Goal: Find specific page/section: Find specific page/section

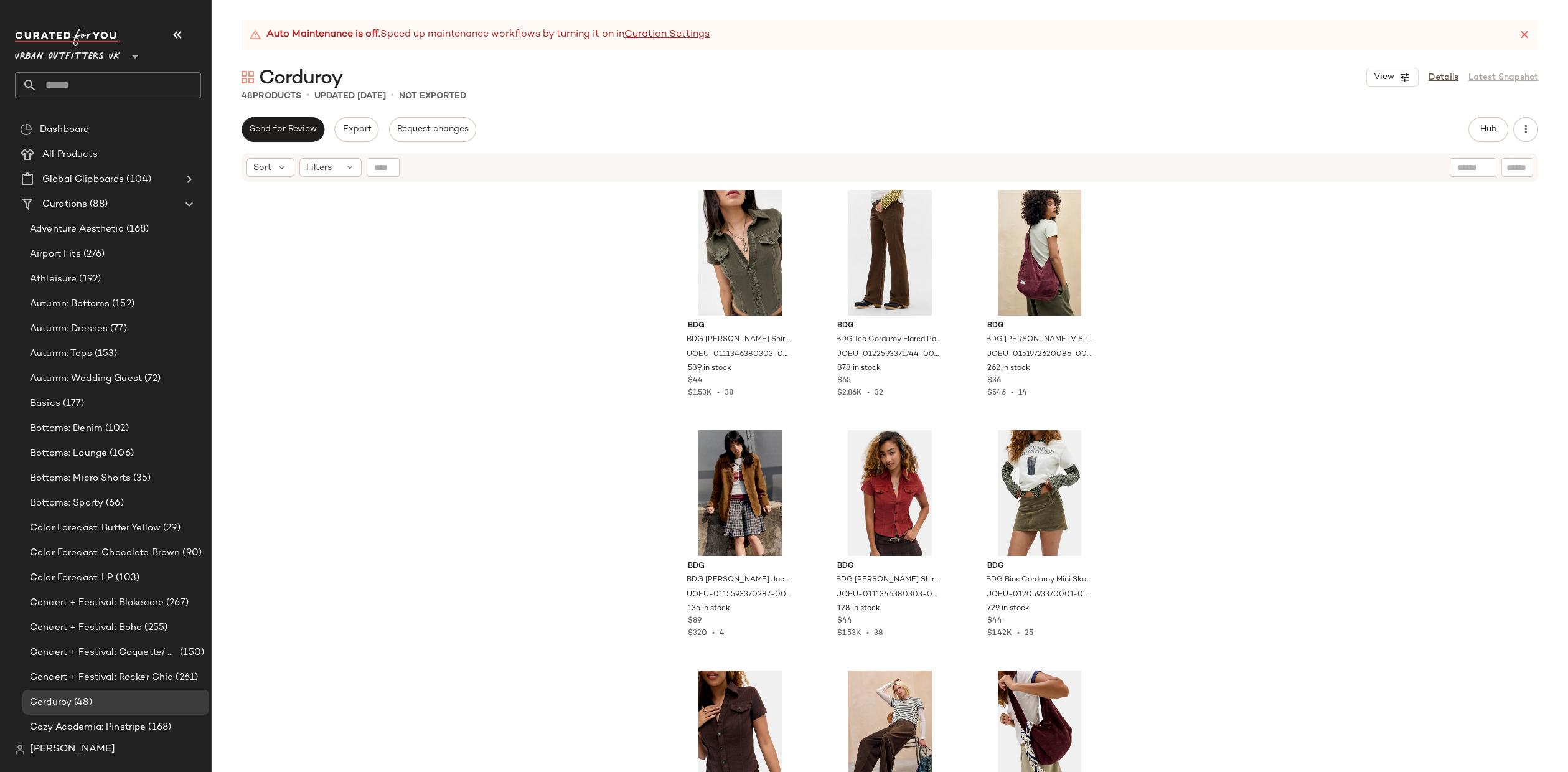
drag, startPoint x: 87, startPoint y: 59, endPoint x: 135, endPoint y: 68, distance: 48.8
click at [87, 59] on span "Urban Outfitters UK" at bounding box center [67, 53] width 106 height 22
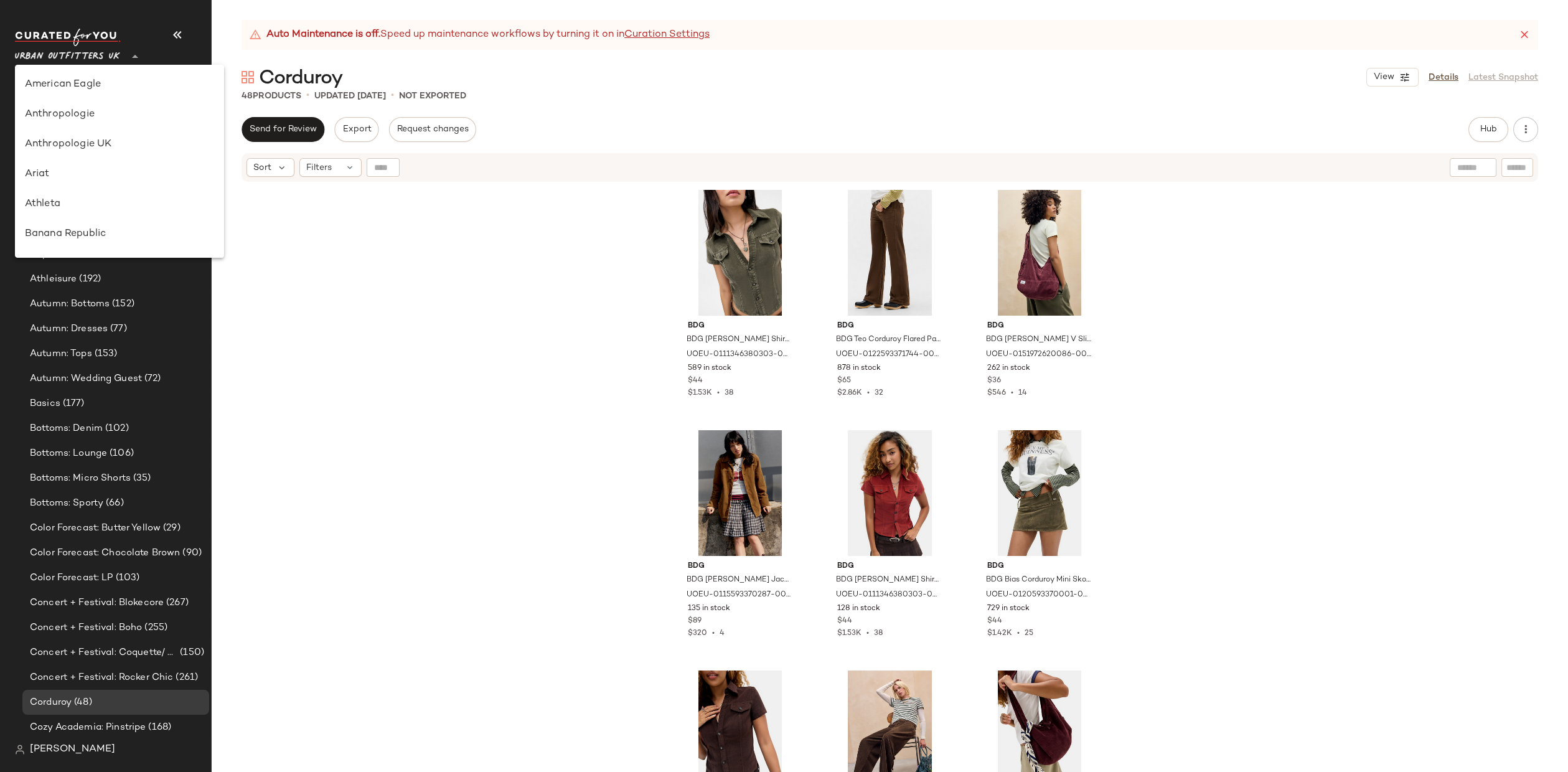
scroll to position [743, 0]
click at [107, 125] on div "Urban Outfitters" at bounding box center [120, 119] width 209 height 30
type input "**"
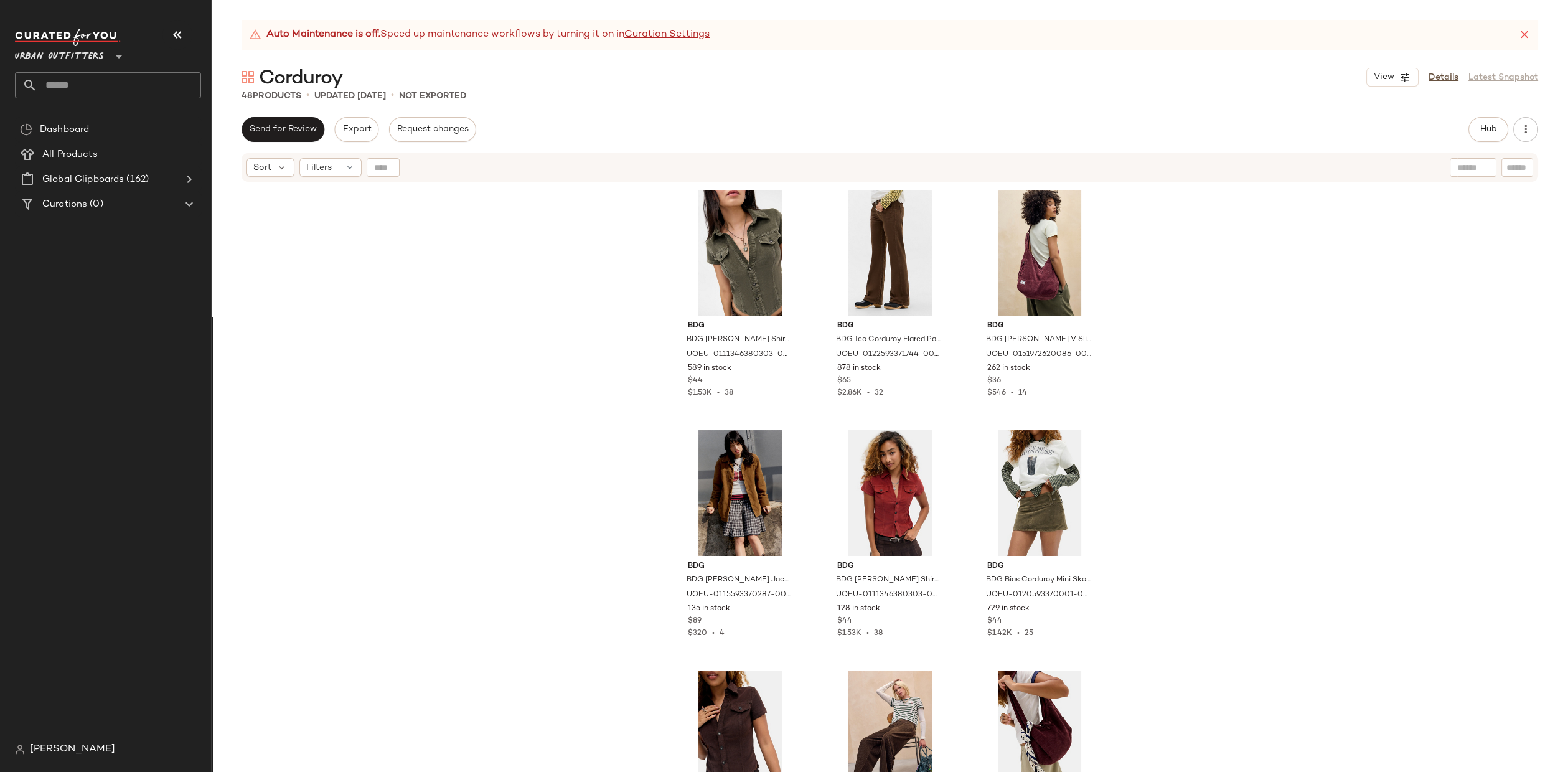
click at [111, 89] on input "text" at bounding box center [119, 85] width 164 height 26
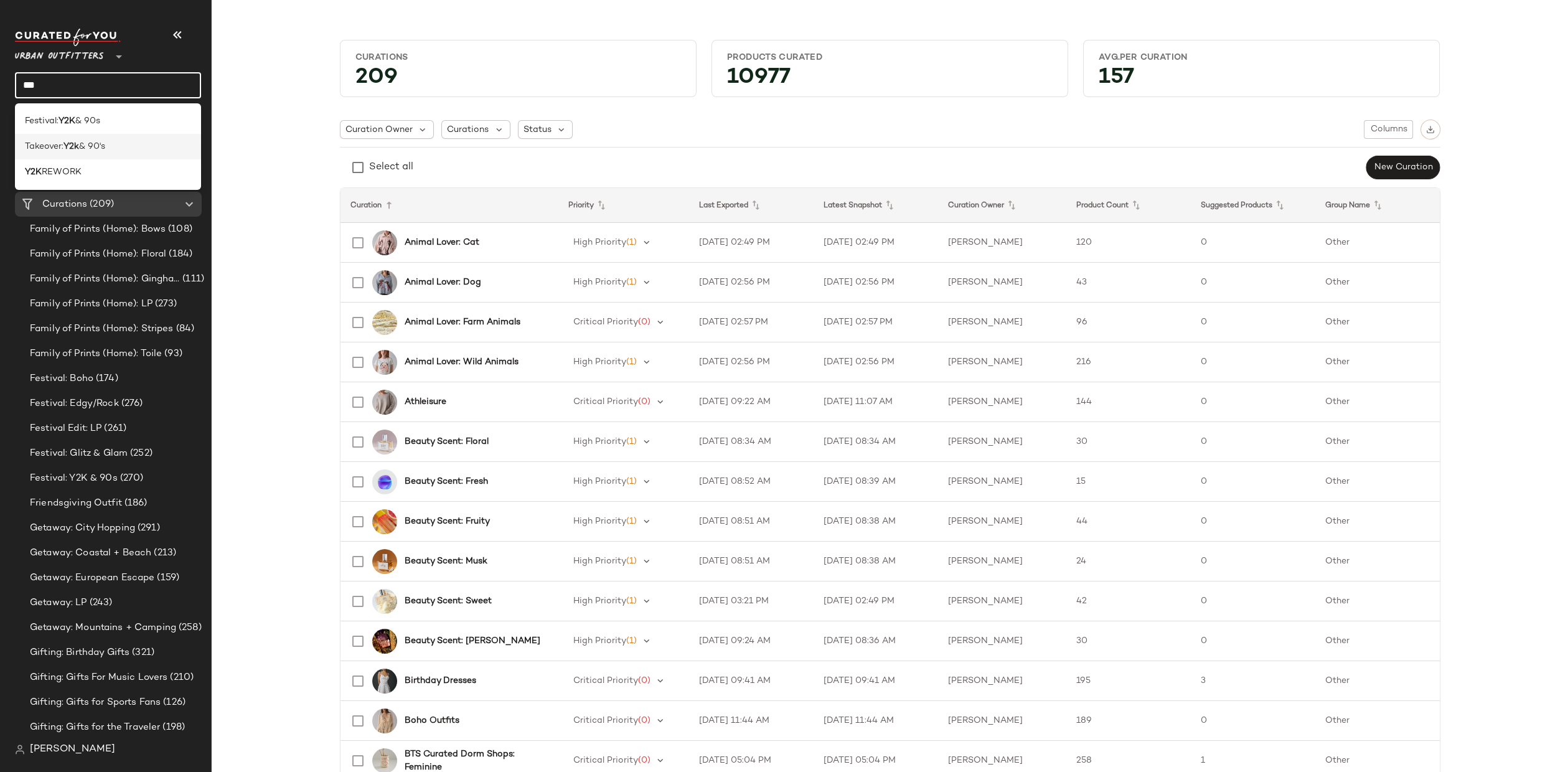
type input "***"
click at [115, 145] on div "Takeover: Y2k & 90's" at bounding box center [108, 147] width 166 height 13
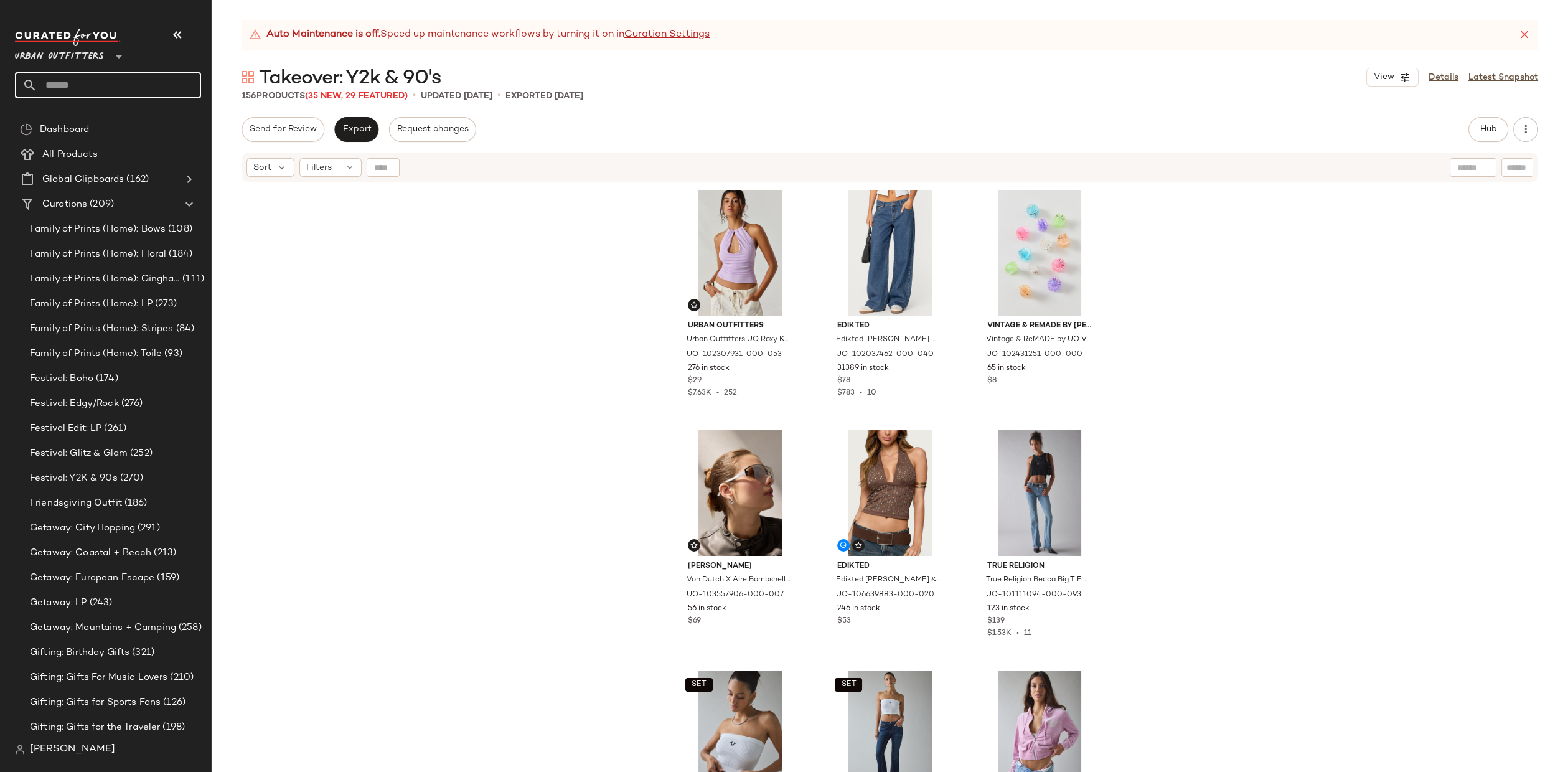
click at [87, 81] on input "text" at bounding box center [119, 85] width 164 height 26
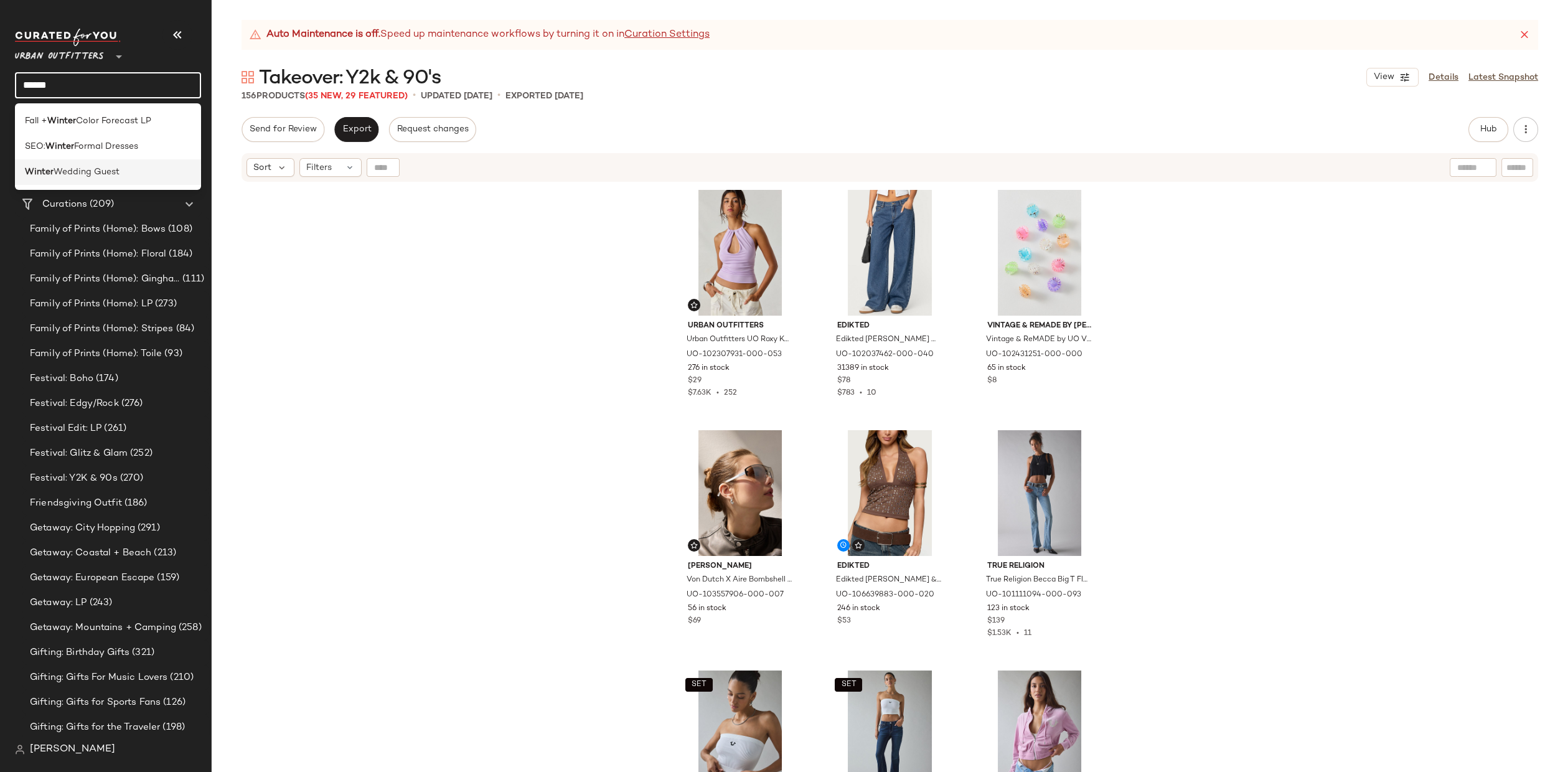
type input "******"
click at [85, 162] on div "Winter Wedding Guest" at bounding box center [107, 172] width 186 height 25
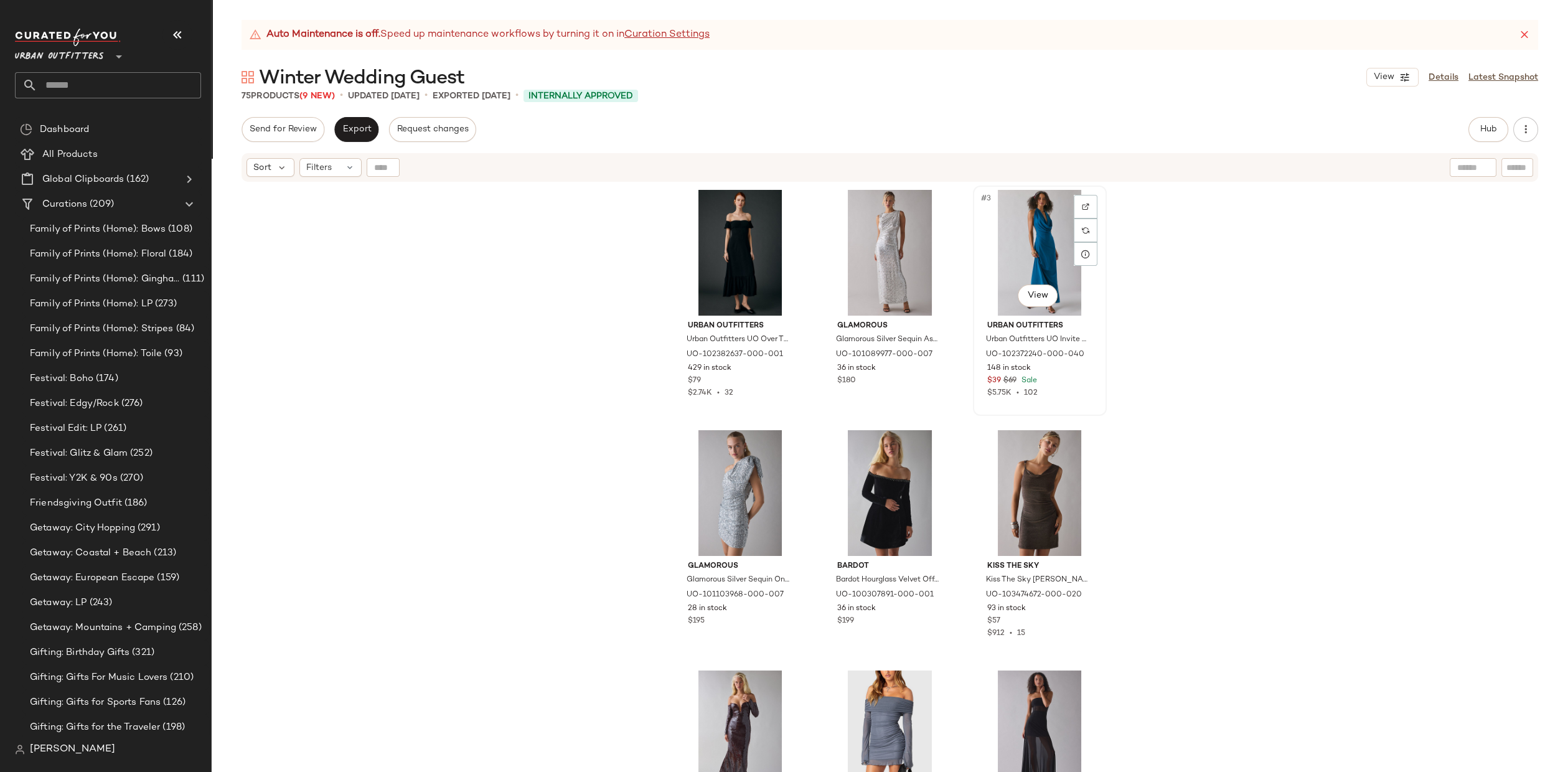
scroll to position [1, 0]
click at [1088, 205] on div at bounding box center [1085, 206] width 23 height 23
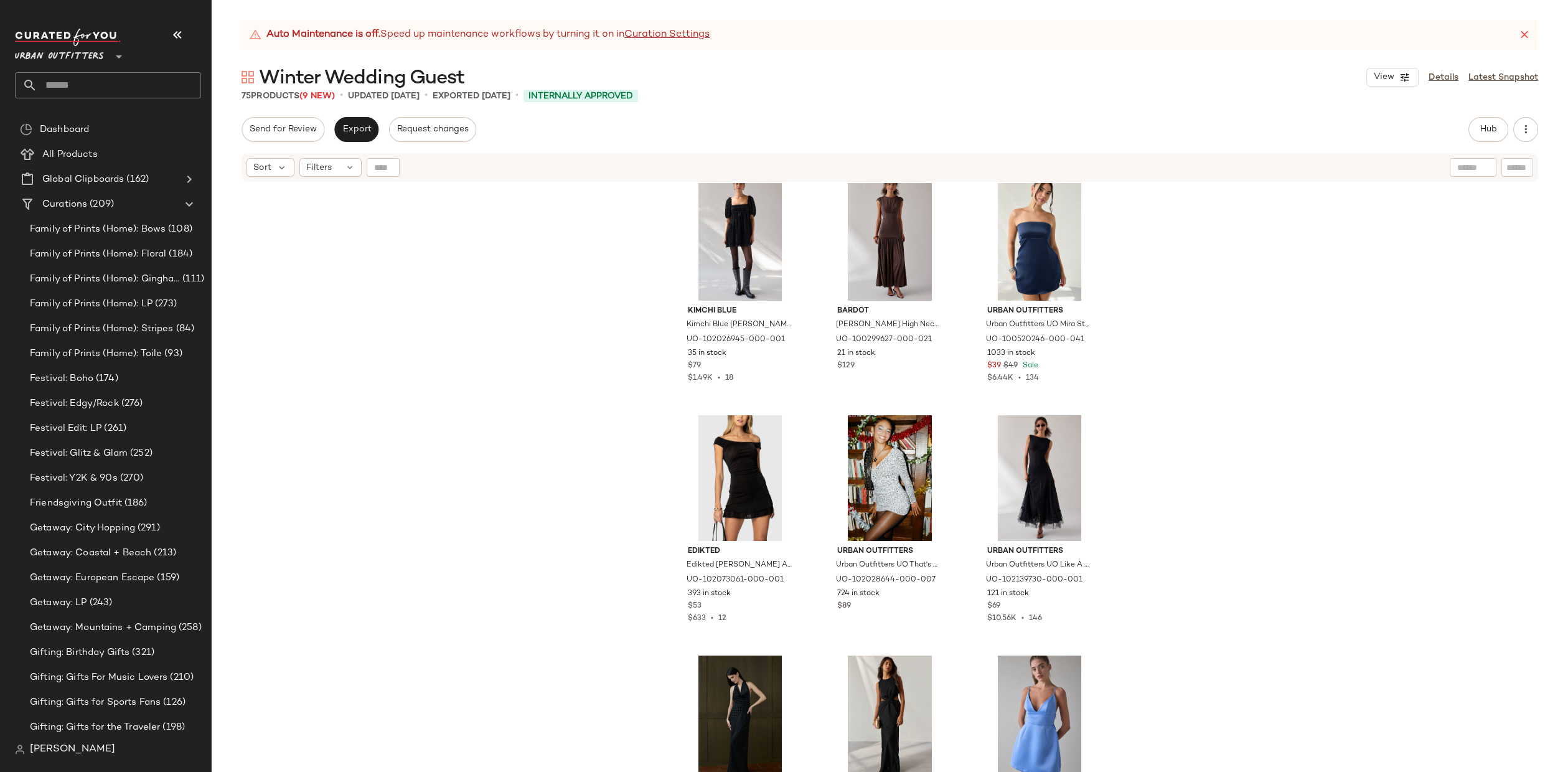
scroll to position [777, 0]
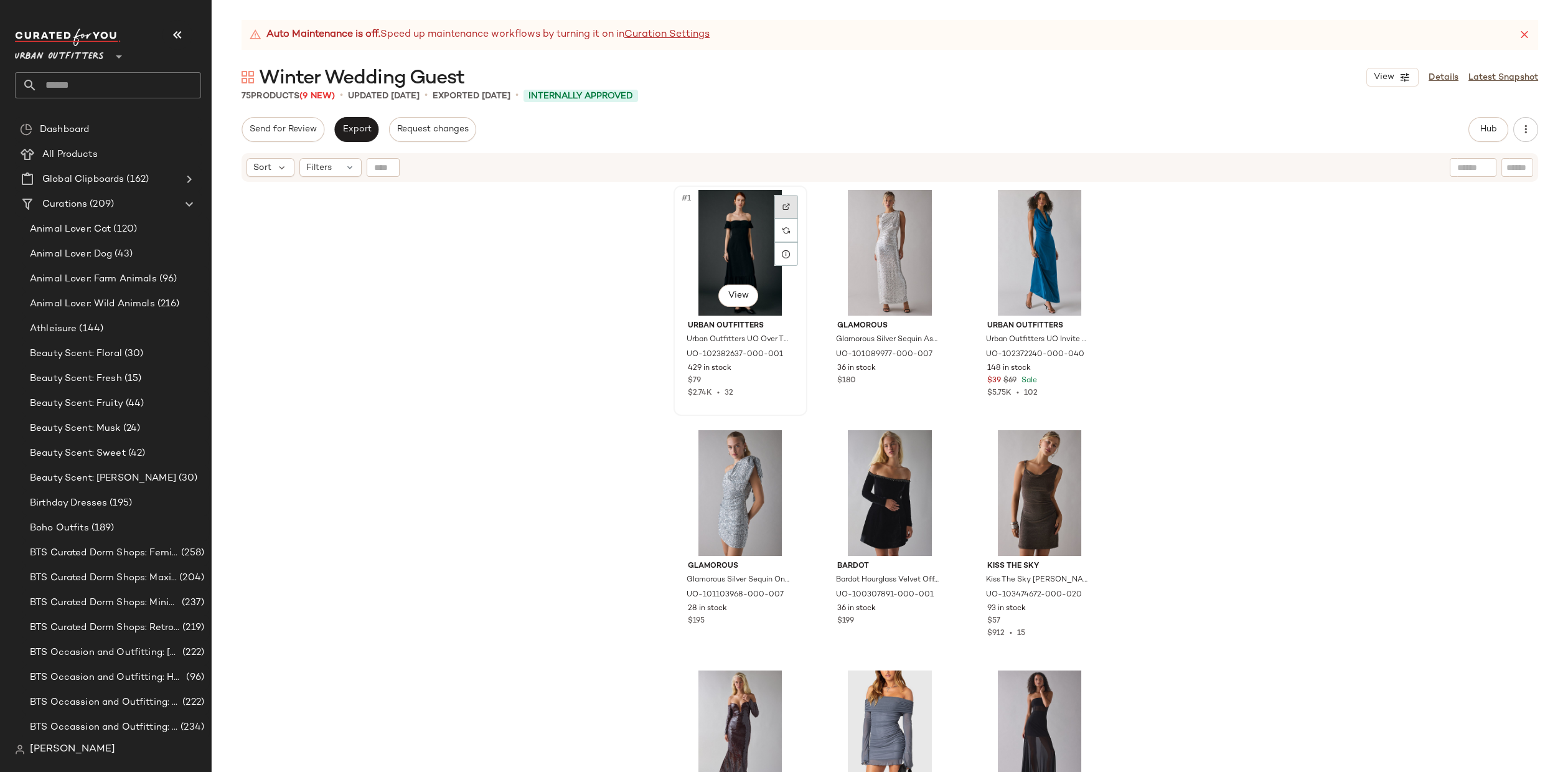
click at [782, 208] on img at bounding box center [786, 207] width 7 height 7
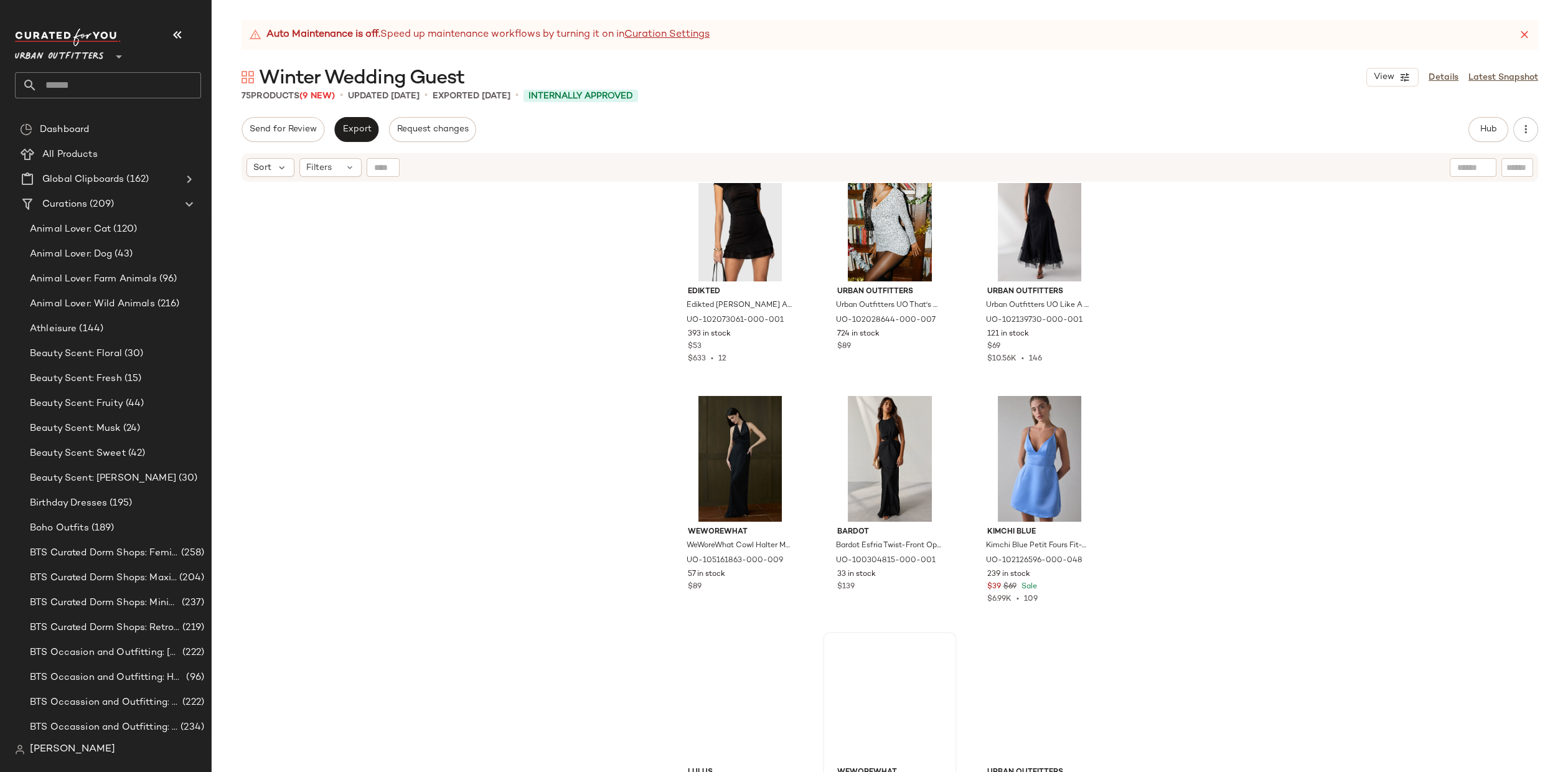
scroll to position [1429, 0]
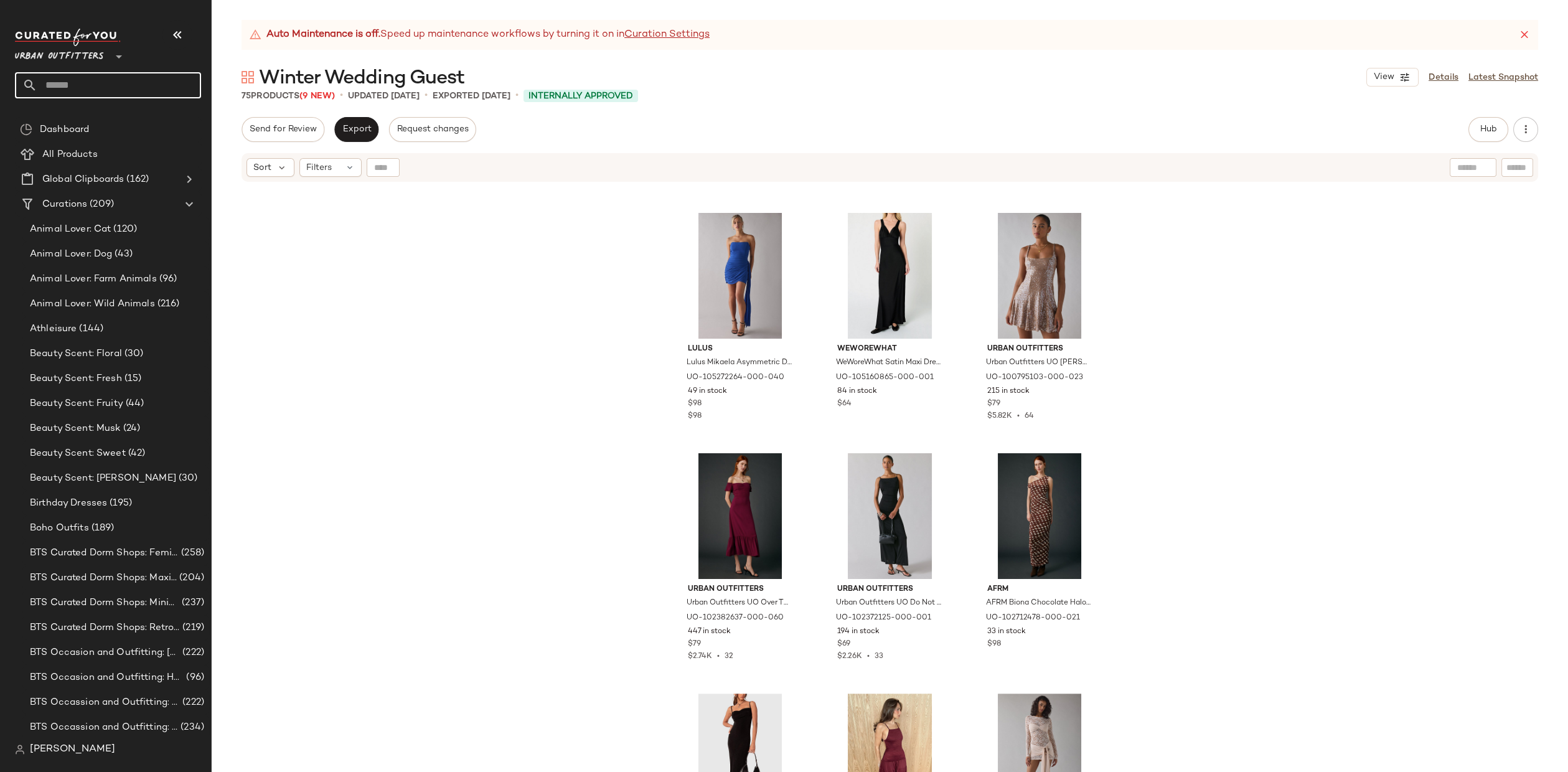
click at [134, 87] on input "text" at bounding box center [119, 85] width 164 height 26
type input "*"
type input "*******"
click at [147, 115] on div "Fall We dding Guest Dresses" at bounding box center [108, 122] width 166 height 13
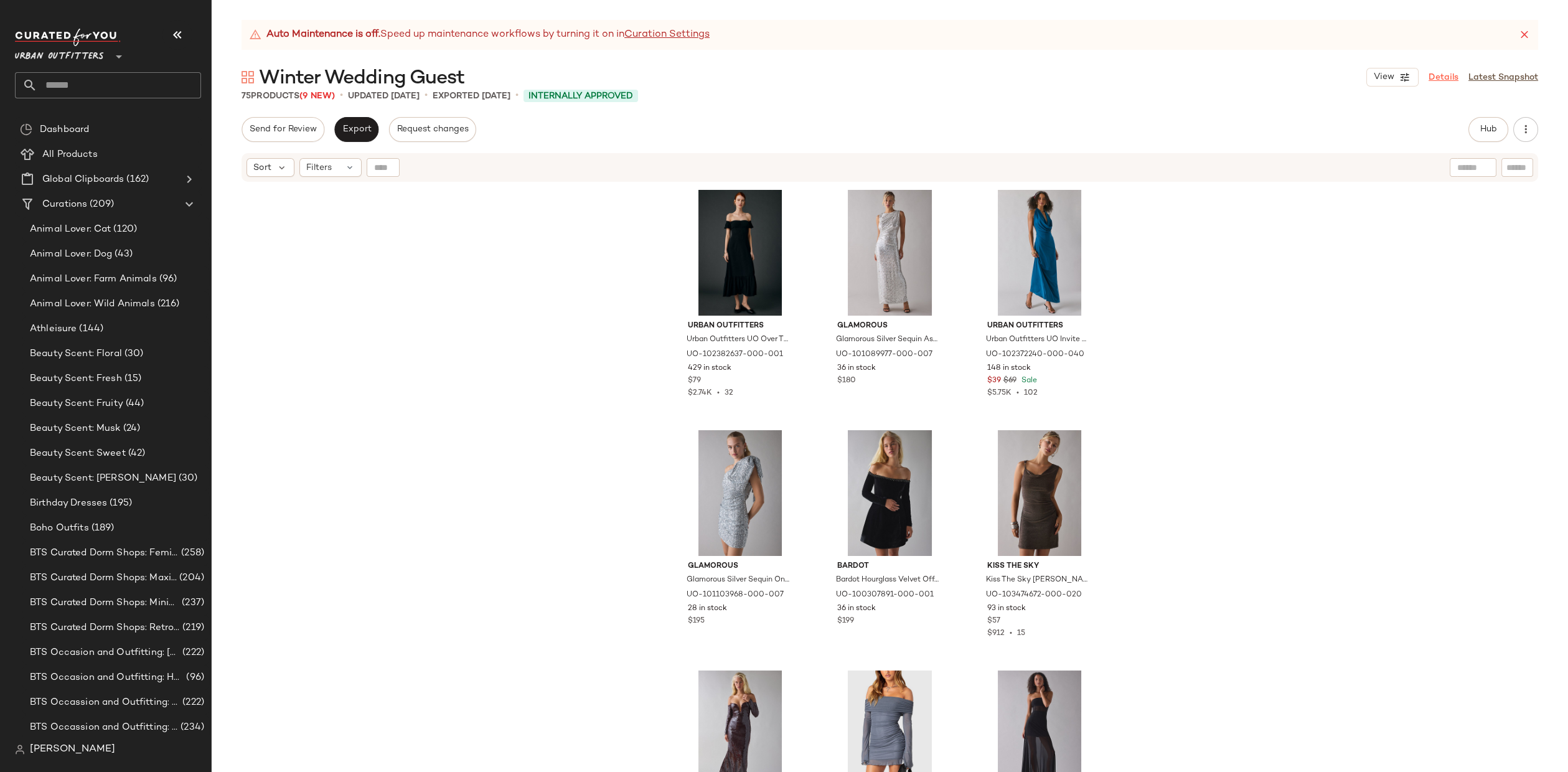
click at [1452, 78] on link "Details" at bounding box center [1444, 78] width 30 height 13
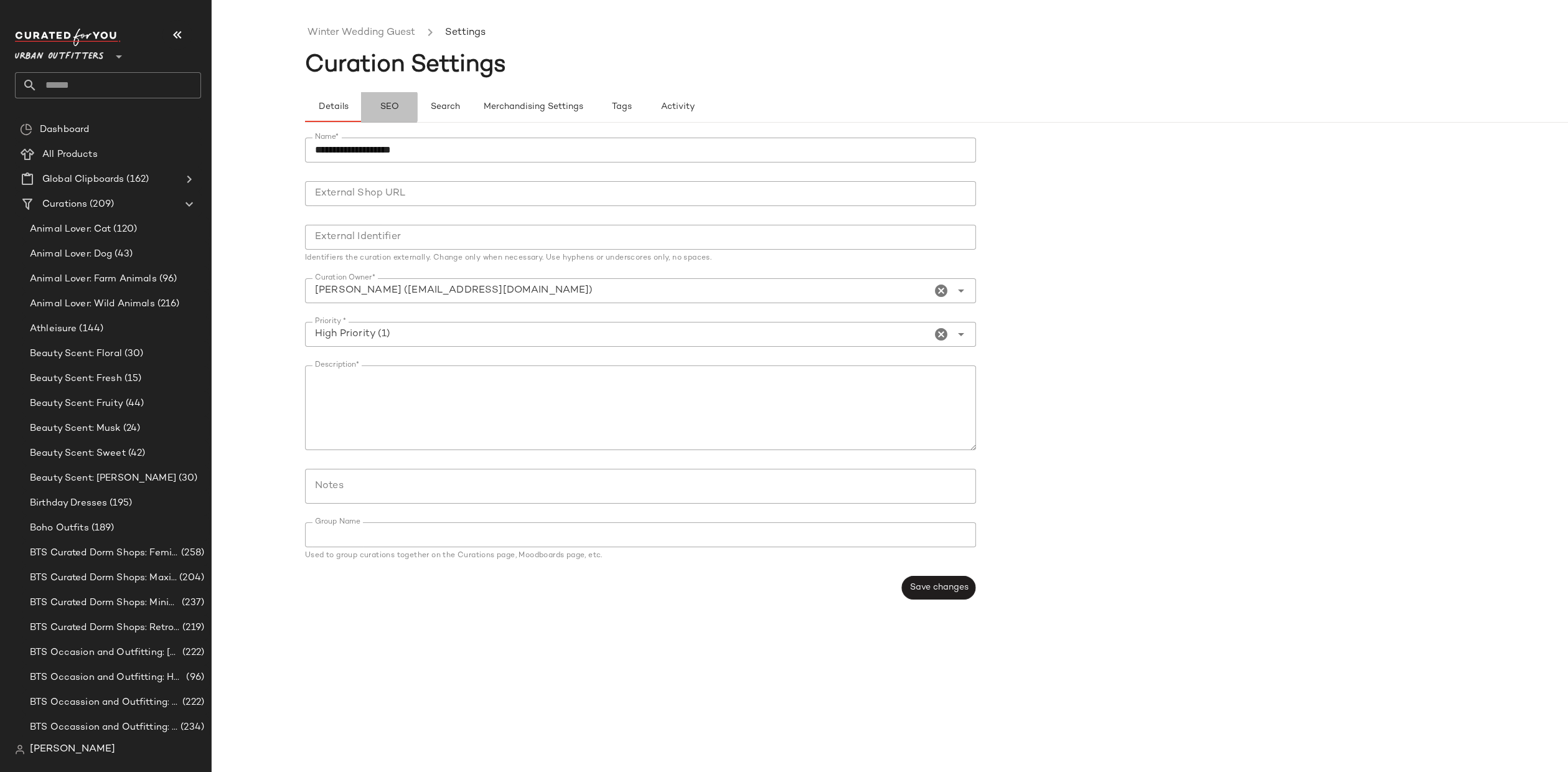
click at [389, 107] on span "SEO" at bounding box center [389, 107] width 20 height 10
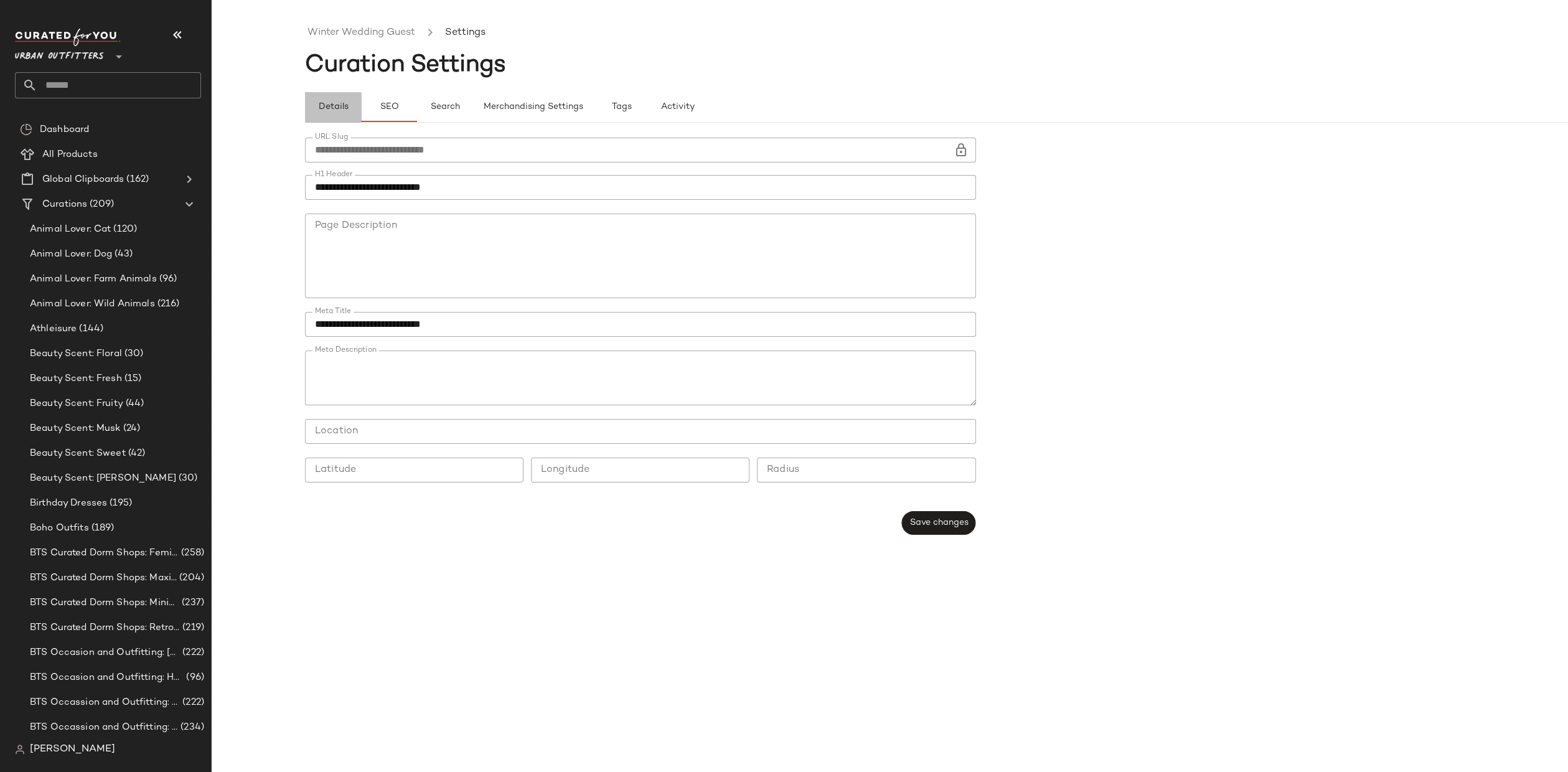
click at [340, 102] on button "Details" at bounding box center [333, 107] width 56 height 30
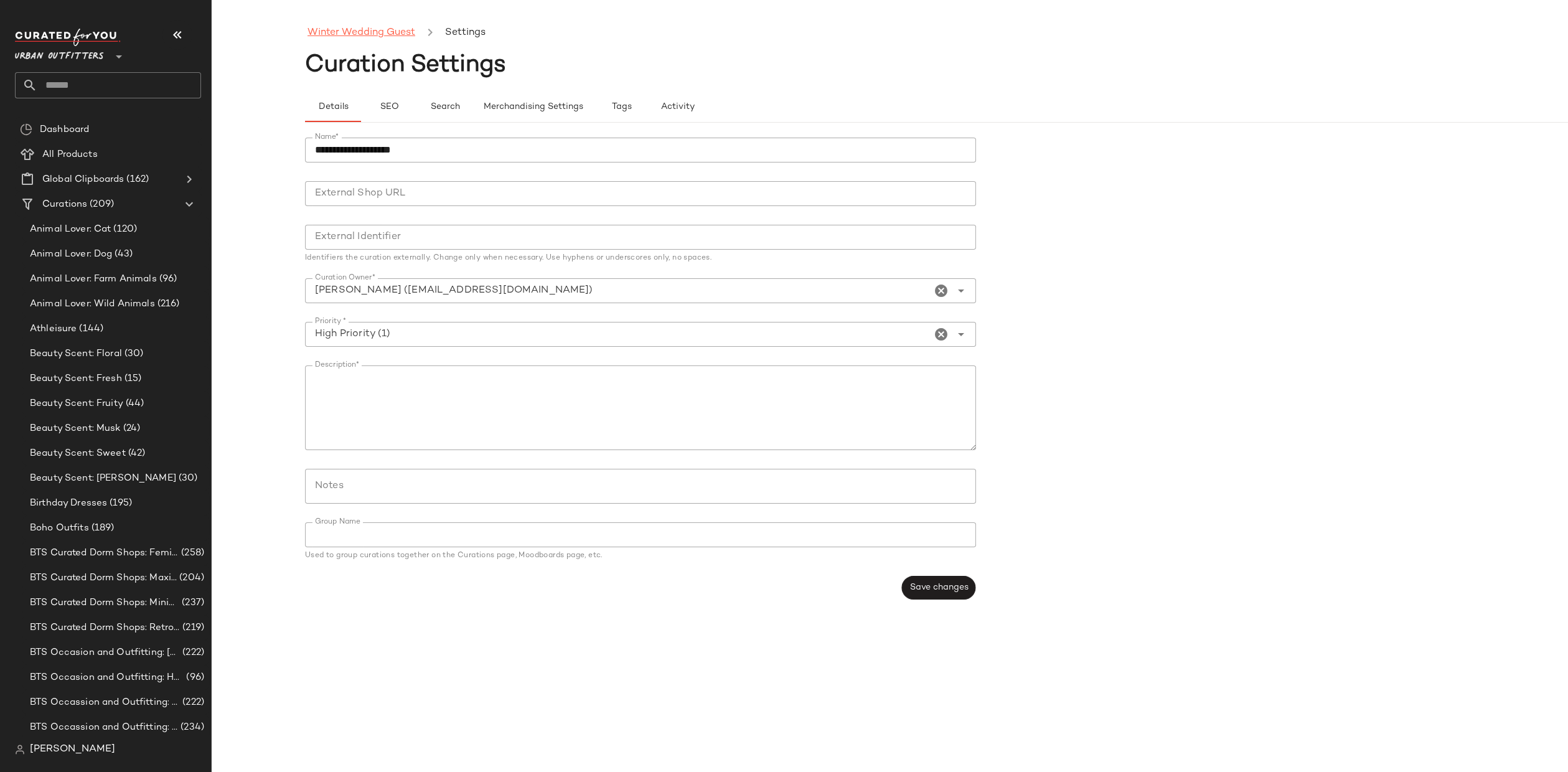
click at [348, 31] on link "Winter Wedding Guest" at bounding box center [361, 33] width 107 height 16
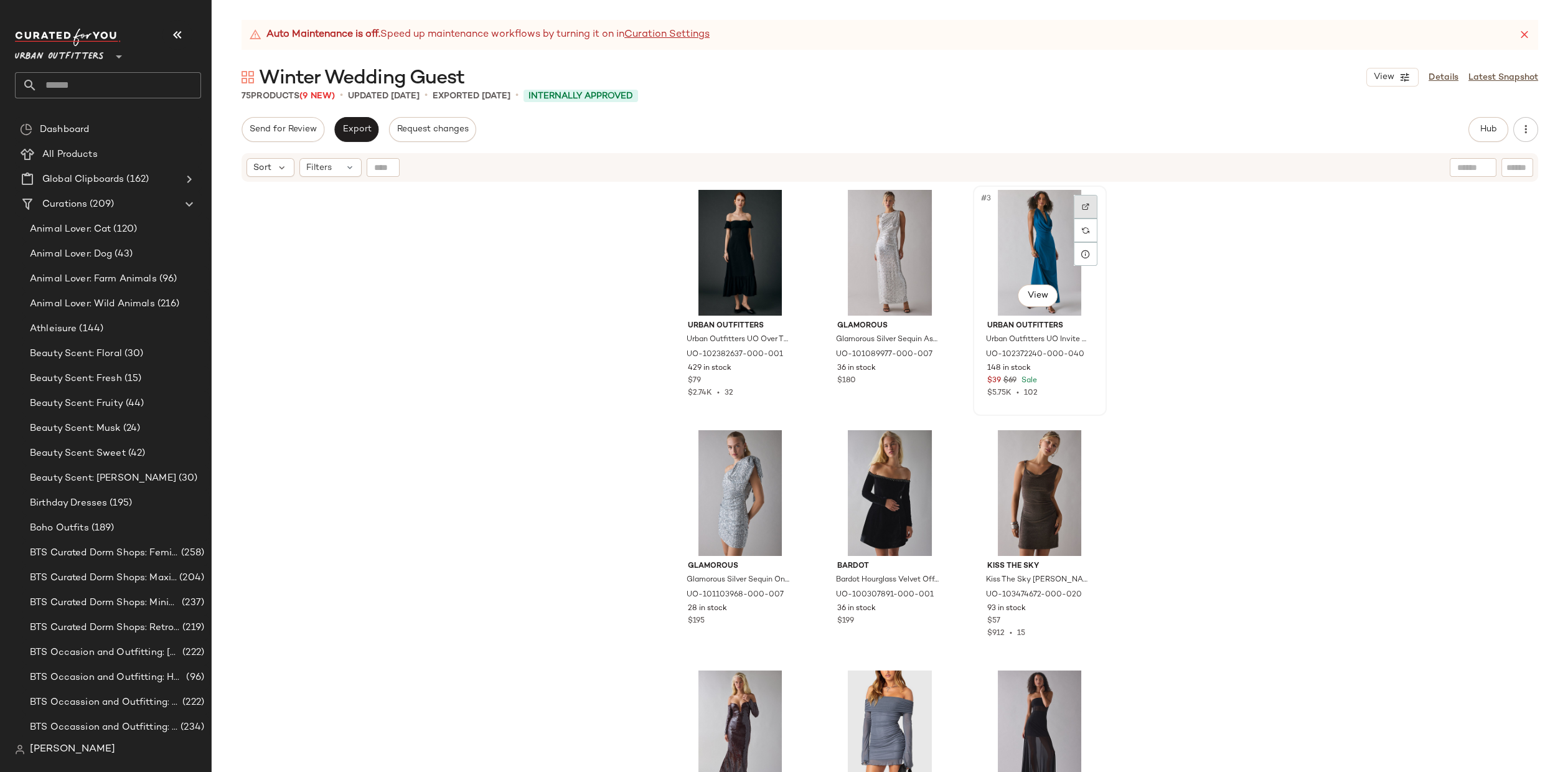
click at [1085, 207] on img at bounding box center [1086, 207] width 7 height 7
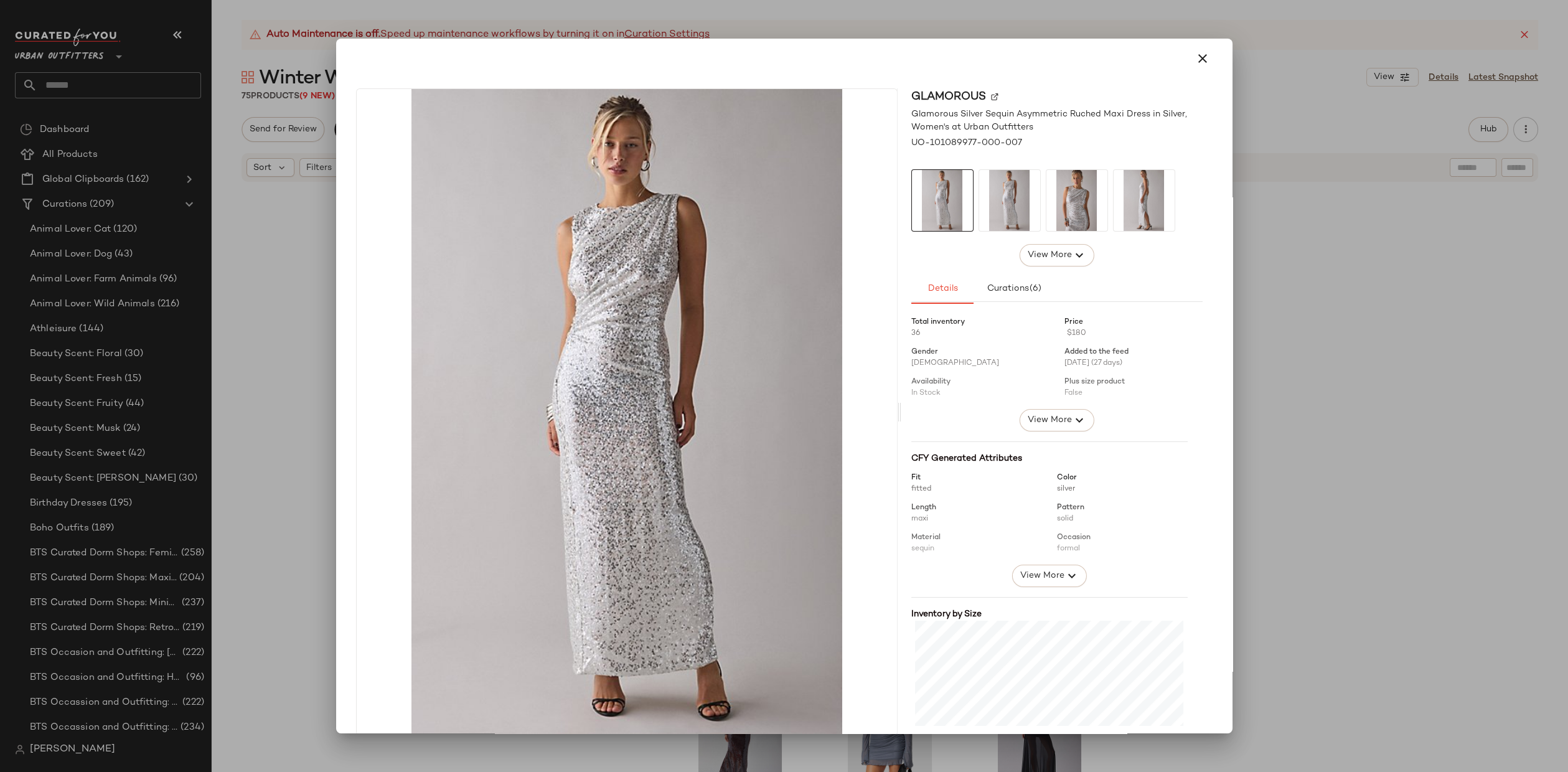
scroll to position [164, 0]
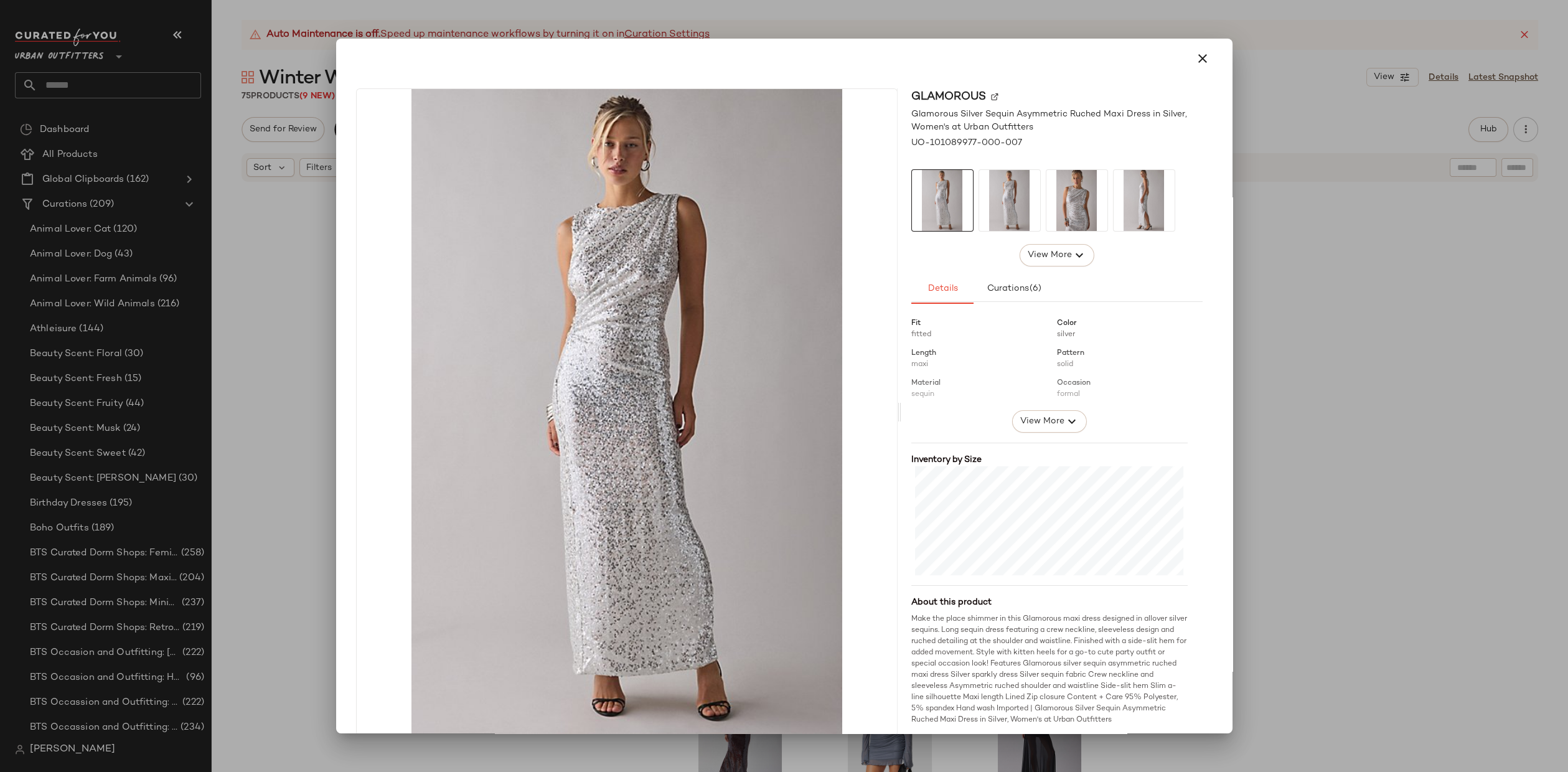
click at [1314, 466] on div at bounding box center [784, 386] width 1568 height 772
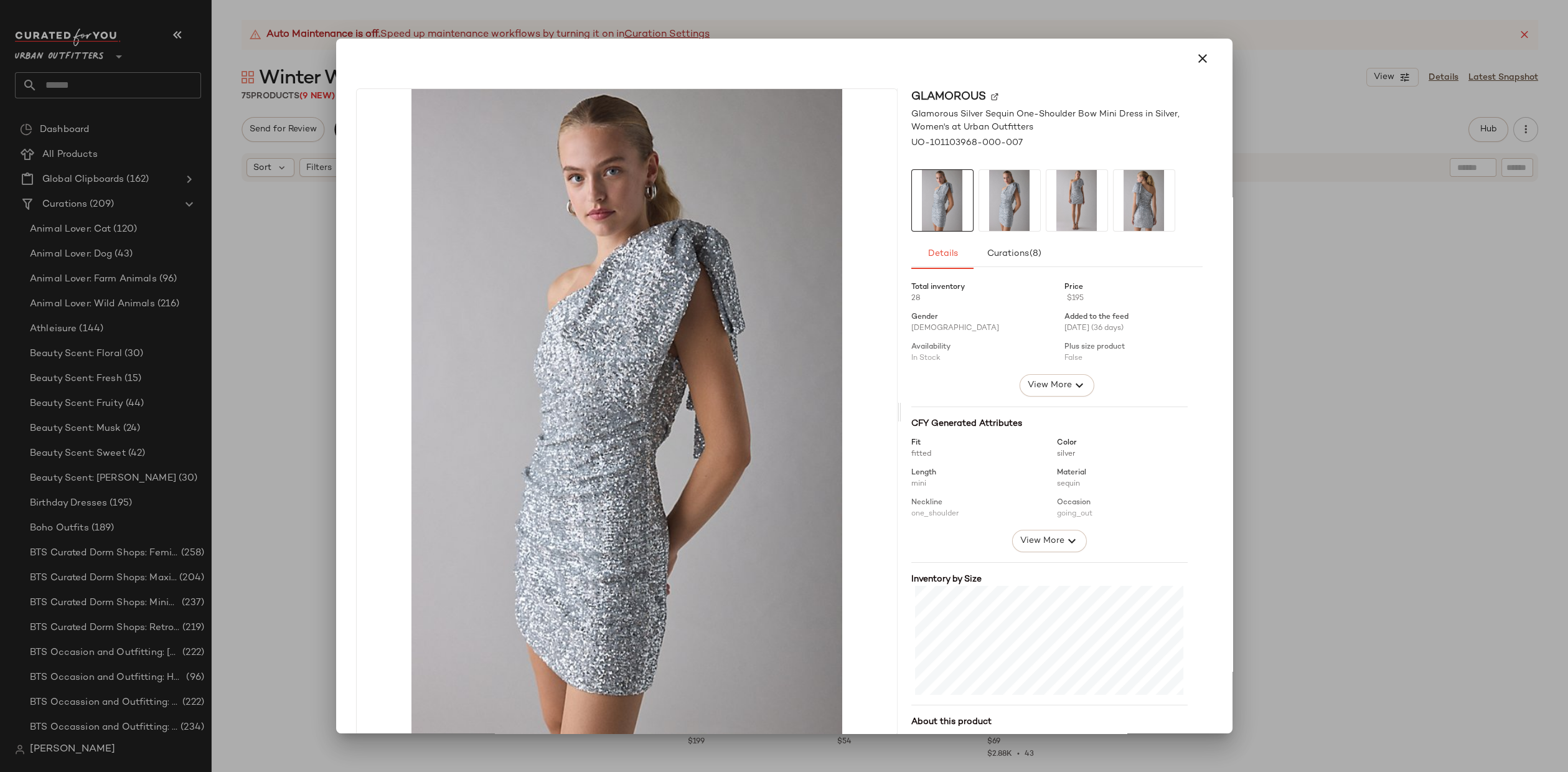
scroll to position [17, 0]
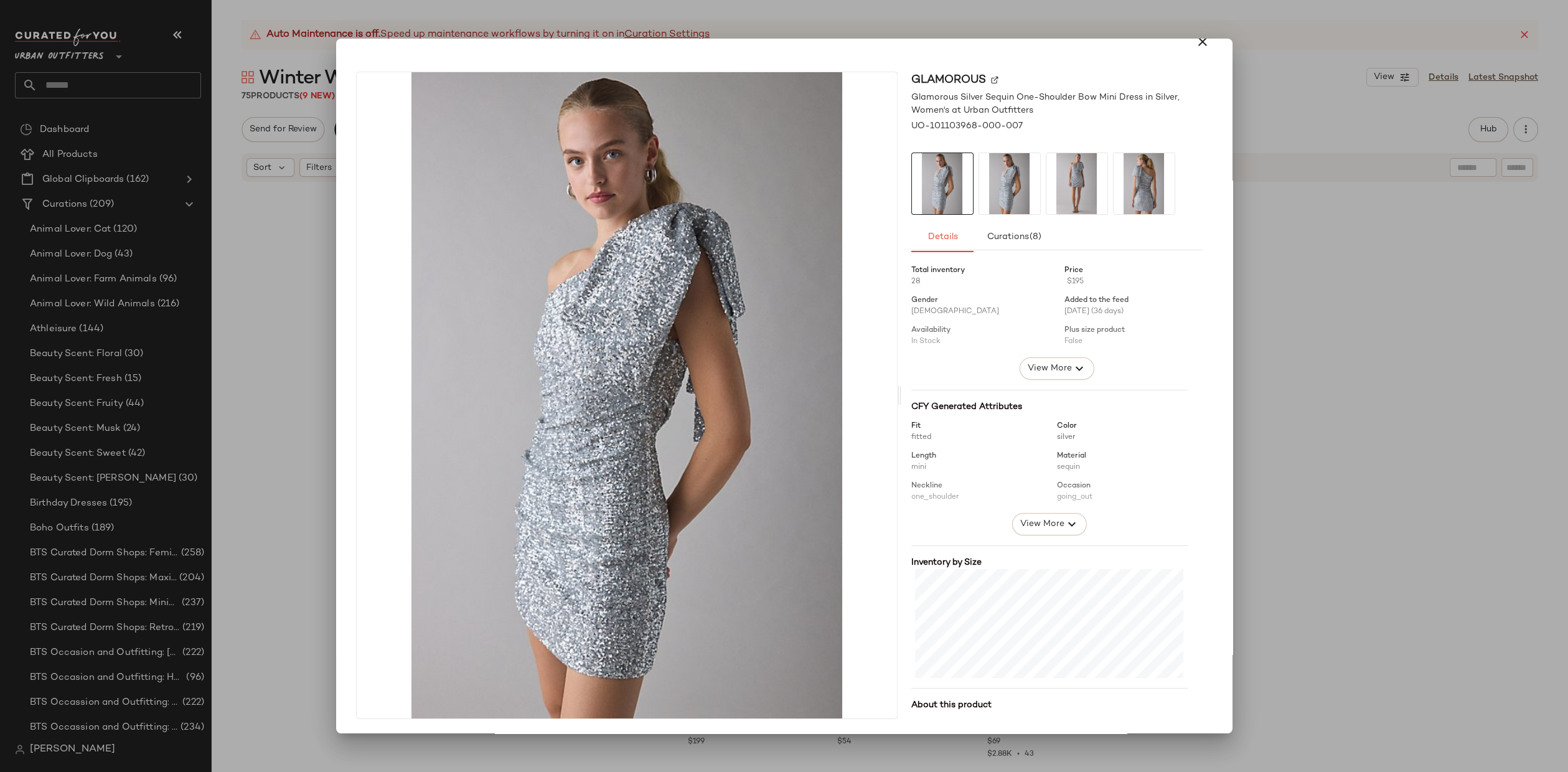
click at [1359, 409] on div at bounding box center [784, 386] width 1568 height 772
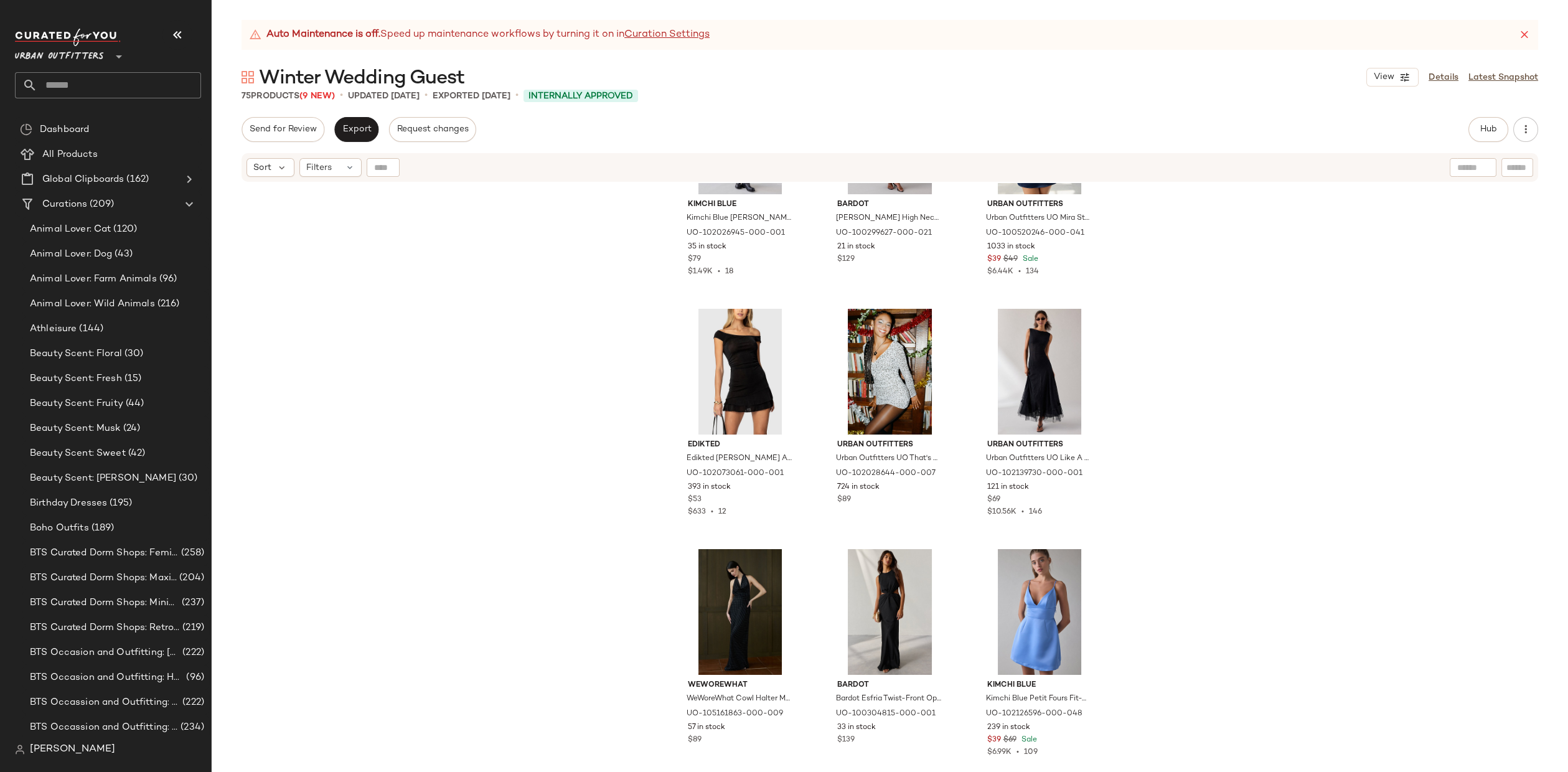
scroll to position [854, 0]
click at [924, 326] on div at bounding box center [935, 323] width 23 height 23
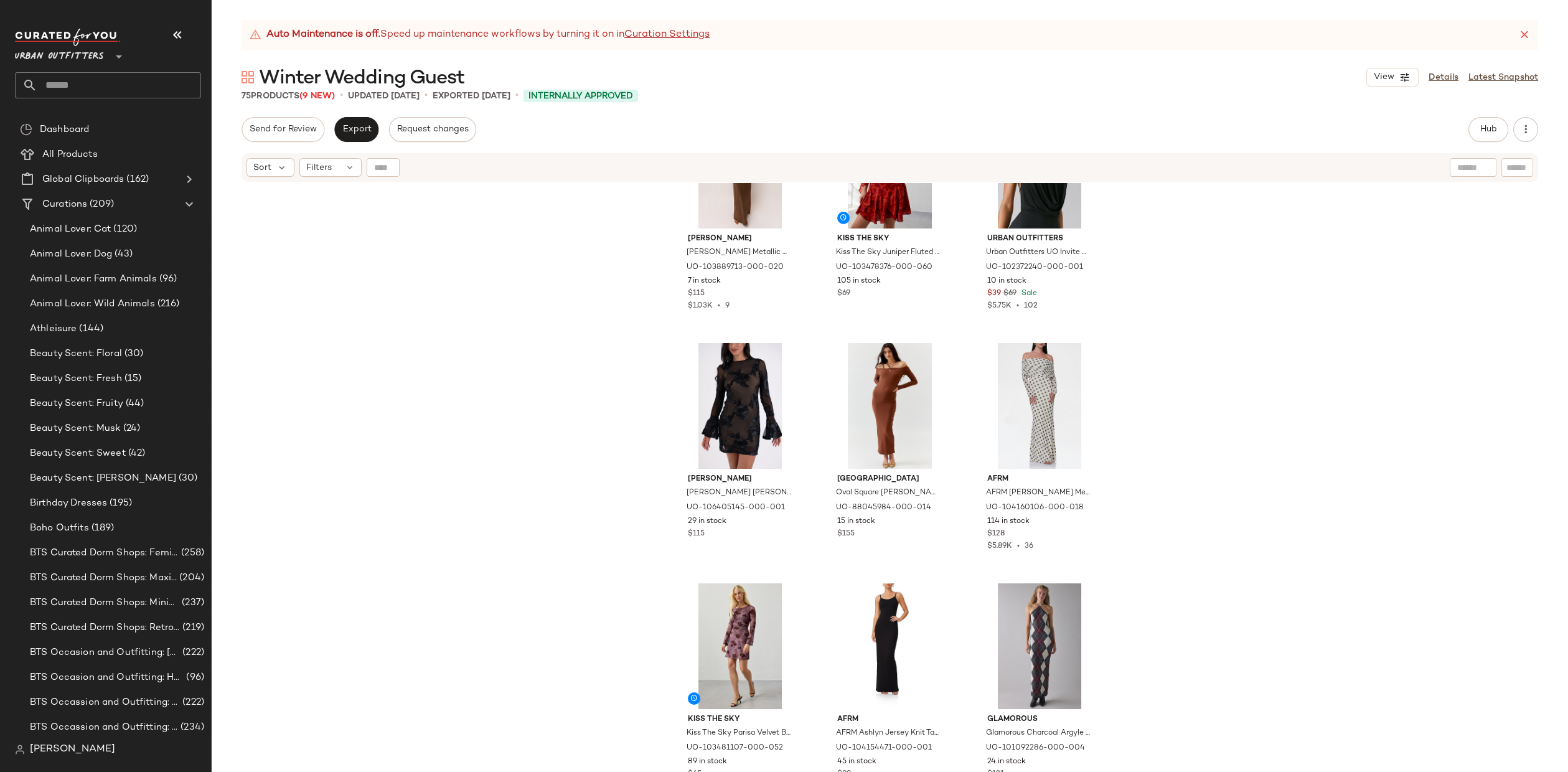
scroll to position [4692, 0]
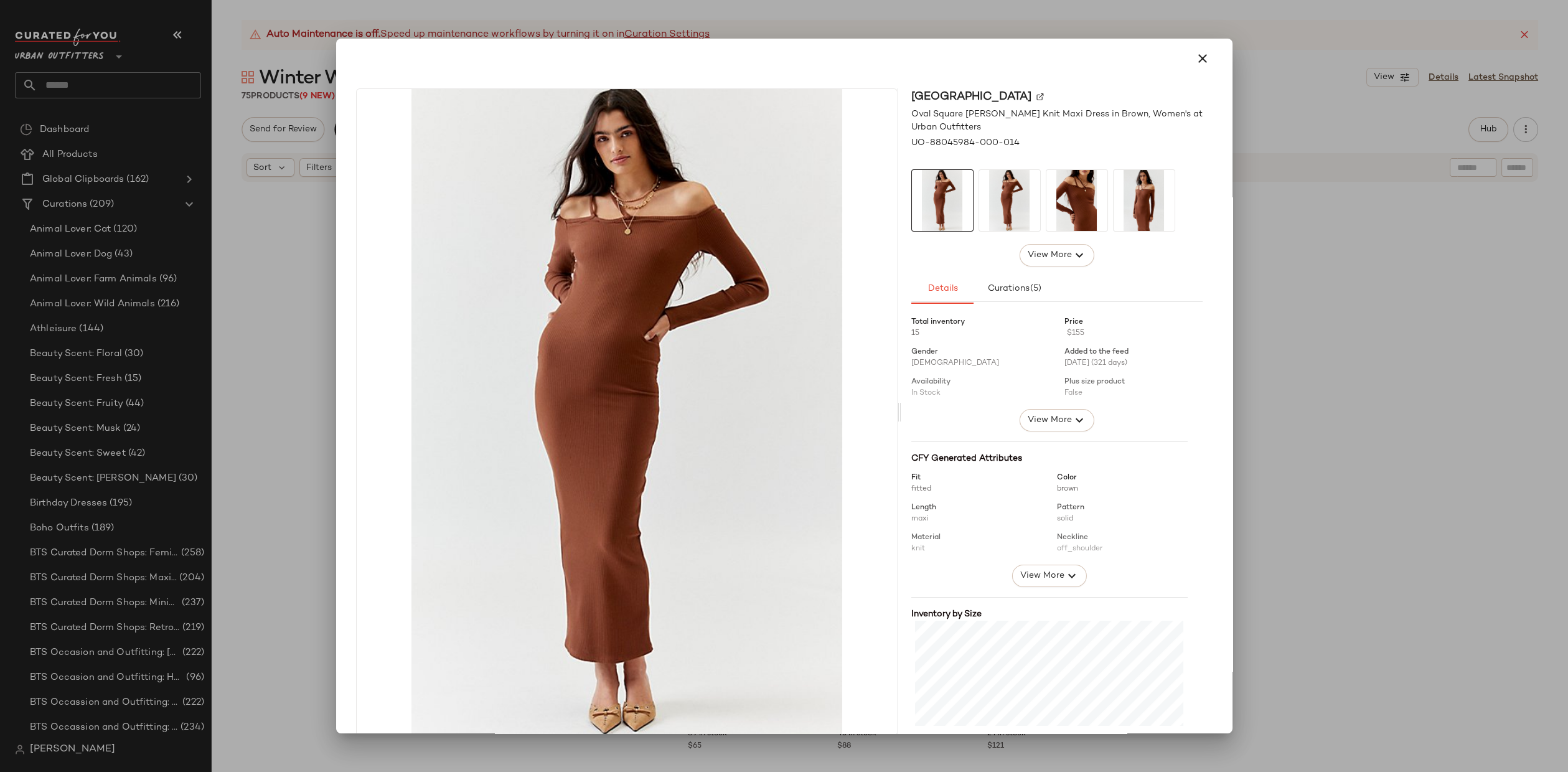
click at [265, 337] on div at bounding box center [784, 386] width 1568 height 772
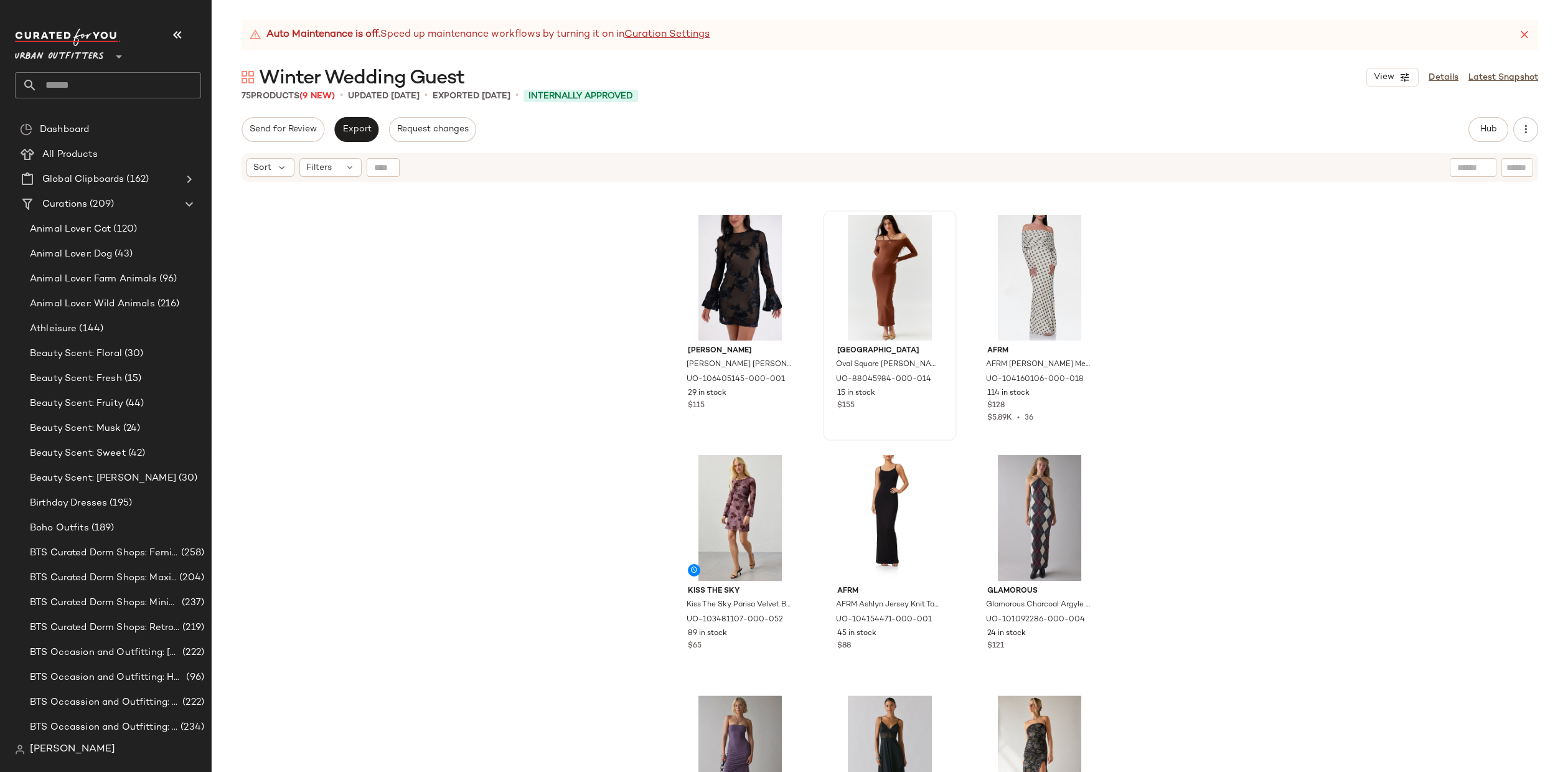
scroll to position [4933, 0]
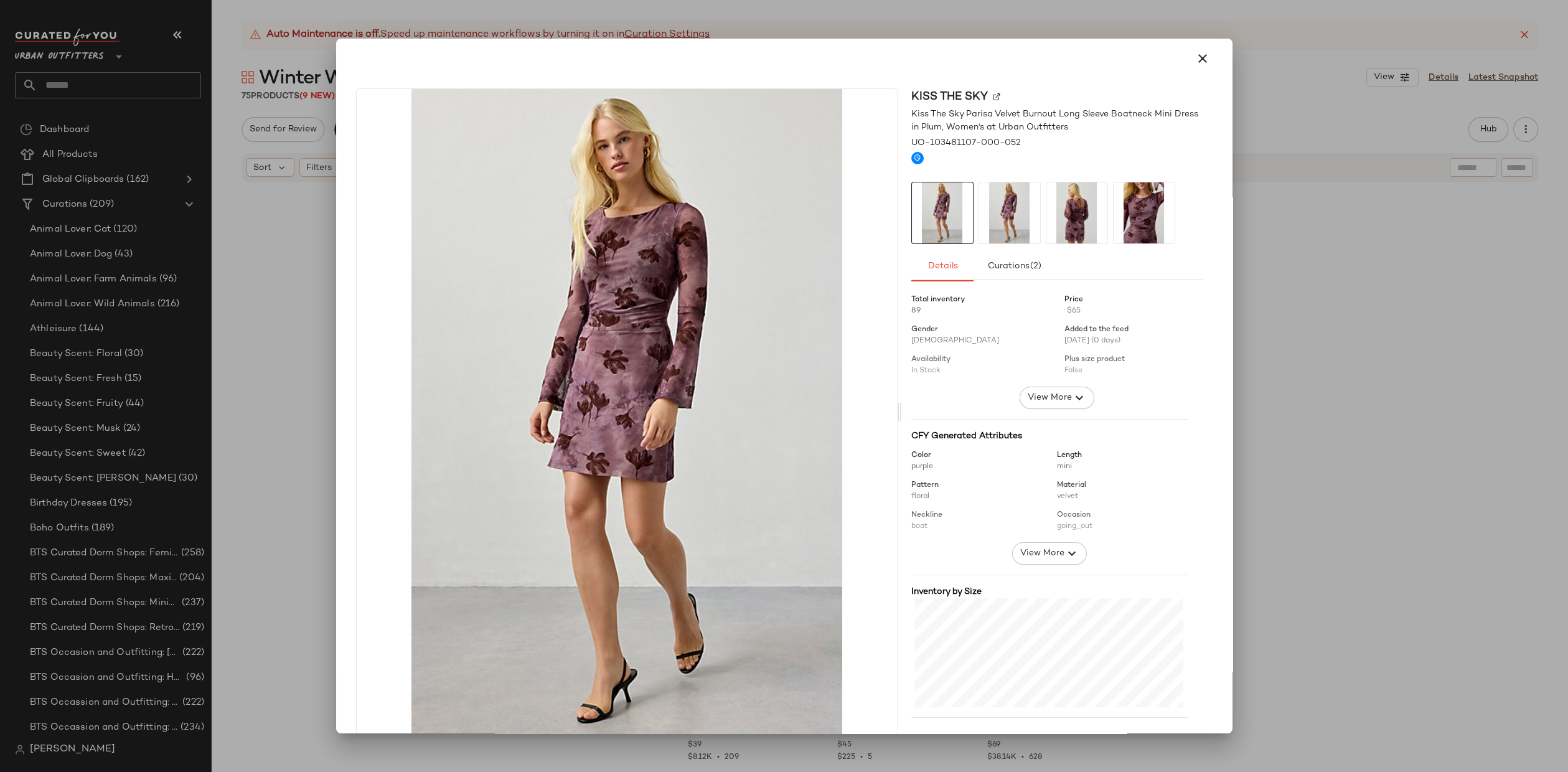
click at [1062, 225] on img at bounding box center [1076, 212] width 61 height 61
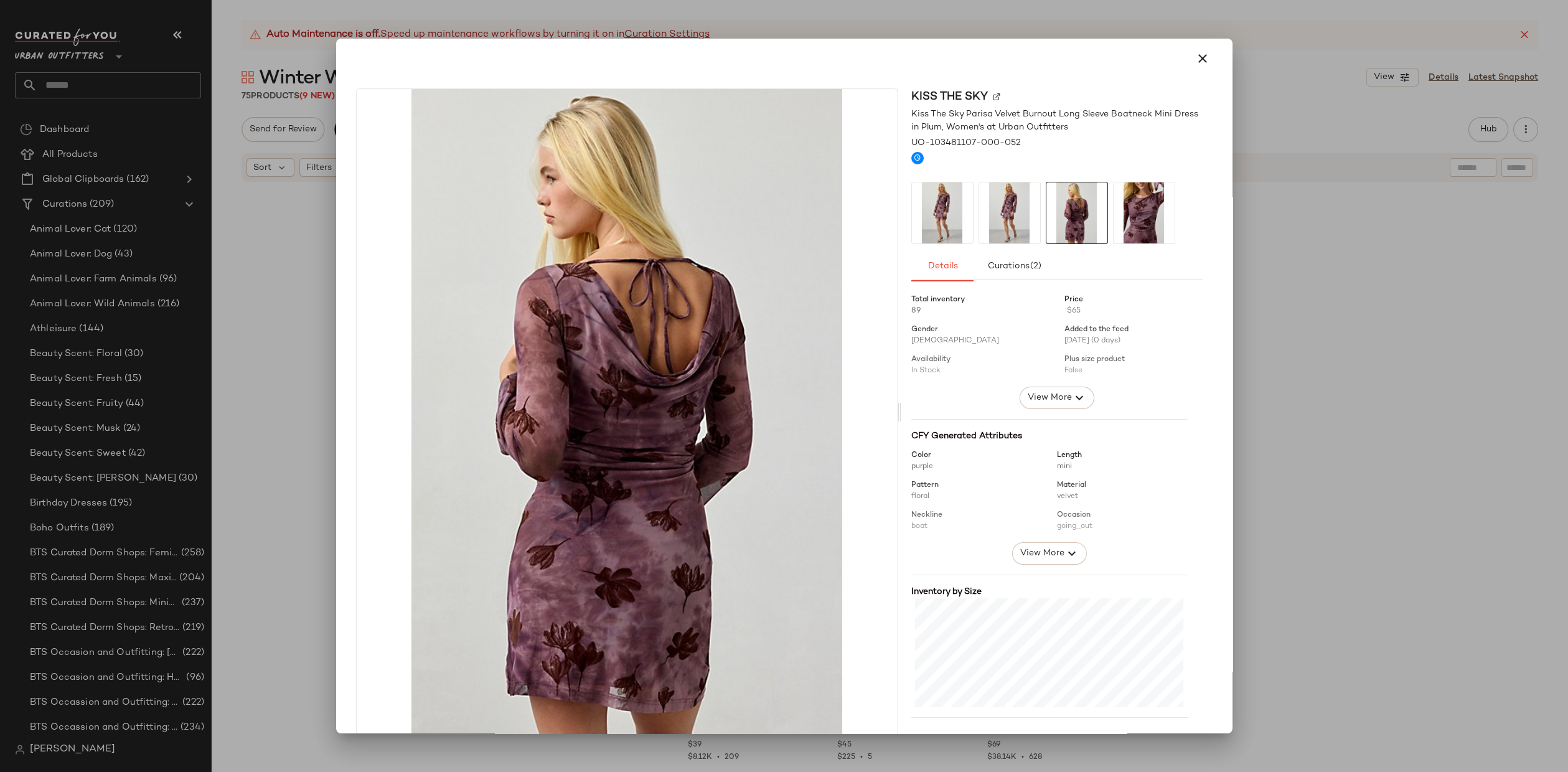
click at [1115, 222] on img at bounding box center [1144, 212] width 61 height 61
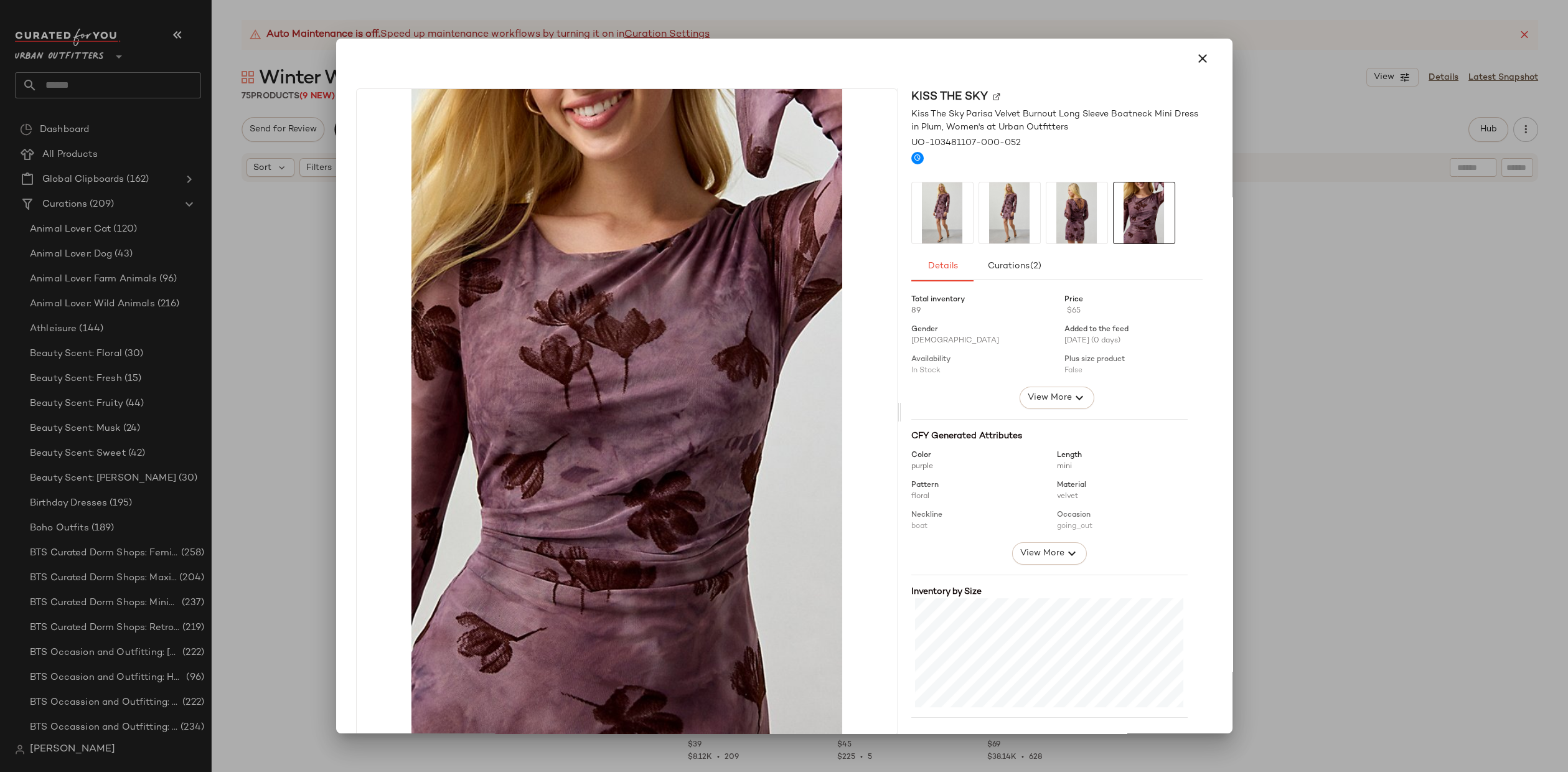
click at [1031, 220] on img at bounding box center [1009, 212] width 61 height 61
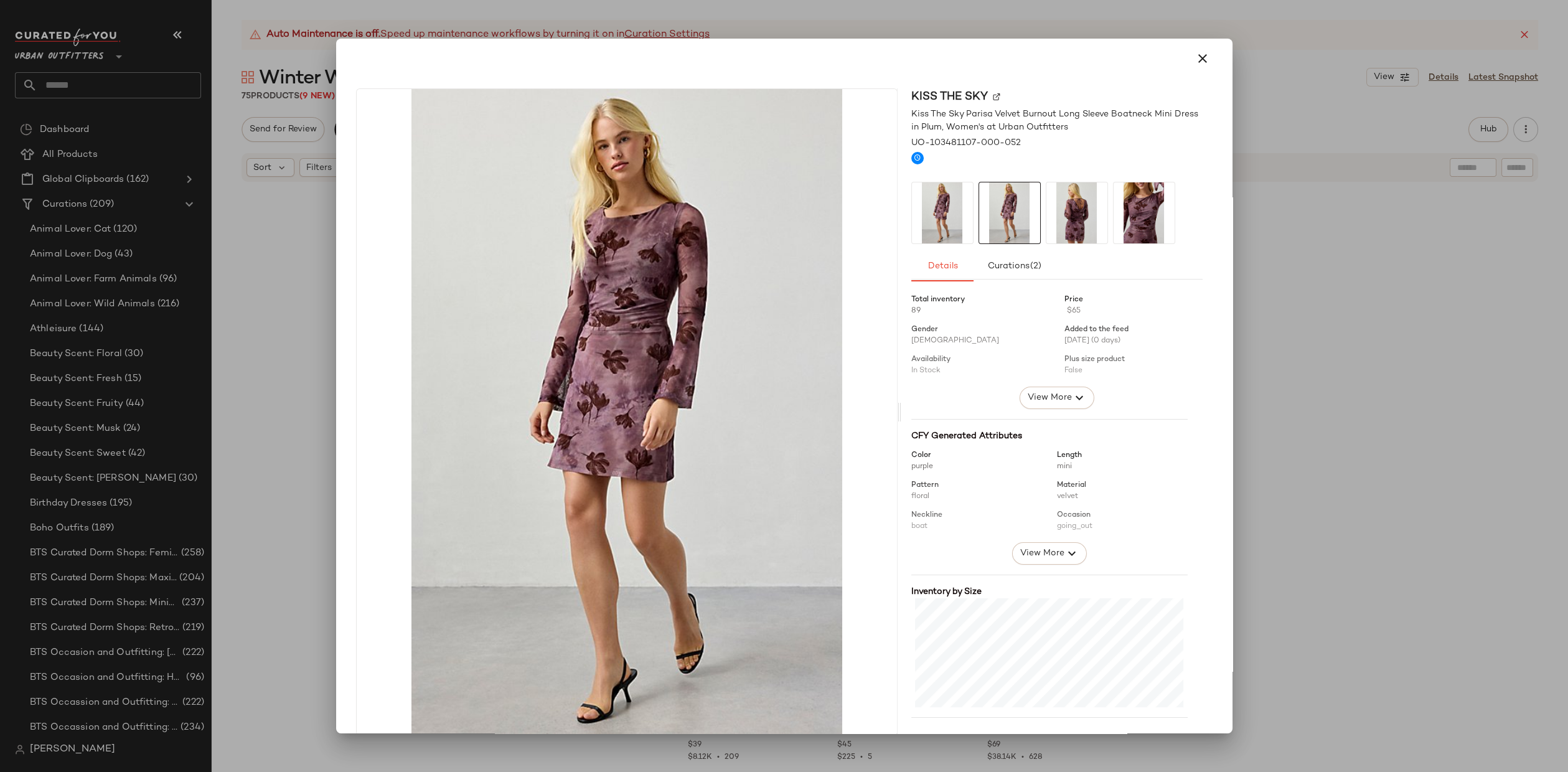
click at [1422, 362] on div at bounding box center [784, 386] width 1568 height 772
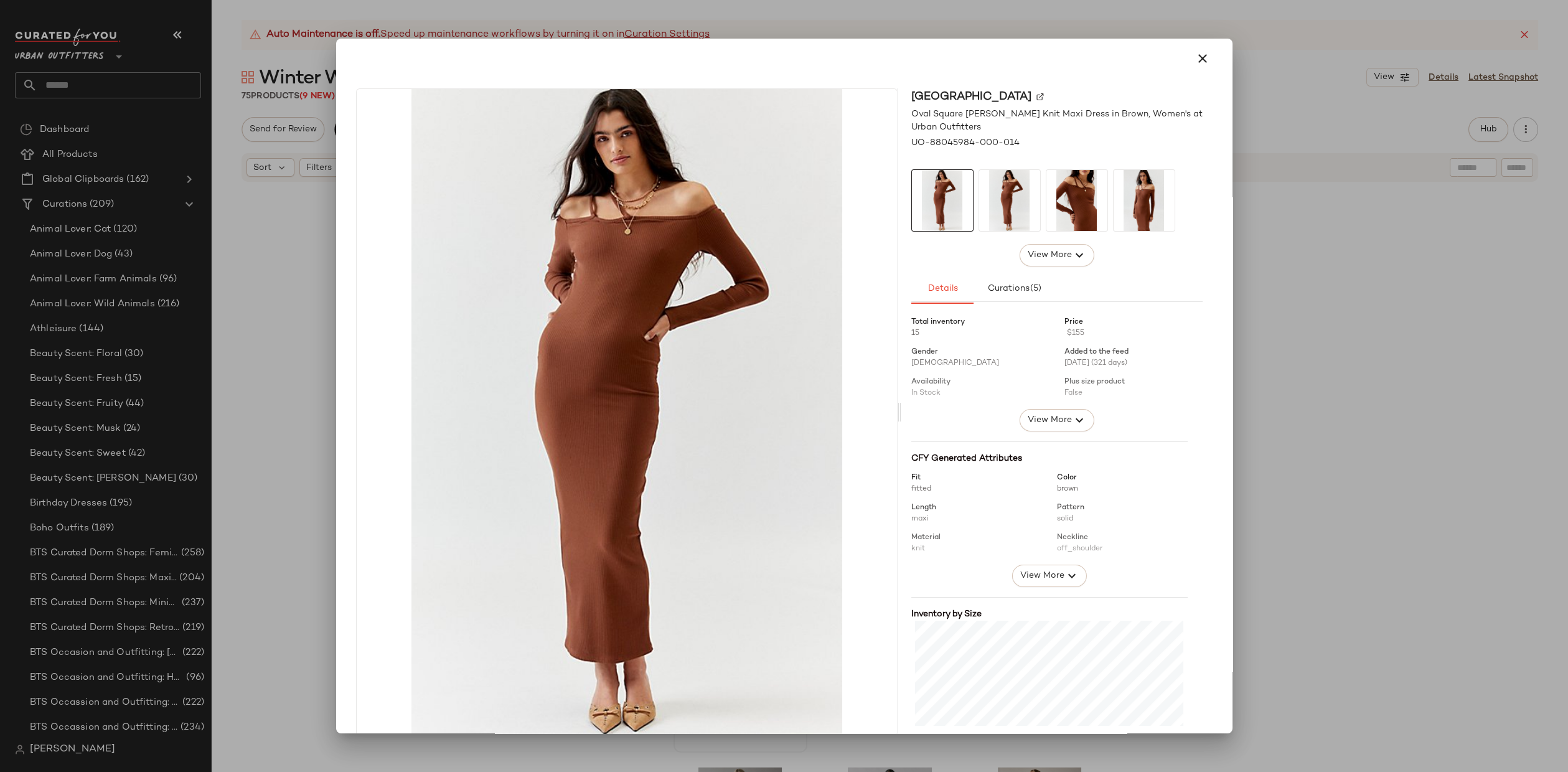
scroll to position [120, 0]
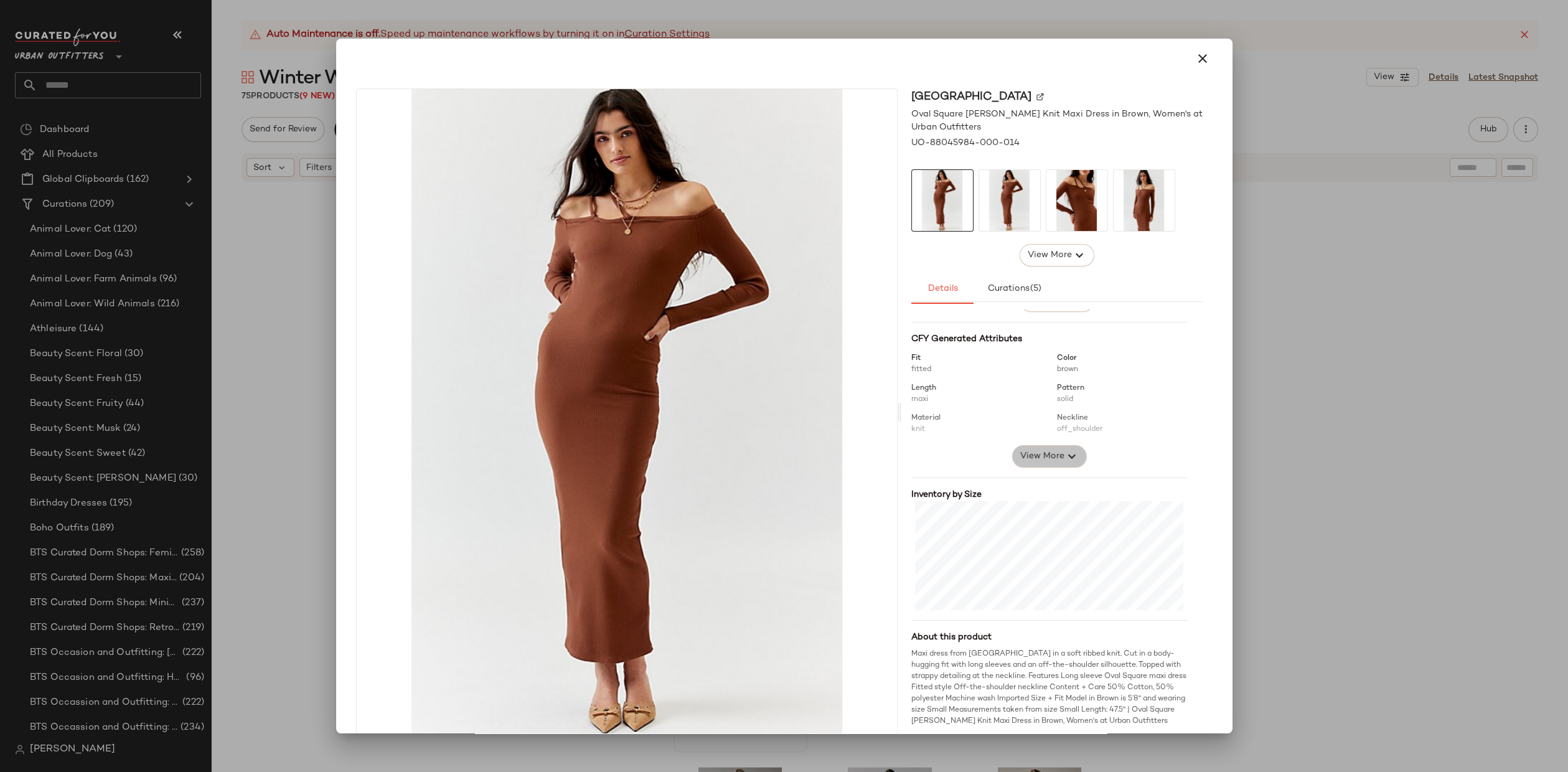
click at [1044, 452] on span "View More" at bounding box center [1042, 456] width 45 height 15
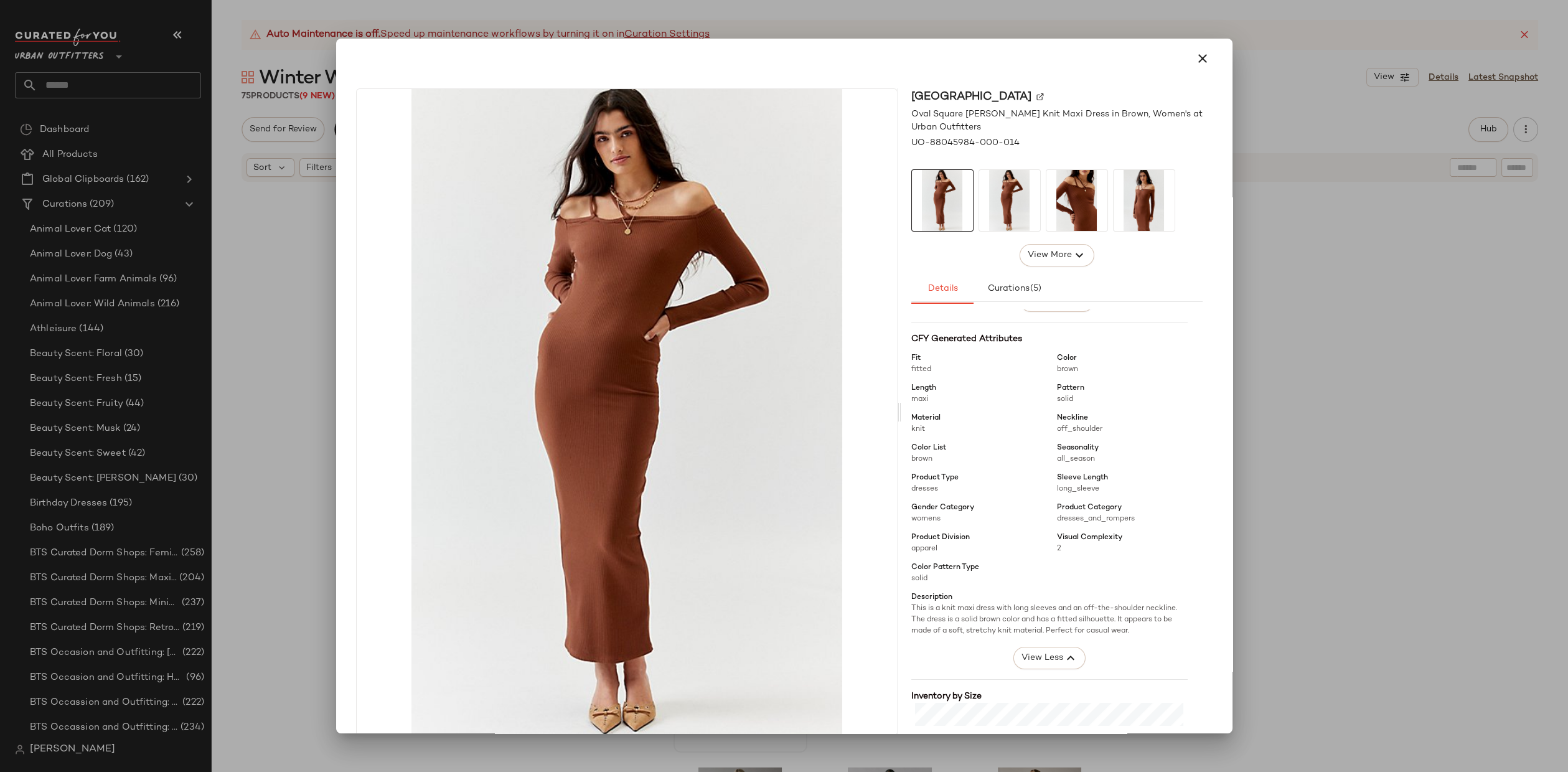
click at [1285, 404] on div at bounding box center [784, 386] width 1568 height 772
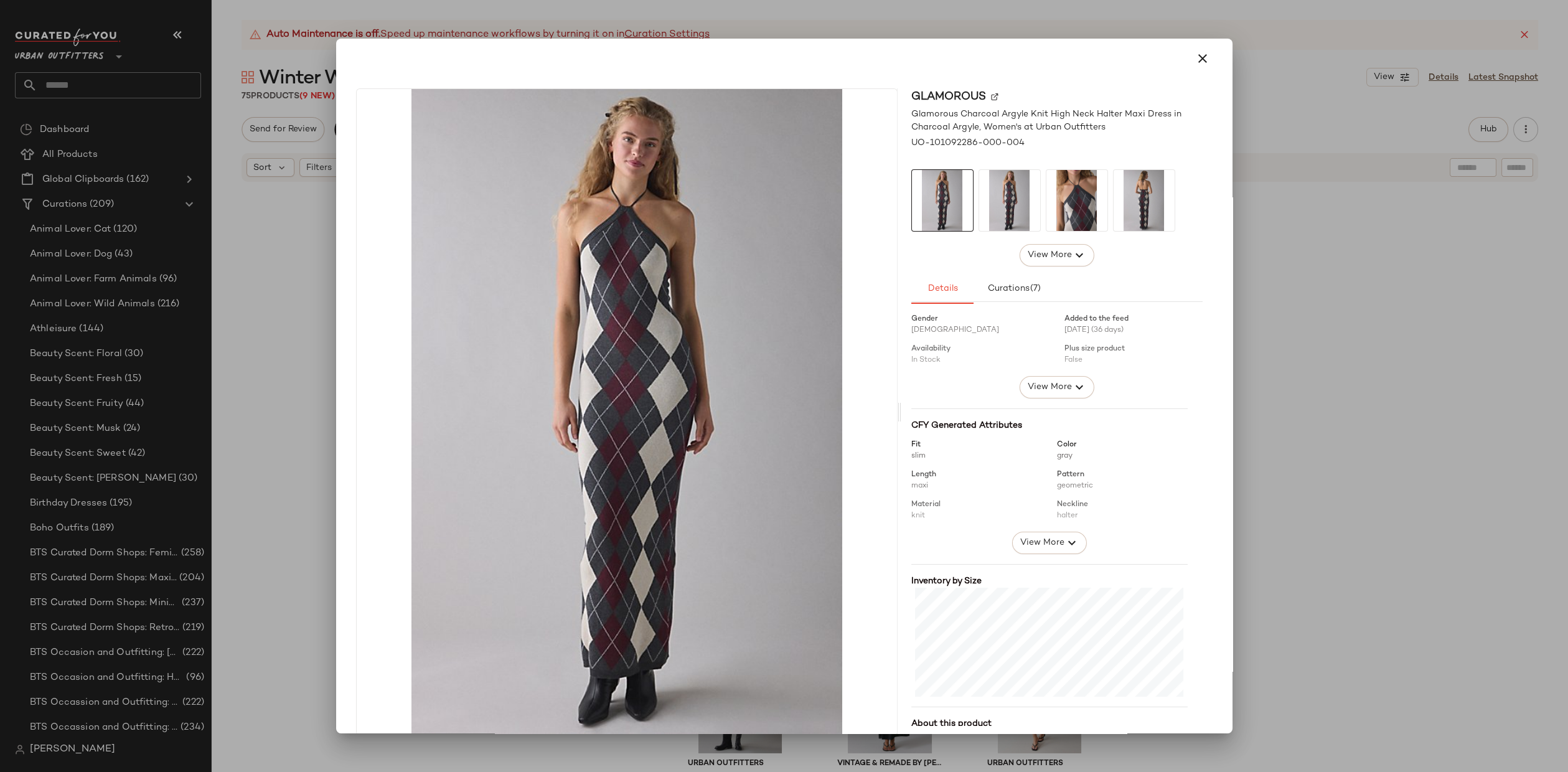
scroll to position [38, 0]
click at [1034, 536] on span "View More" at bounding box center [1042, 538] width 45 height 15
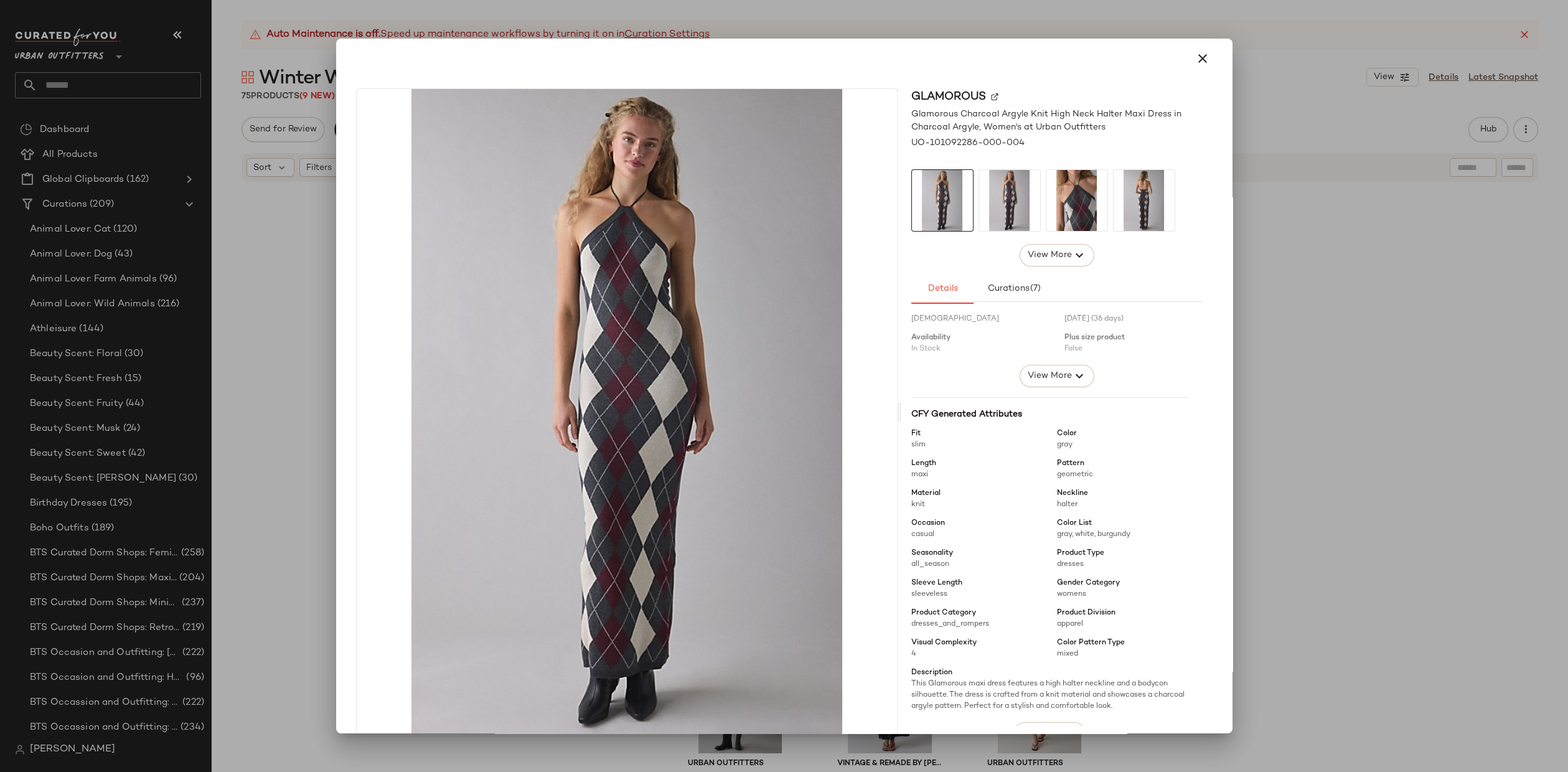
scroll to position [46, 0]
click at [1363, 467] on div at bounding box center [784, 386] width 1568 height 772
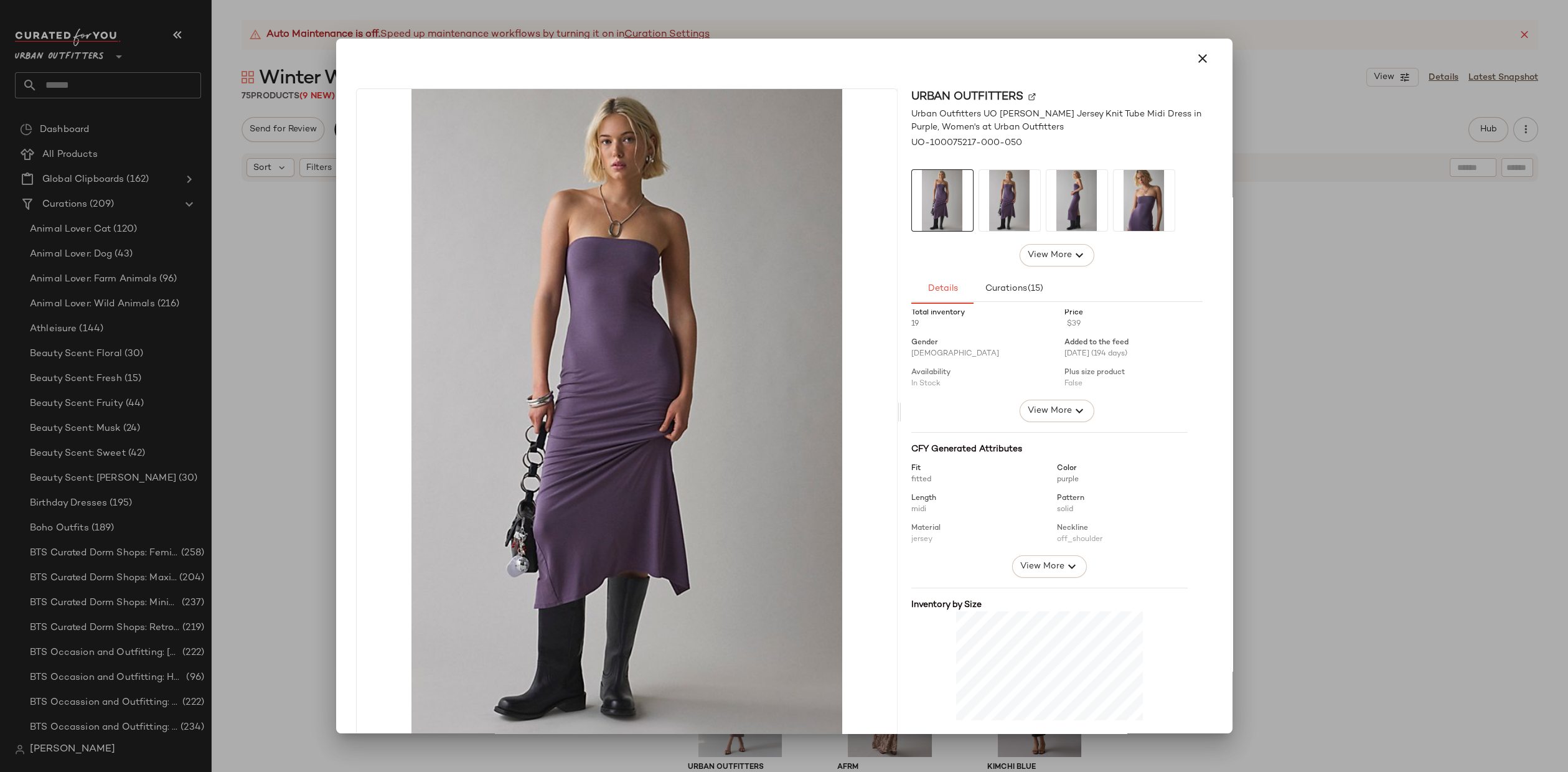
scroll to position [21, 0]
click at [1021, 550] on span "View More" at bounding box center [1042, 555] width 45 height 15
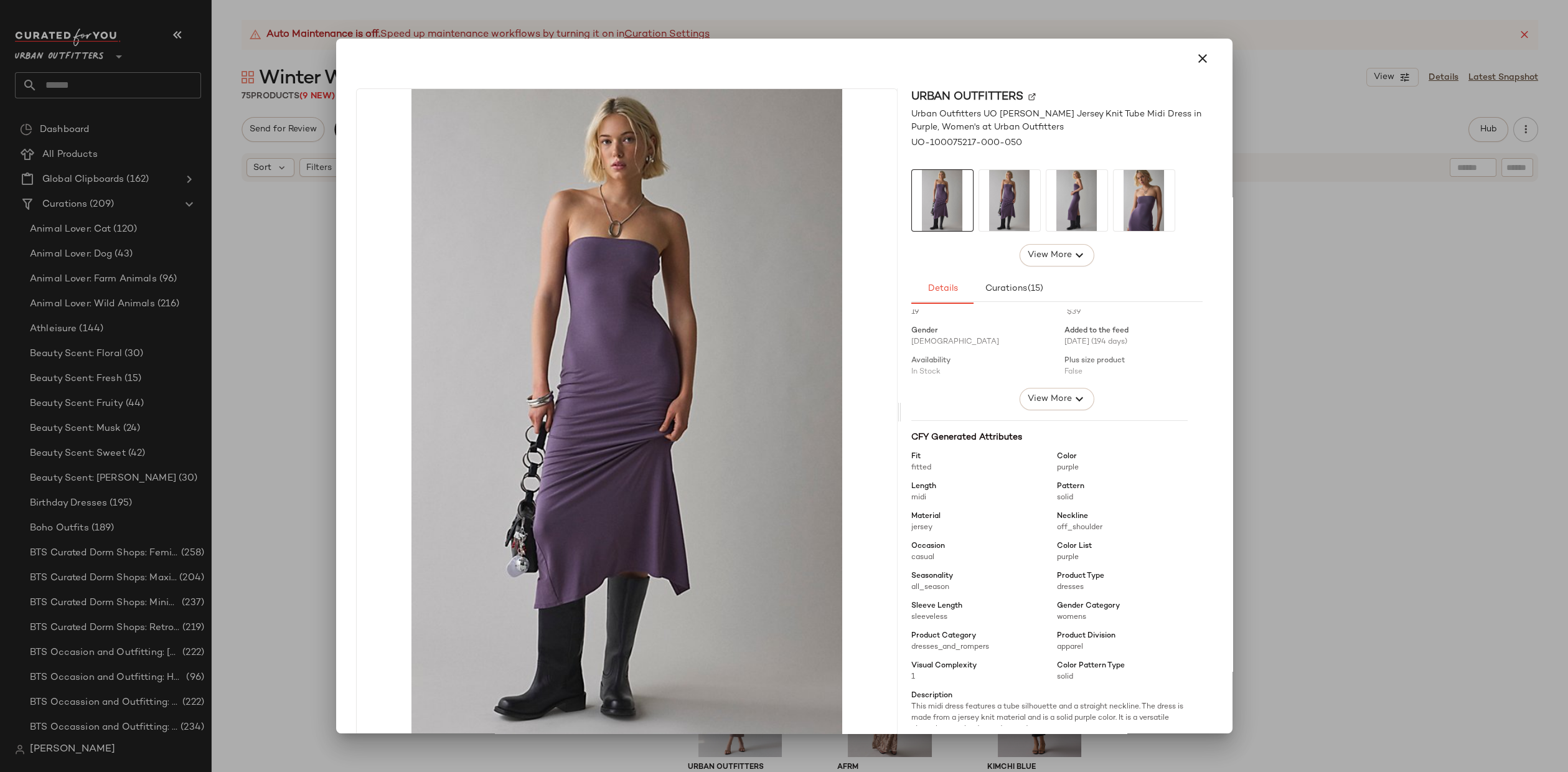
click at [1420, 428] on div at bounding box center [784, 386] width 1568 height 772
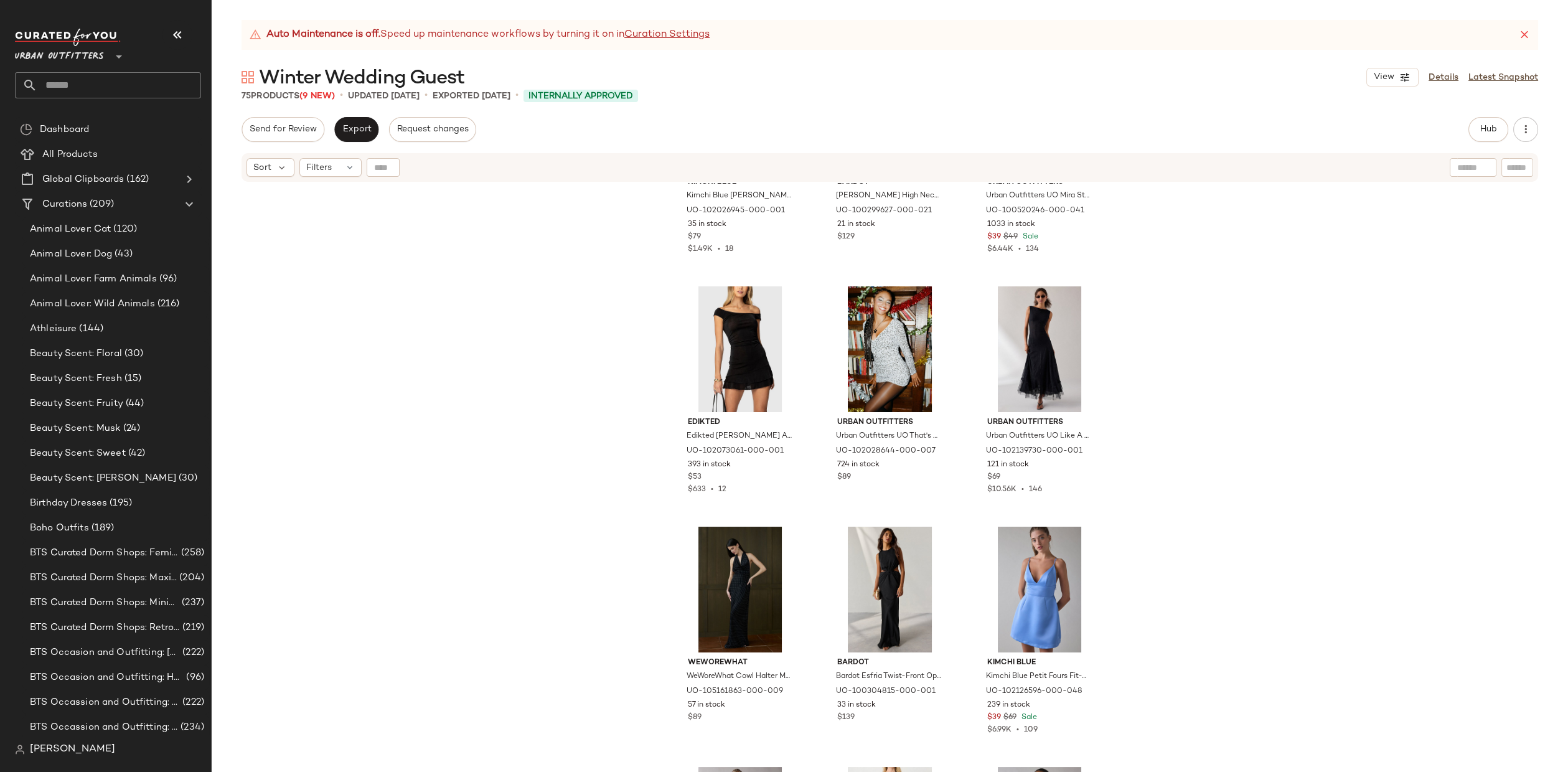
scroll to position [879, 0]
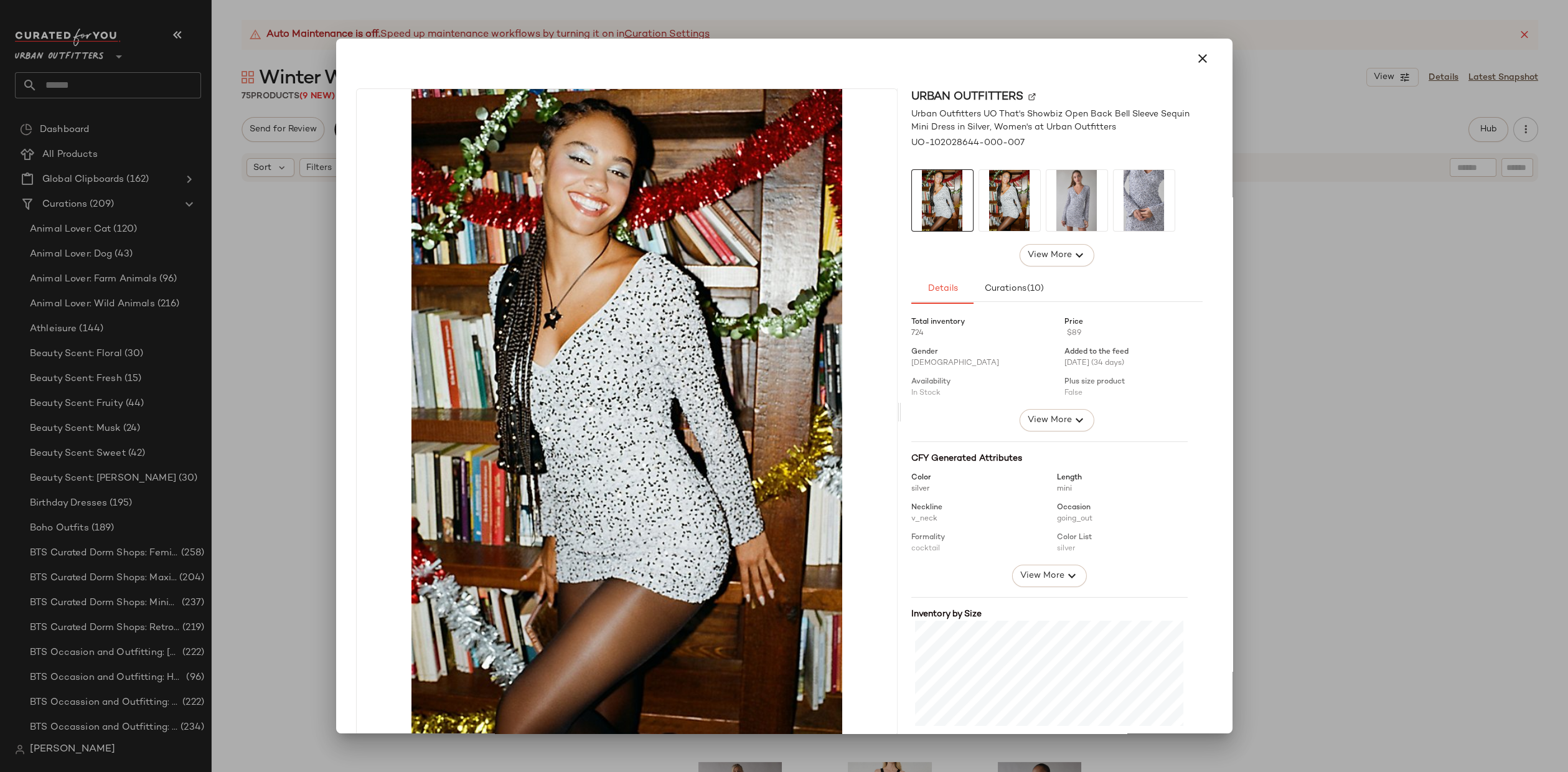
click at [1081, 208] on img at bounding box center [1076, 200] width 61 height 61
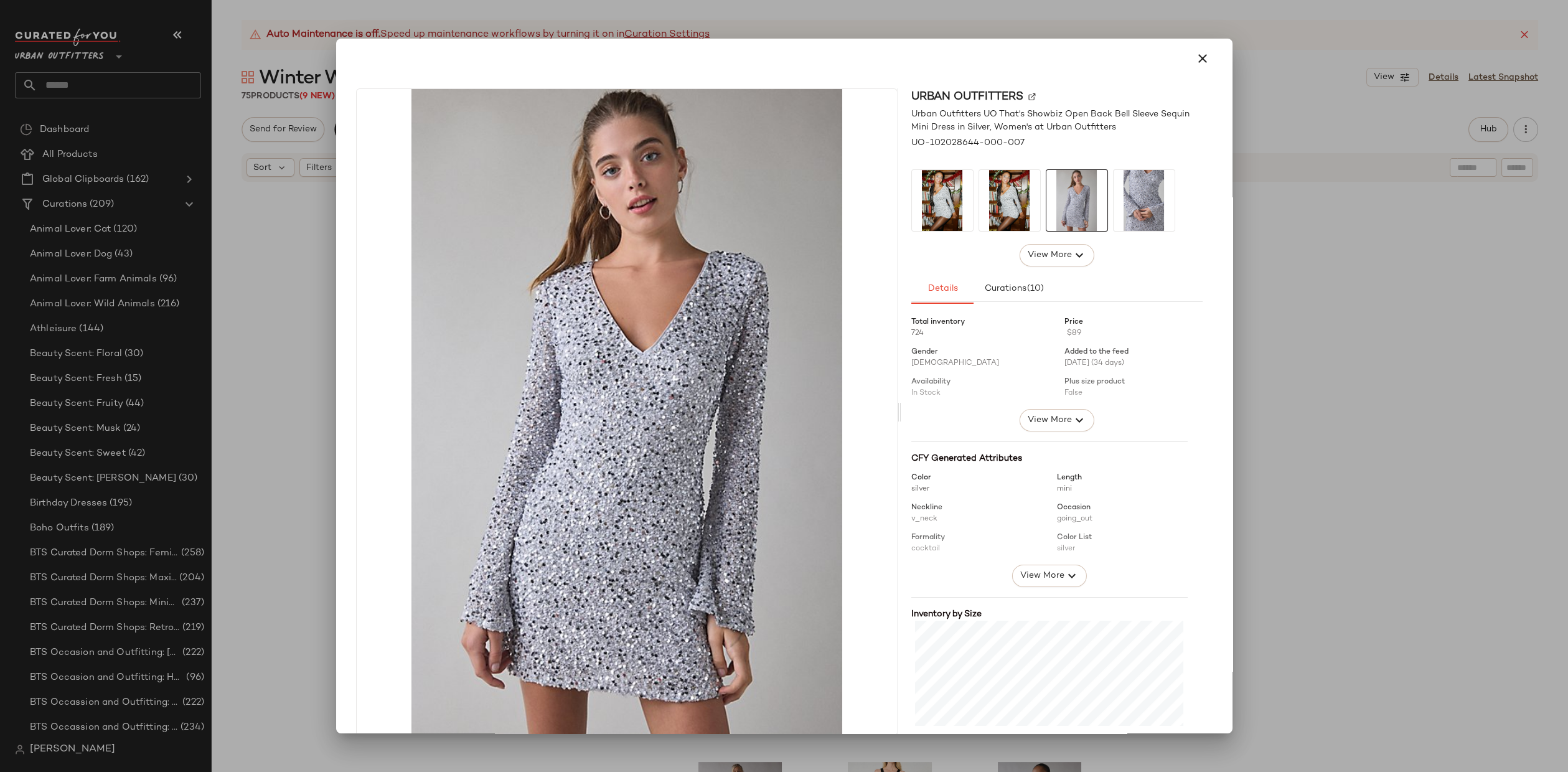
click at [1319, 361] on div at bounding box center [784, 386] width 1568 height 772
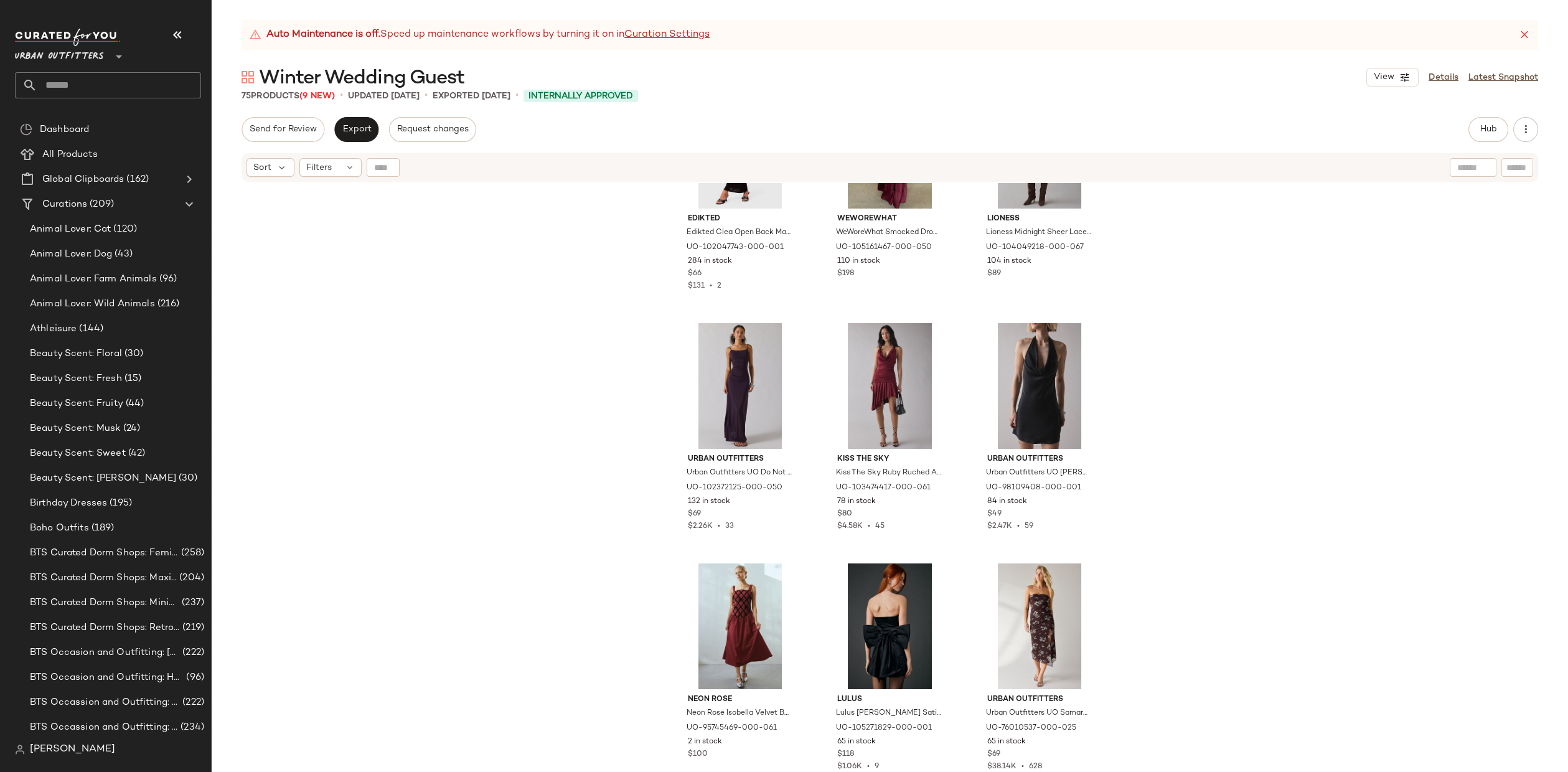
scroll to position [1924, 0]
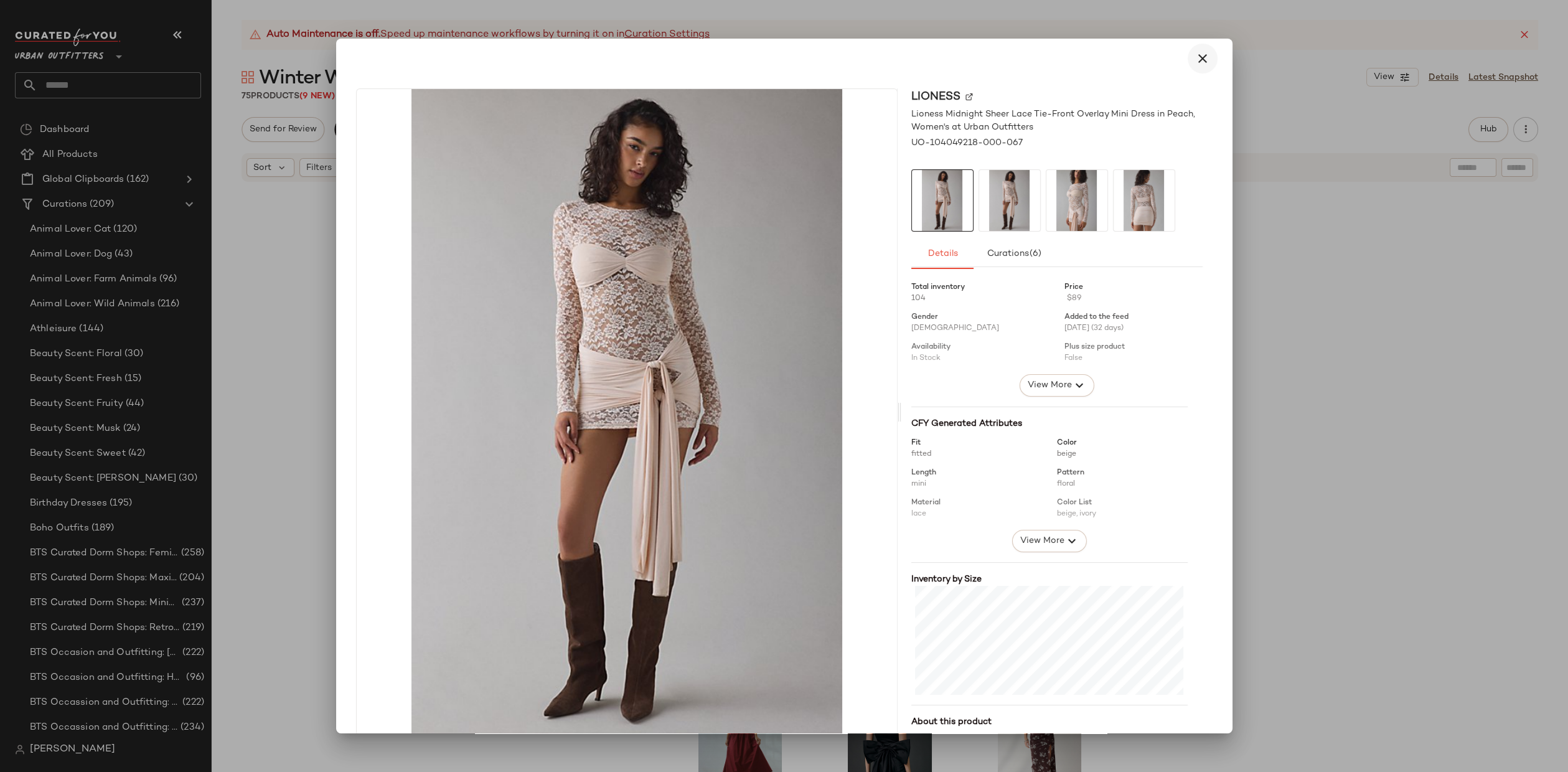
click at [1196, 54] on icon "button" at bounding box center [1203, 59] width 15 height 15
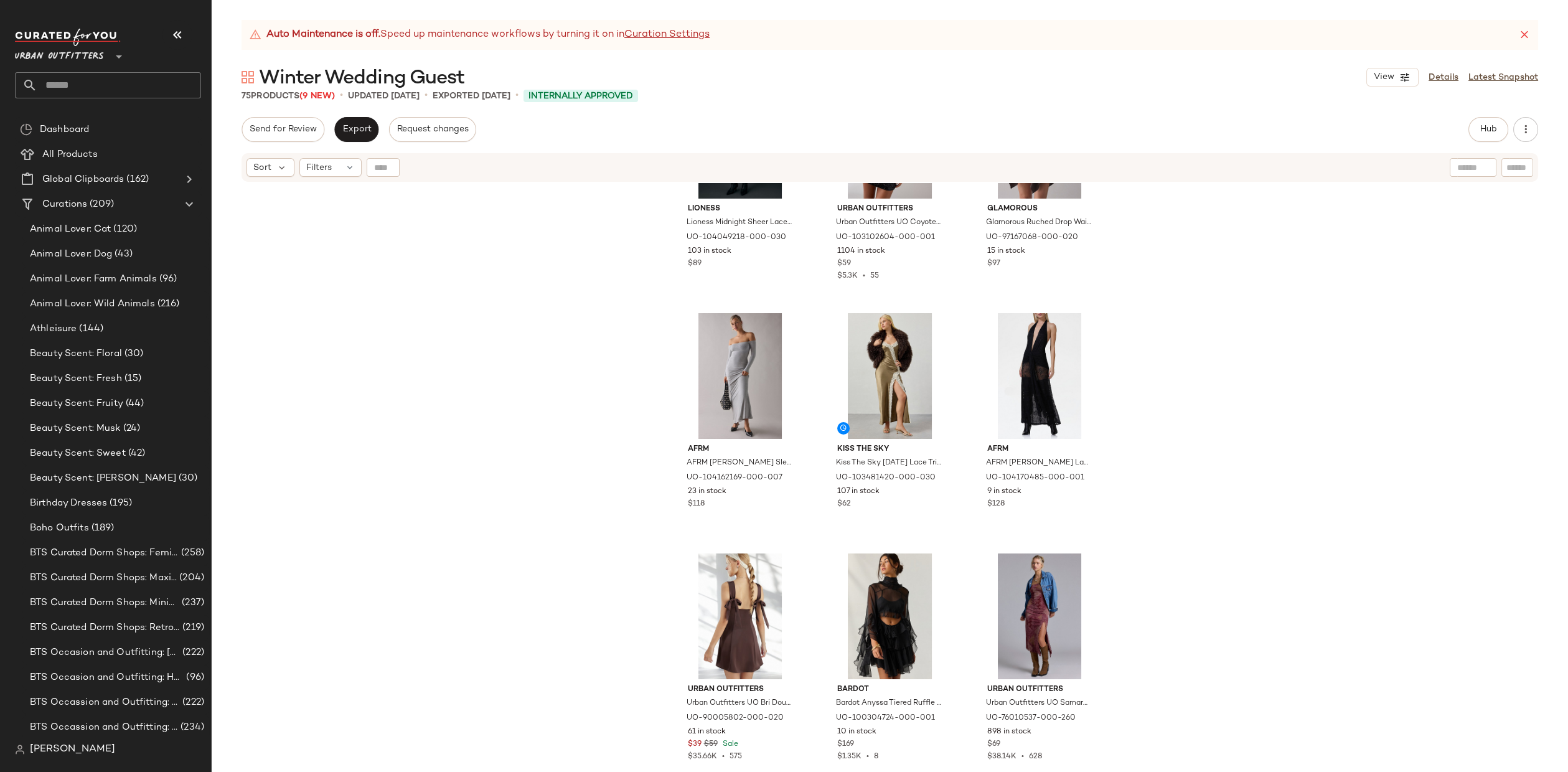
scroll to position [3353, 0]
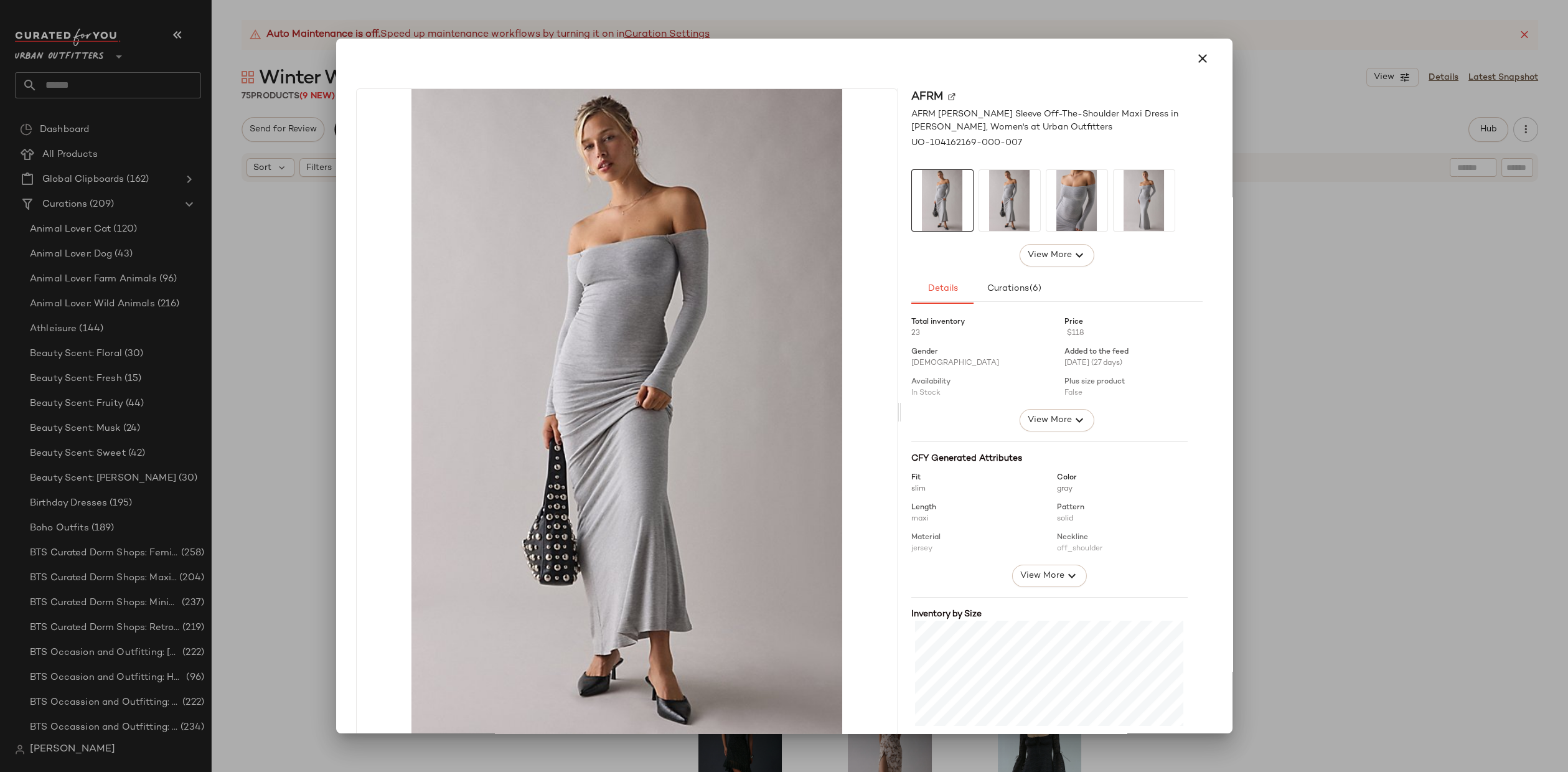
click at [1321, 472] on div at bounding box center [784, 386] width 1568 height 772
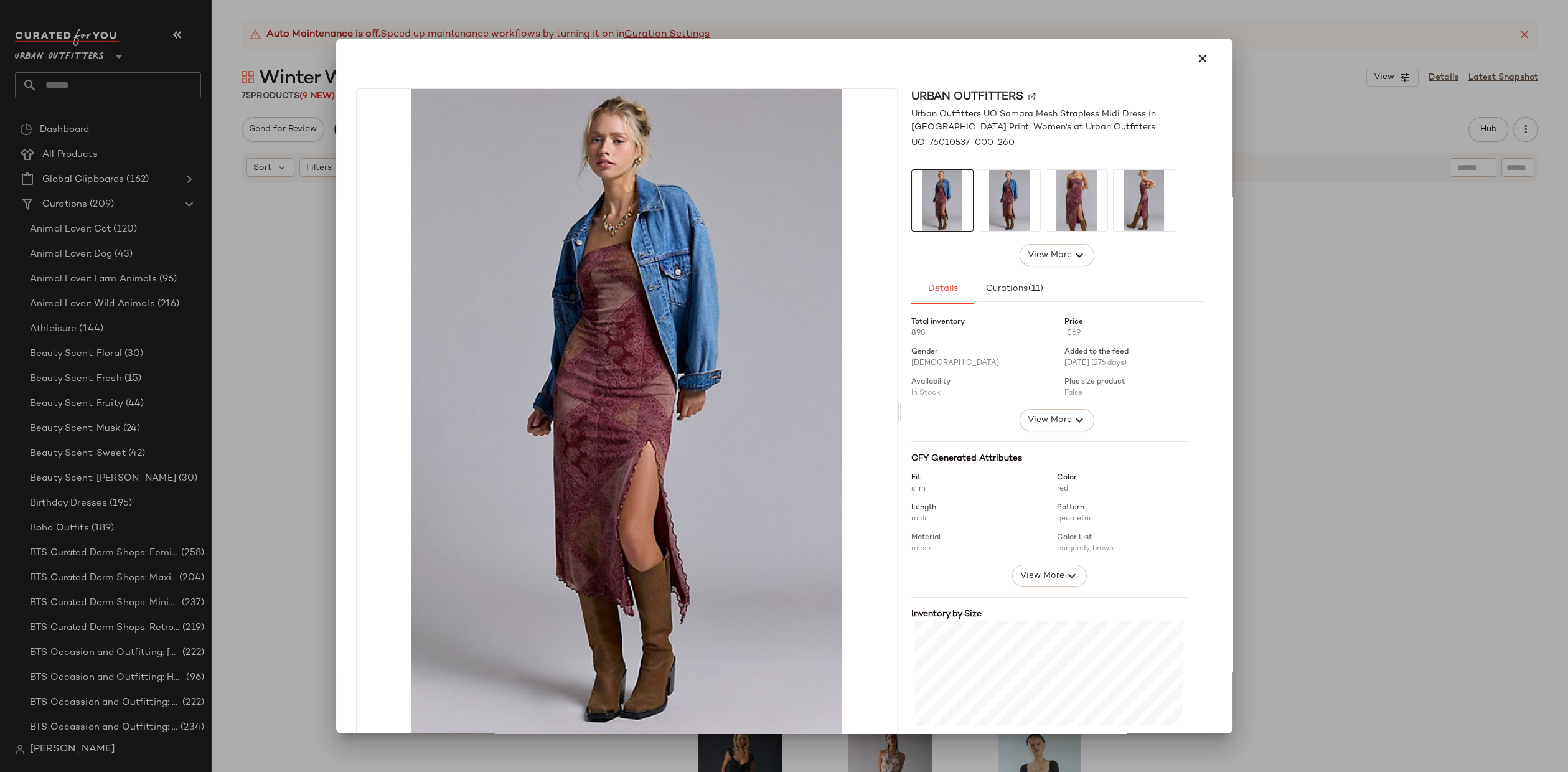
scroll to position [17, 0]
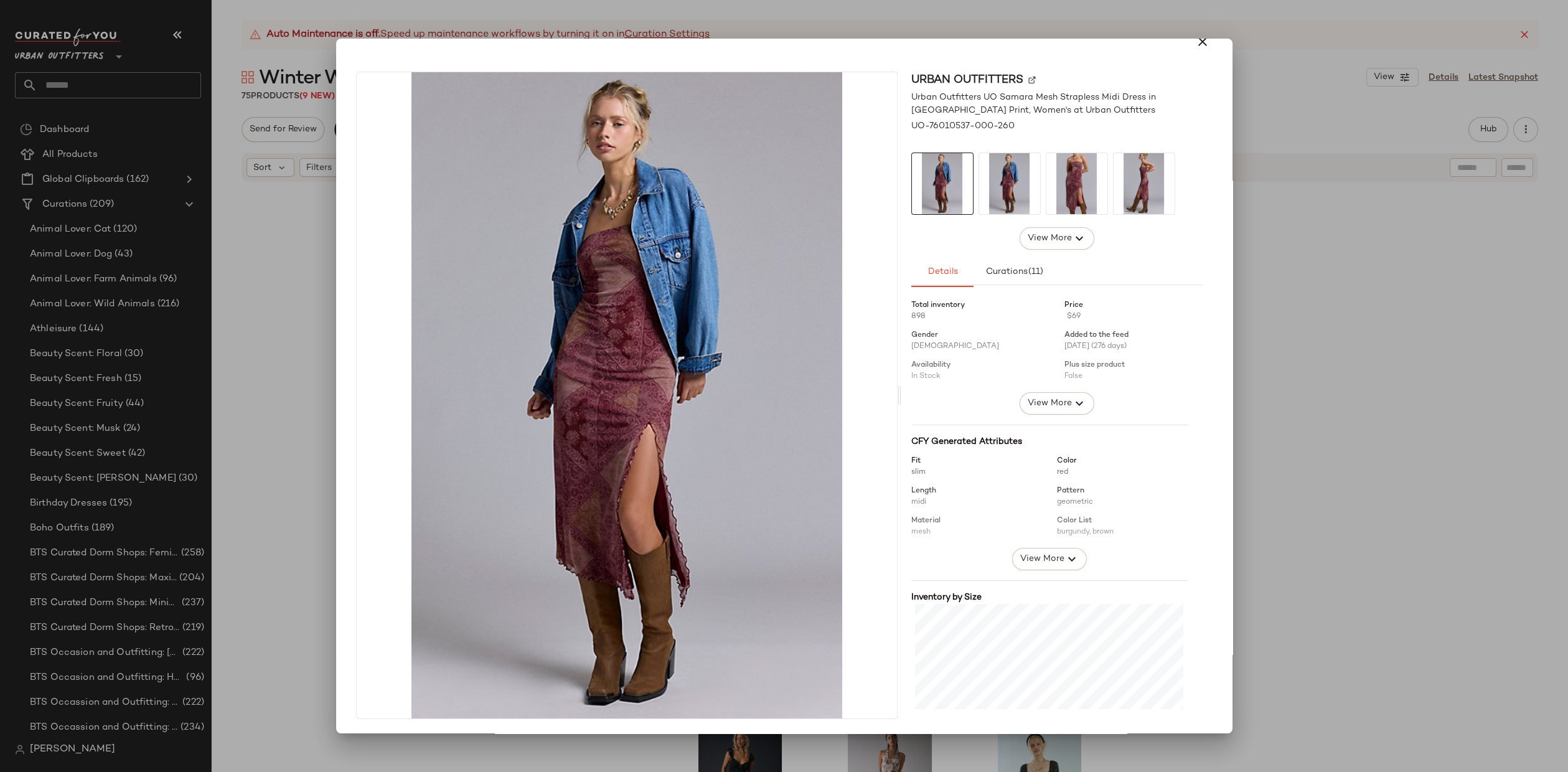
click at [1062, 174] on img at bounding box center [1076, 183] width 61 height 61
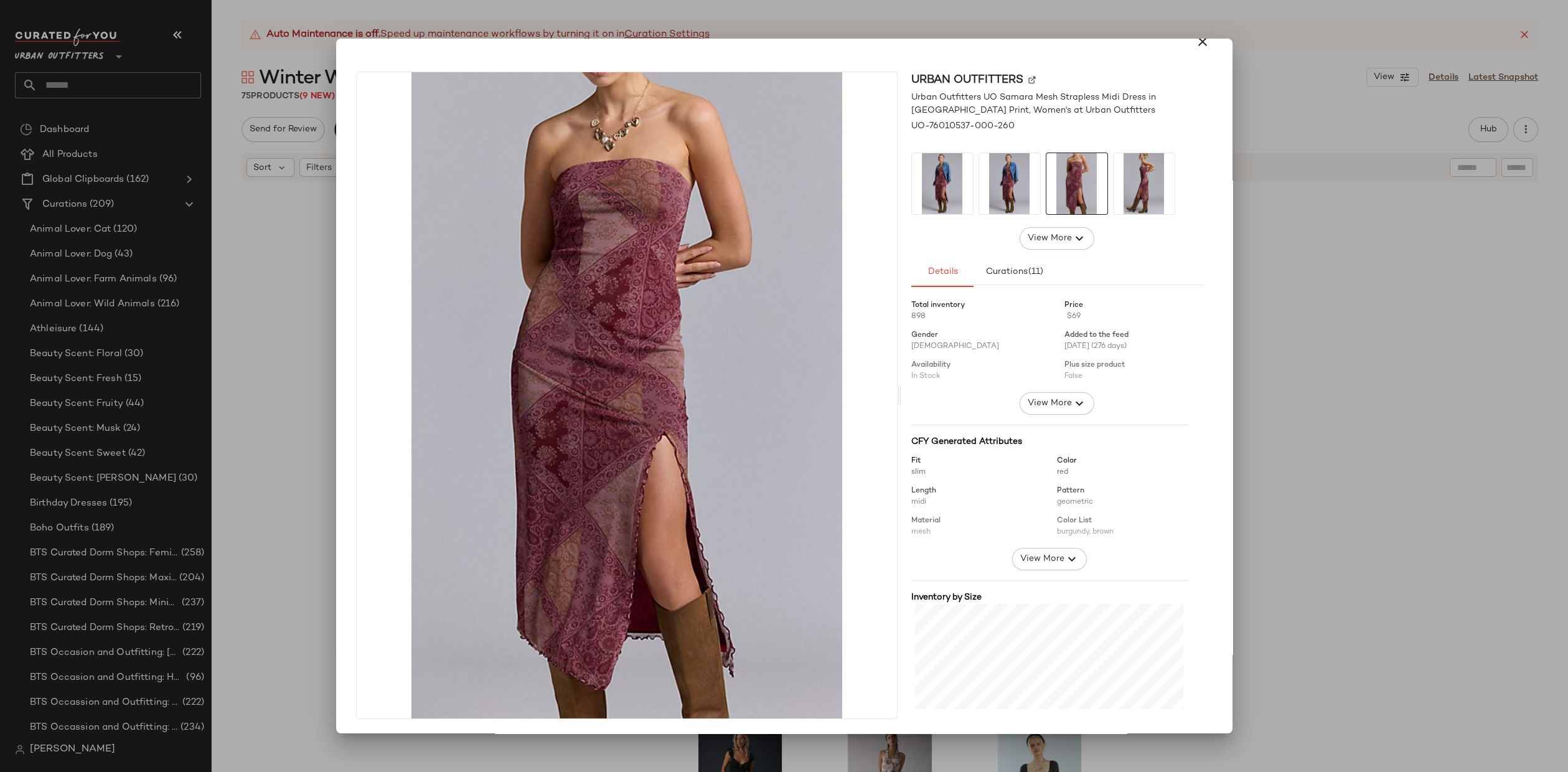
click at [1320, 353] on div at bounding box center [784, 386] width 1568 height 772
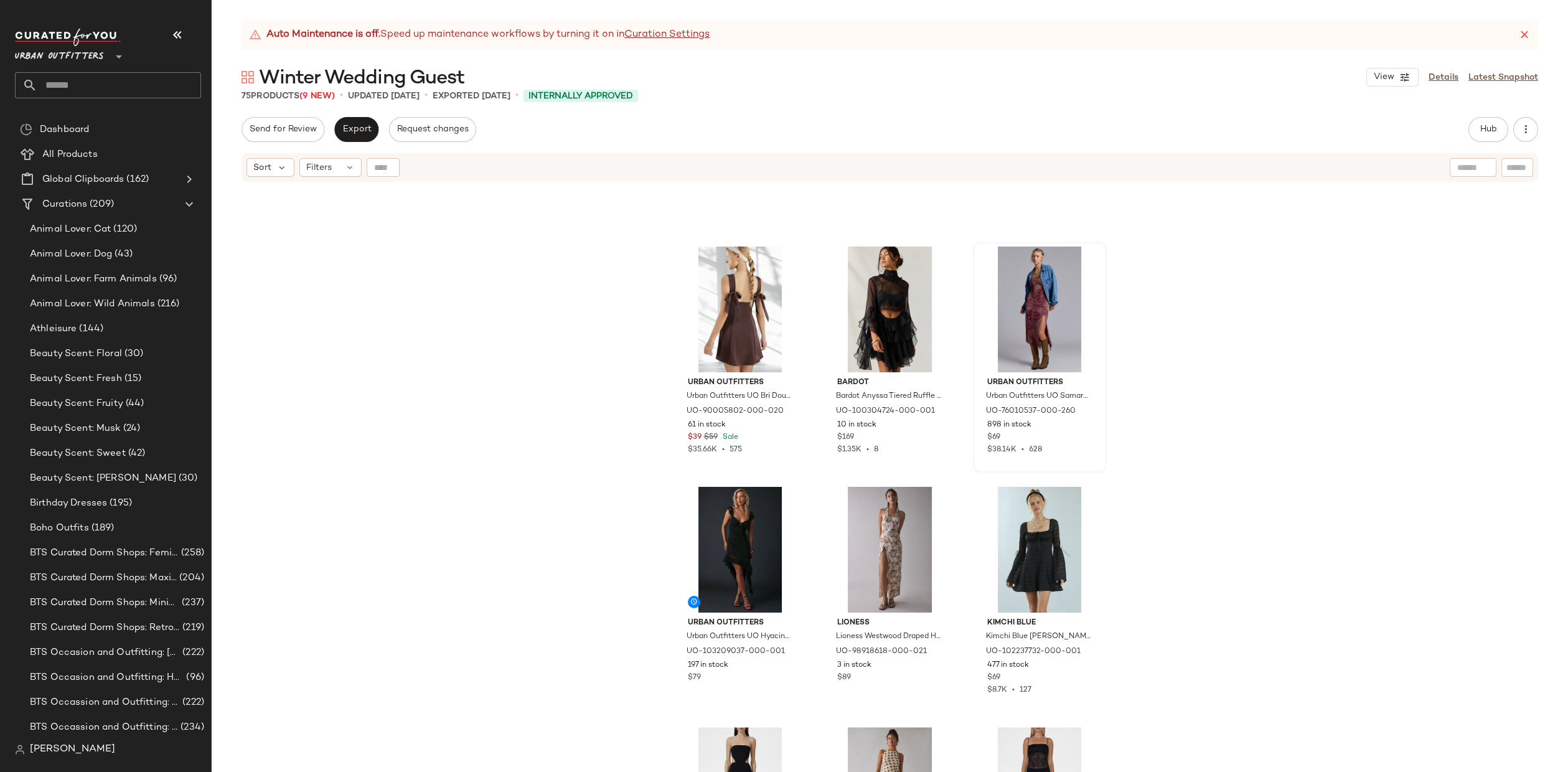
scroll to position [3727, 0]
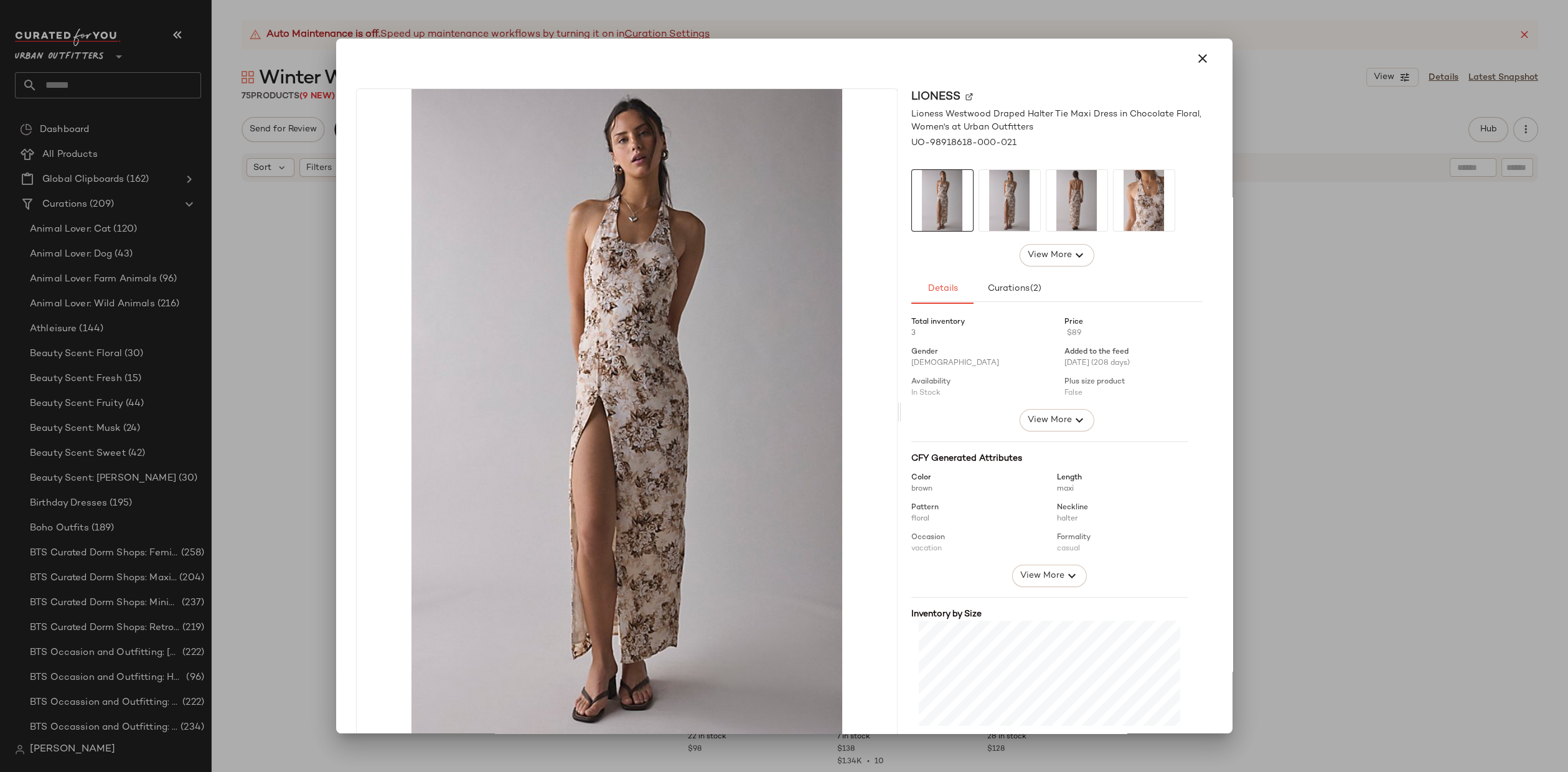
click at [1385, 400] on div at bounding box center [784, 386] width 1568 height 772
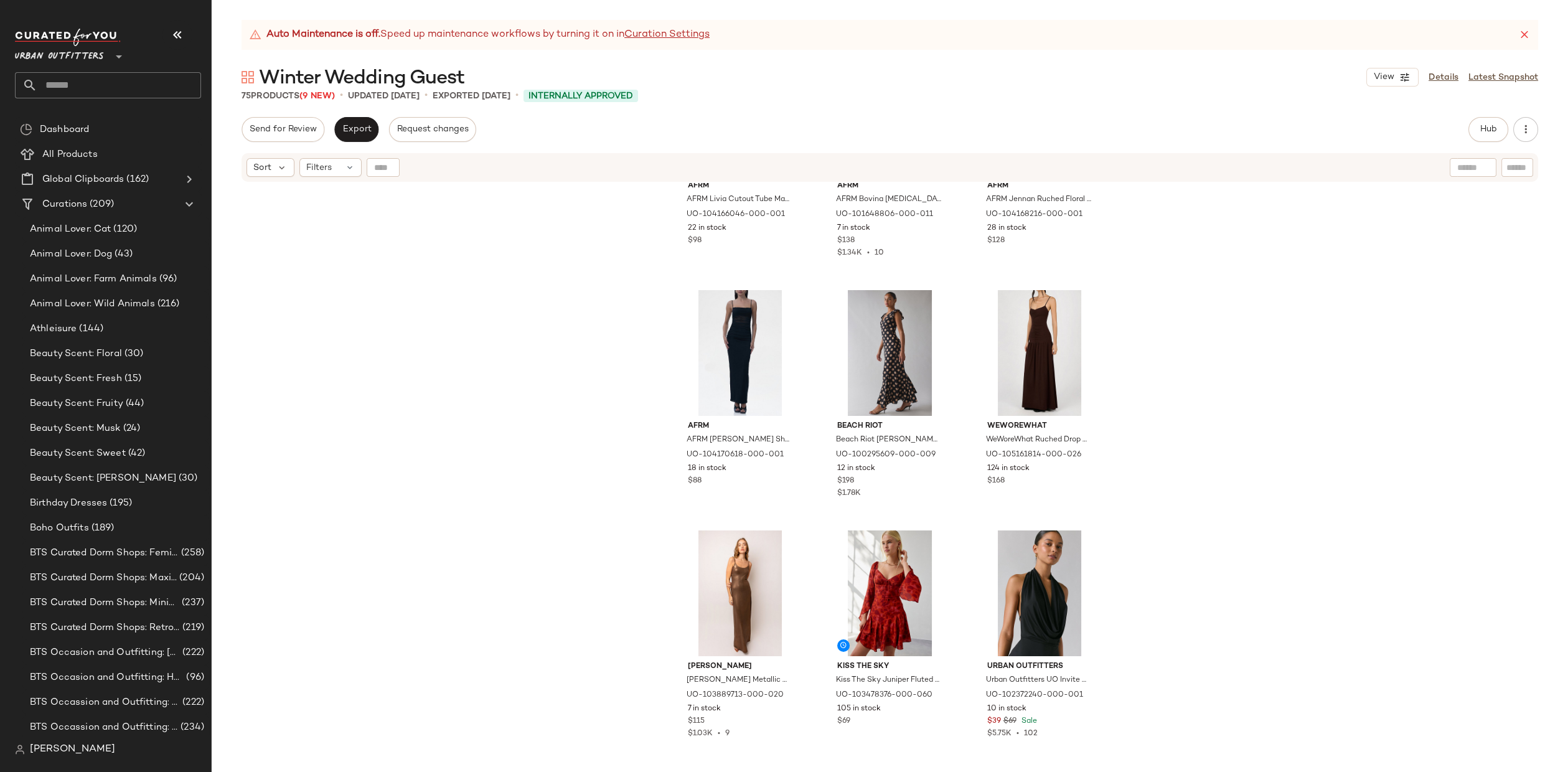
scroll to position [4246, 0]
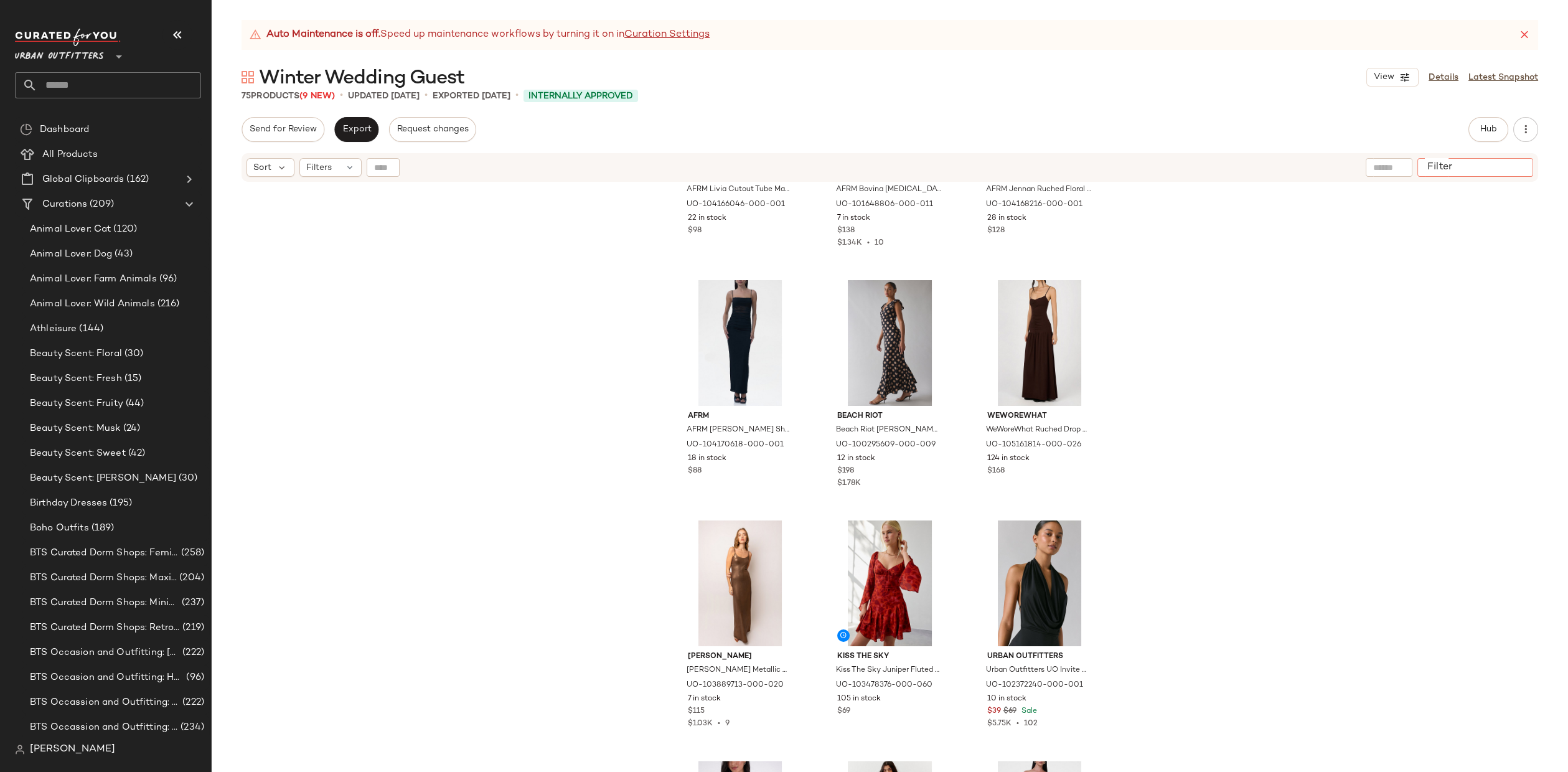
click at [1518, 169] on input "Filter" at bounding box center [1475, 168] width 106 height 13
click at [1521, 130] on icon "button" at bounding box center [1525, 129] width 12 height 12
click at [1493, 126] on span "Hub" at bounding box center [1489, 129] width 18 height 10
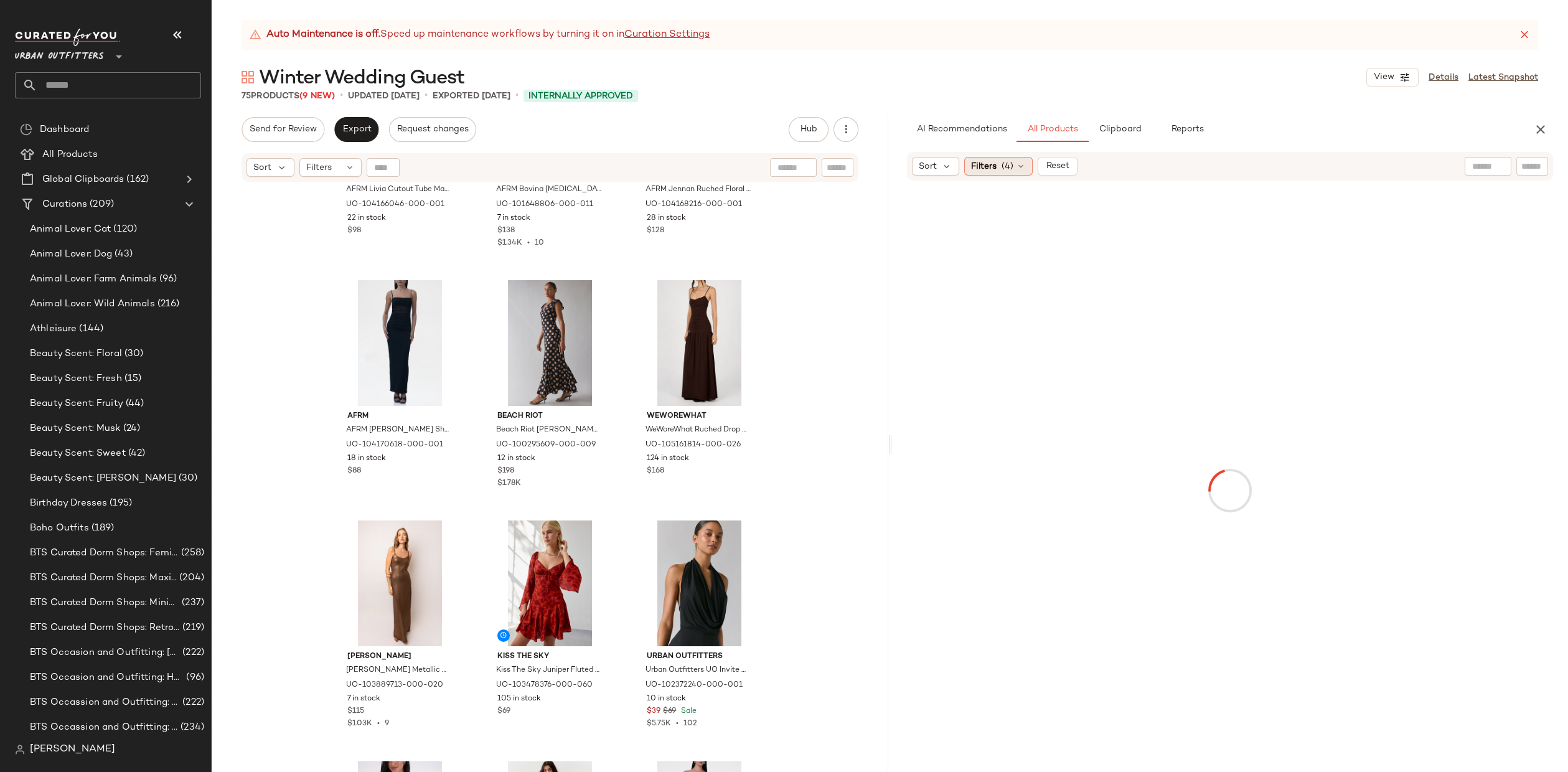
click at [1012, 167] on div "Filters (4)" at bounding box center [998, 166] width 68 height 19
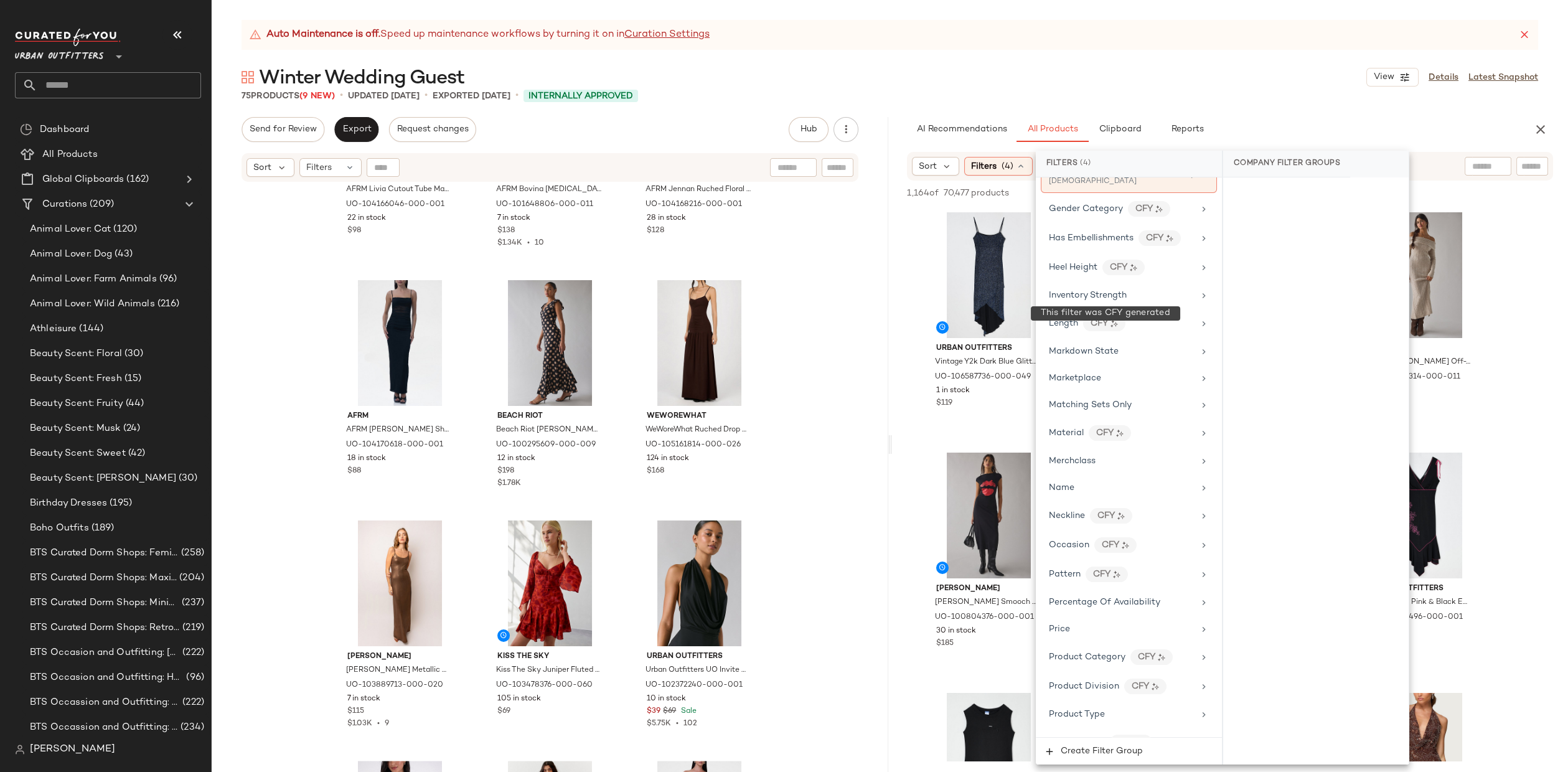
scroll to position [528, 0]
click at [1161, 419] on div "Material CFY" at bounding box center [1121, 426] width 145 height 16
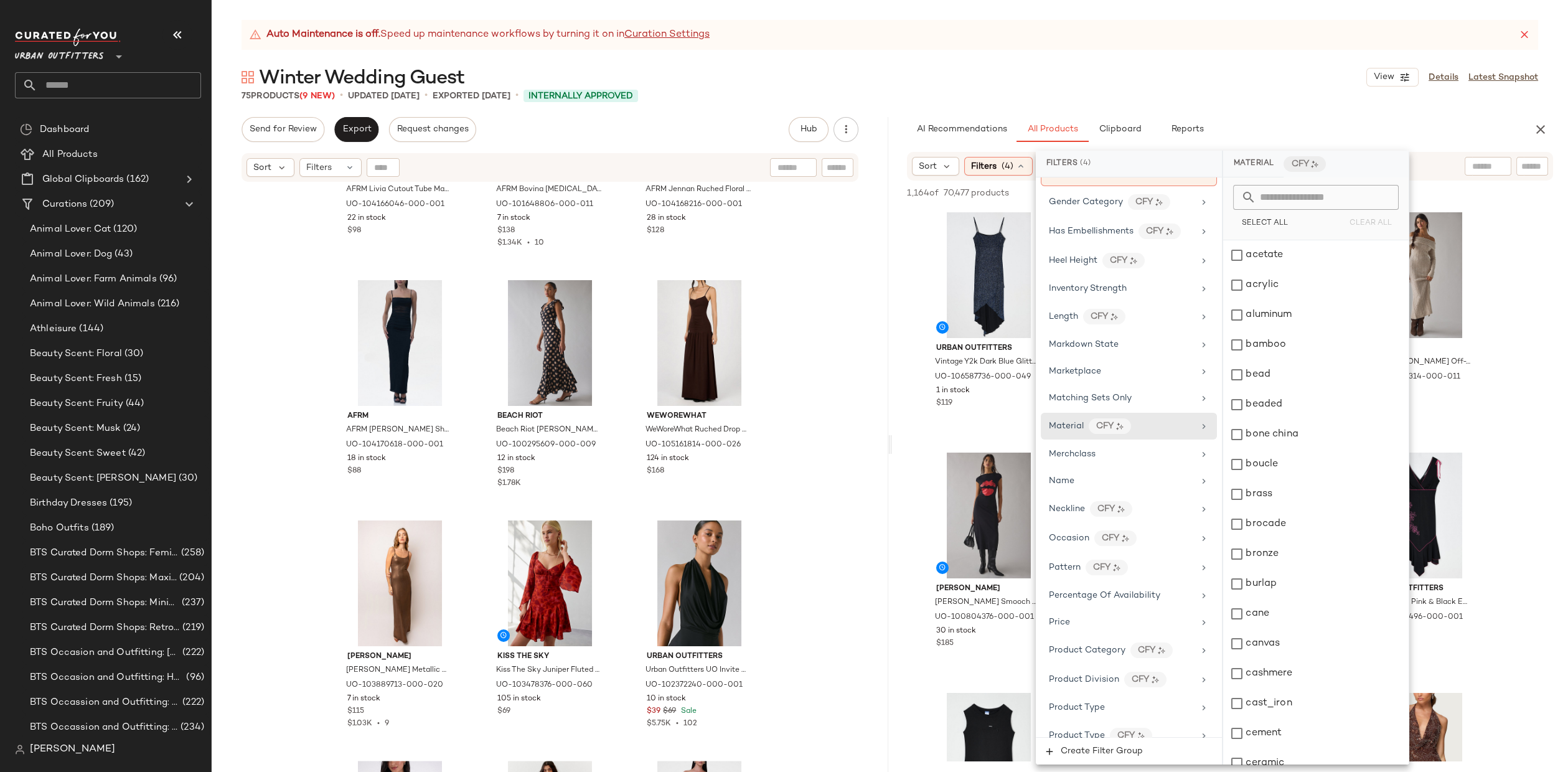
click at [1273, 201] on input "text" at bounding box center [1323, 197] width 135 height 25
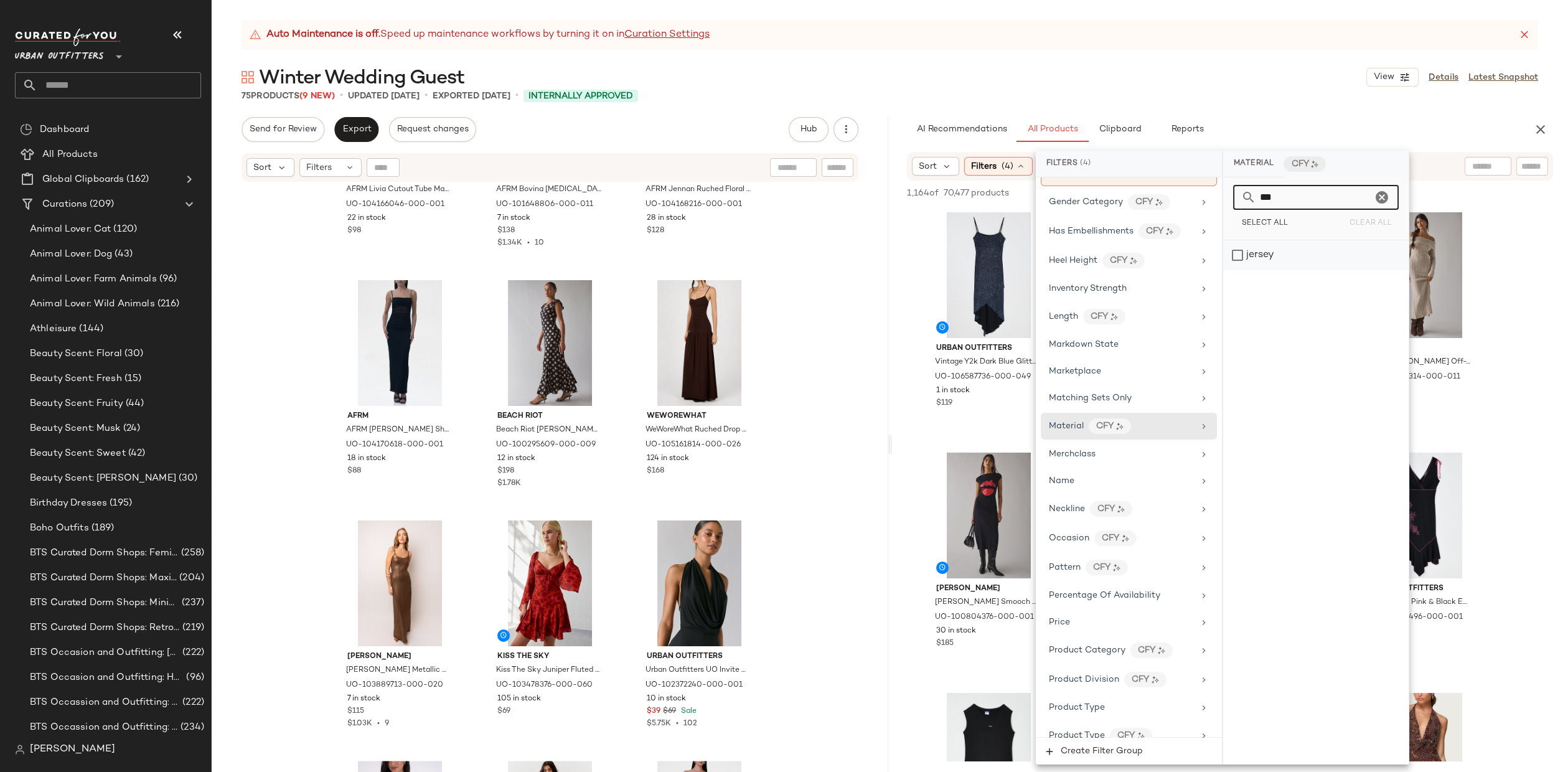
type input "***"
click at [1256, 249] on div "jersey" at bounding box center [1316, 255] width 186 height 30
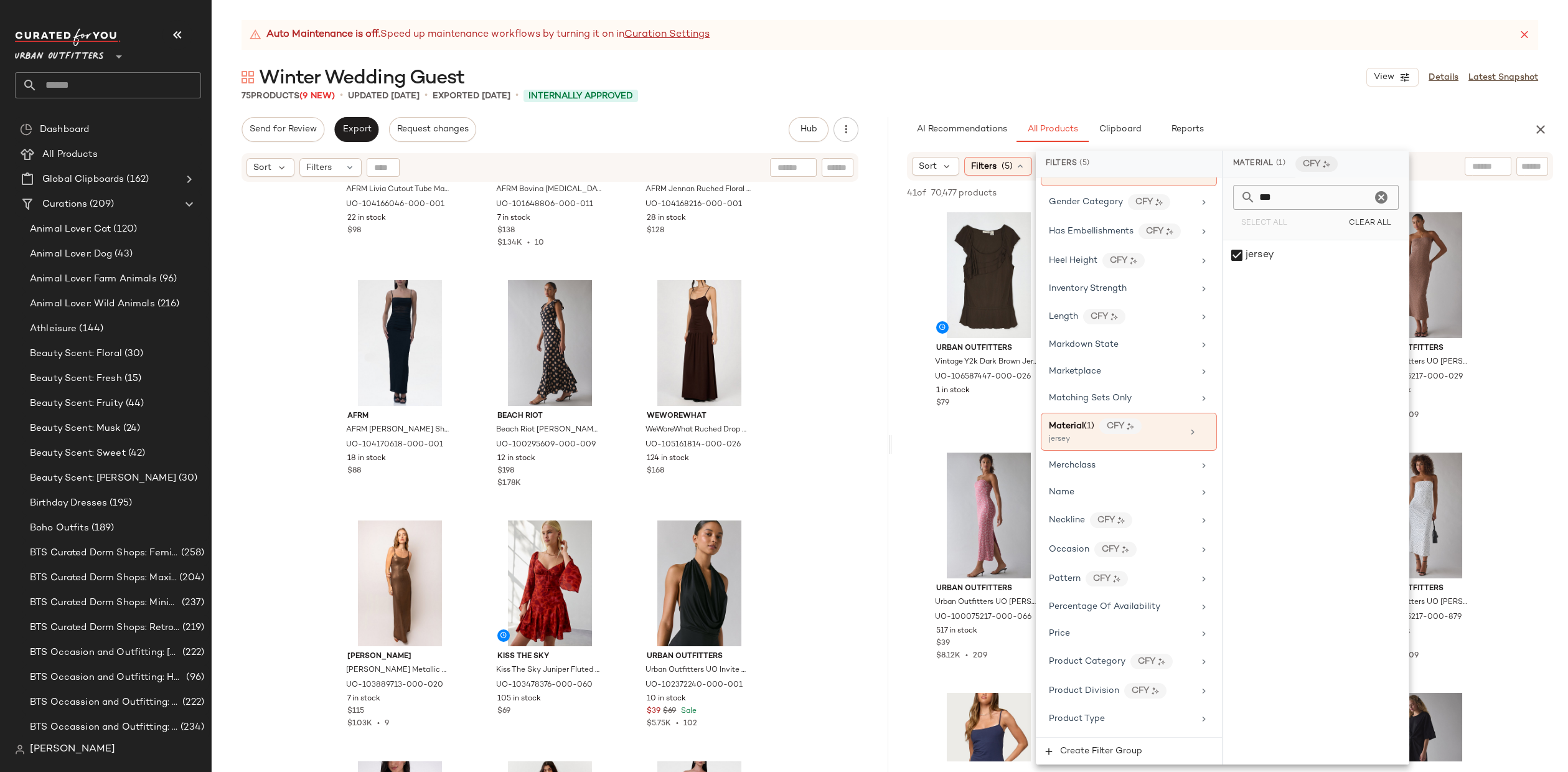
click at [835, 218] on div "AFRM AFRM Livia Cutout Tube Maxi Dress in Noir, Women's at Urban Outfitters UO-…" at bounding box center [550, 493] width 677 height 621
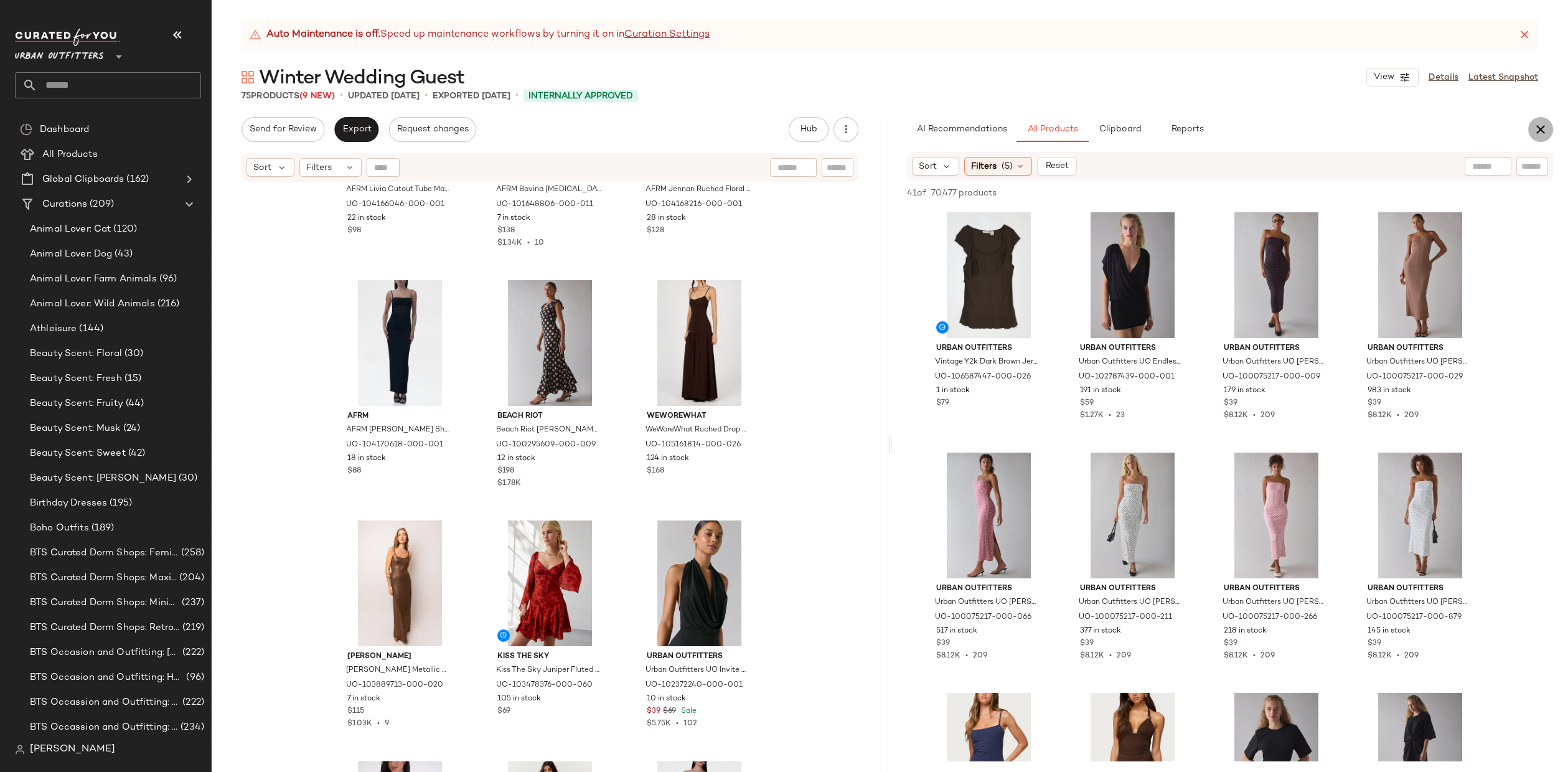
click at [1540, 129] on icon "button" at bounding box center [1541, 130] width 15 height 15
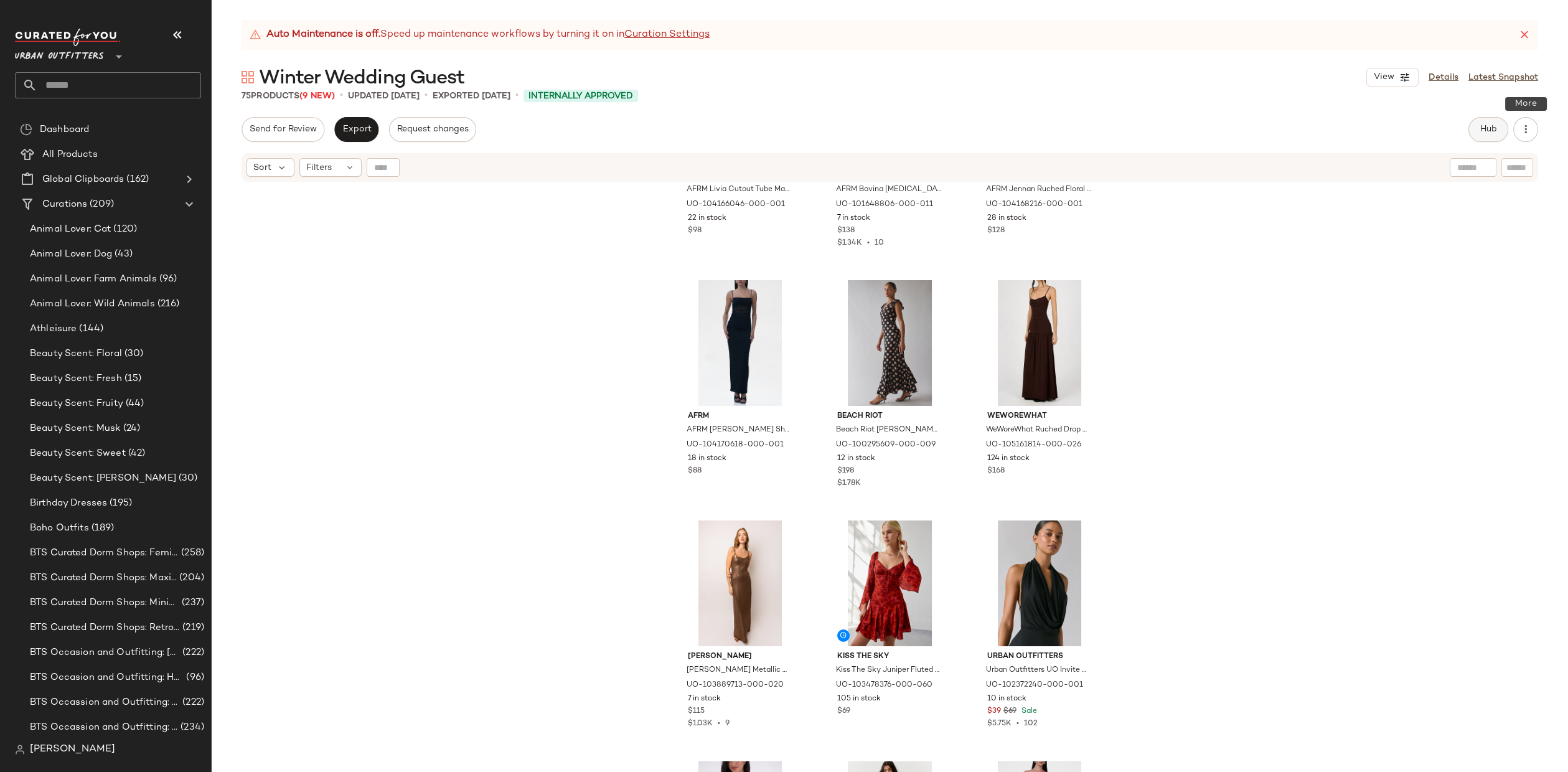
click at [1480, 130] on span "Hub" at bounding box center [1489, 129] width 18 height 10
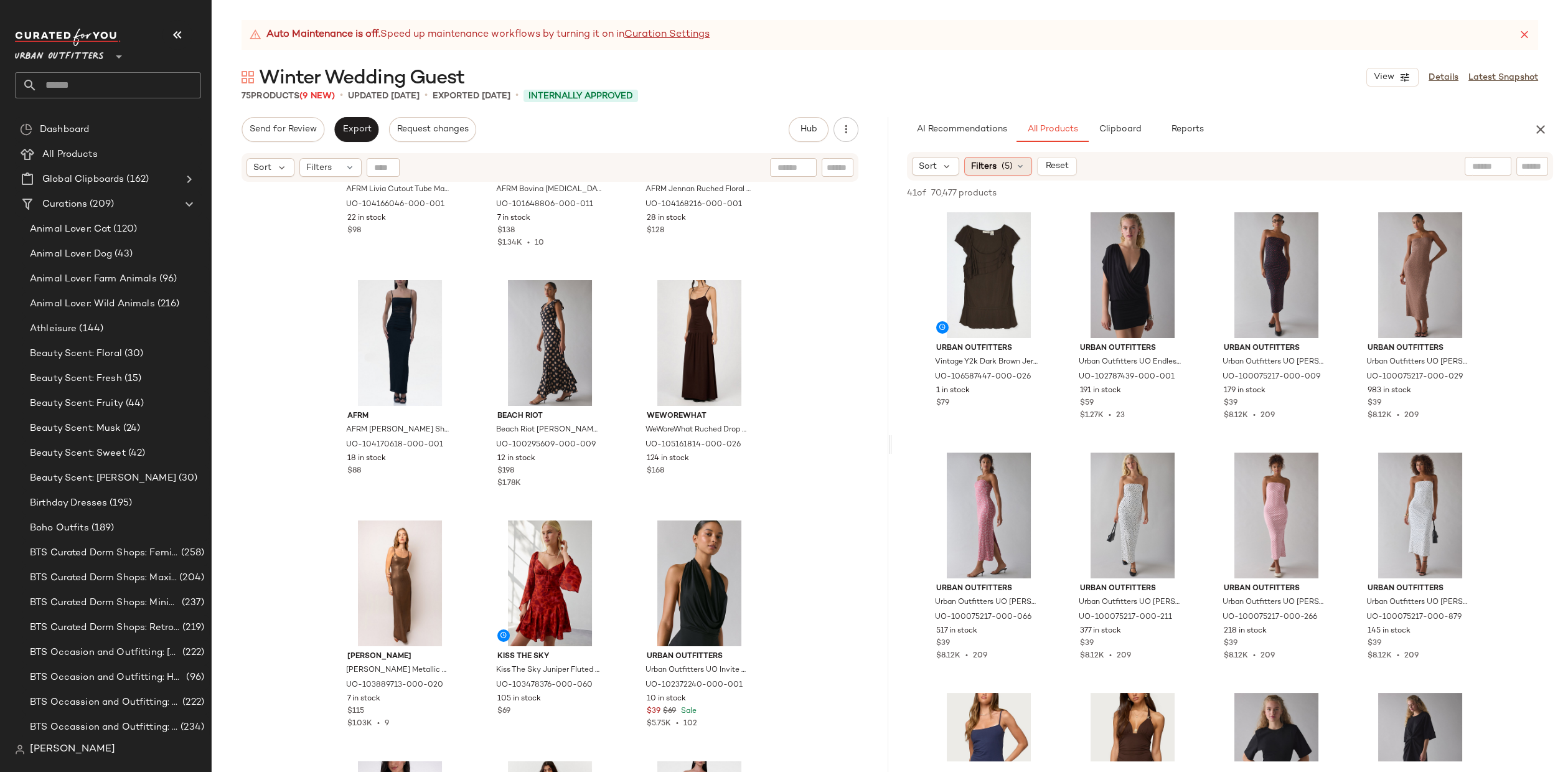
click at [1023, 165] on icon at bounding box center [1020, 166] width 10 height 10
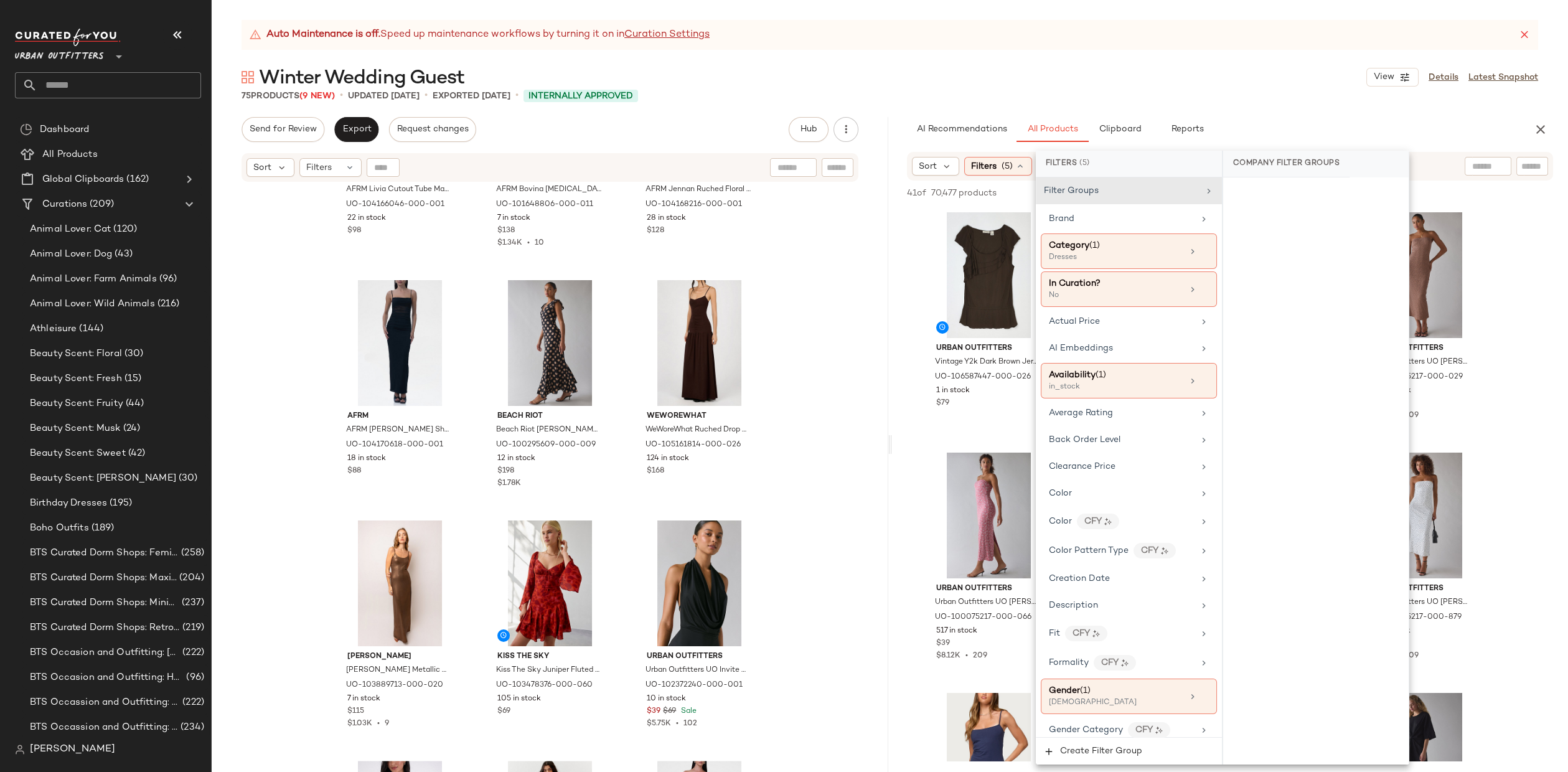
click at [1514, 130] on div "AI Recommendations All Products Clipboard Reports" at bounding box center [1211, 129] width 637 height 25
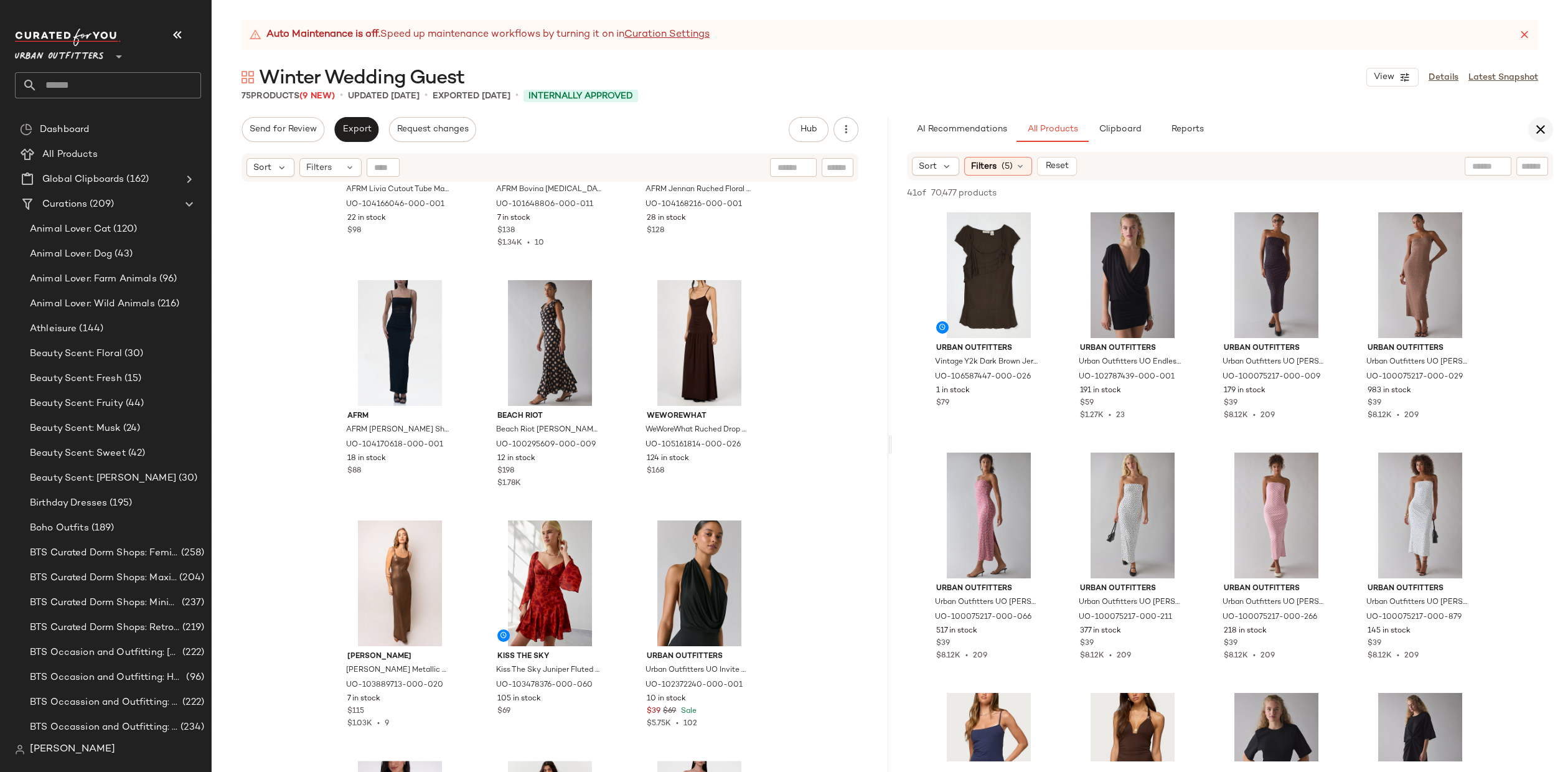
click at [1534, 128] on icon "button" at bounding box center [1541, 130] width 15 height 15
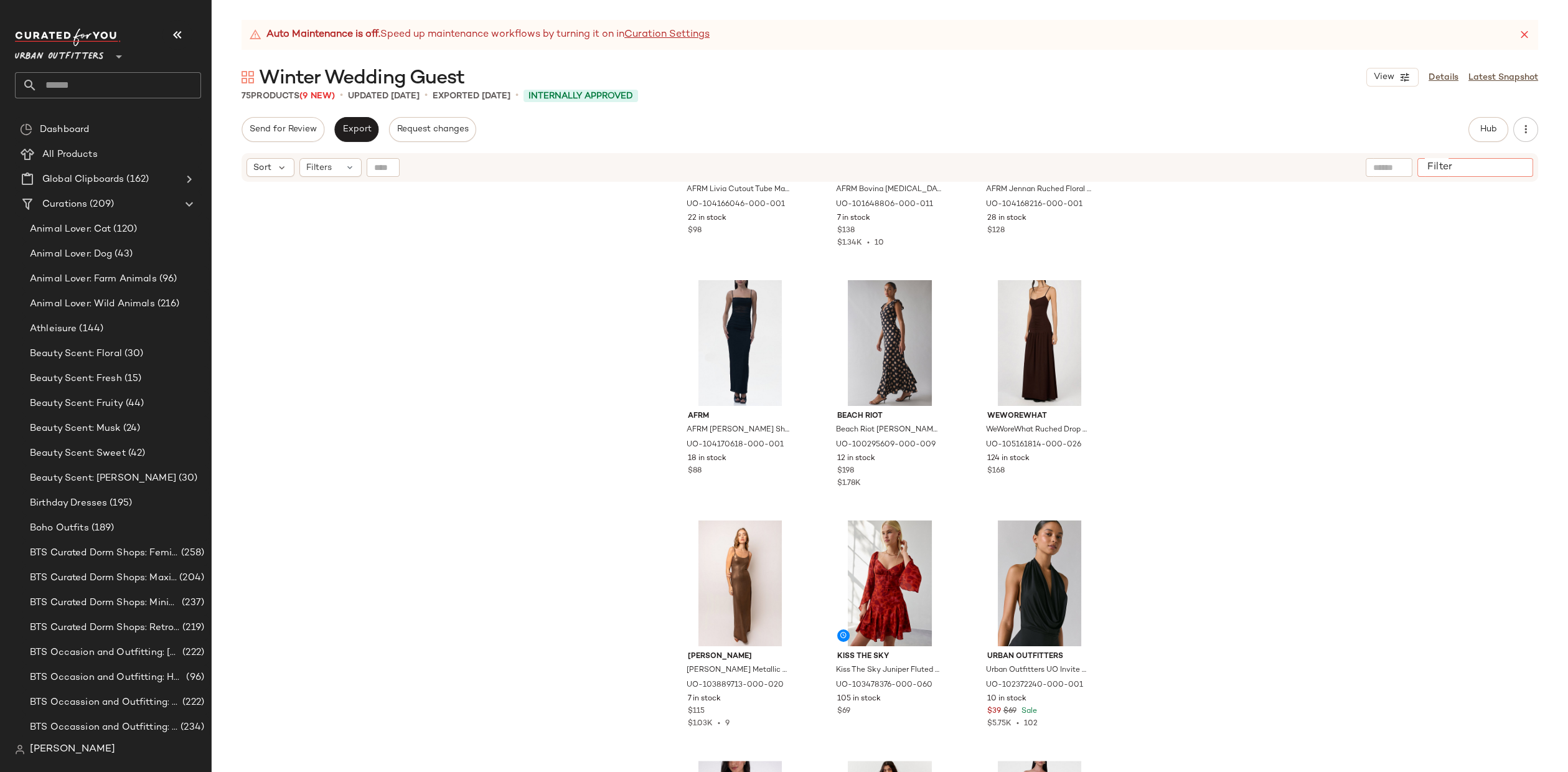
click at [1532, 171] on div at bounding box center [1475, 167] width 116 height 19
type input "******"
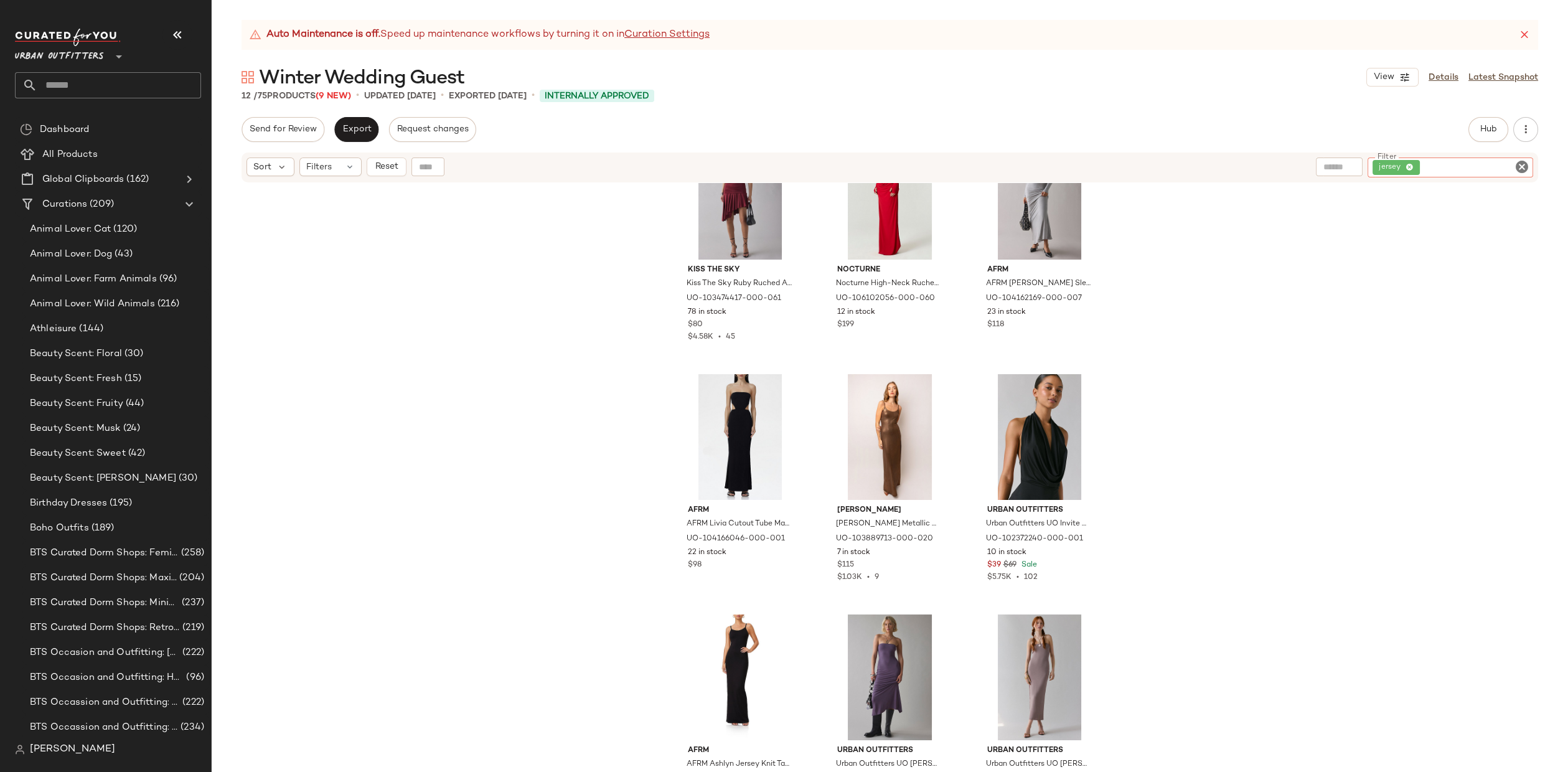
scroll to position [343, 0]
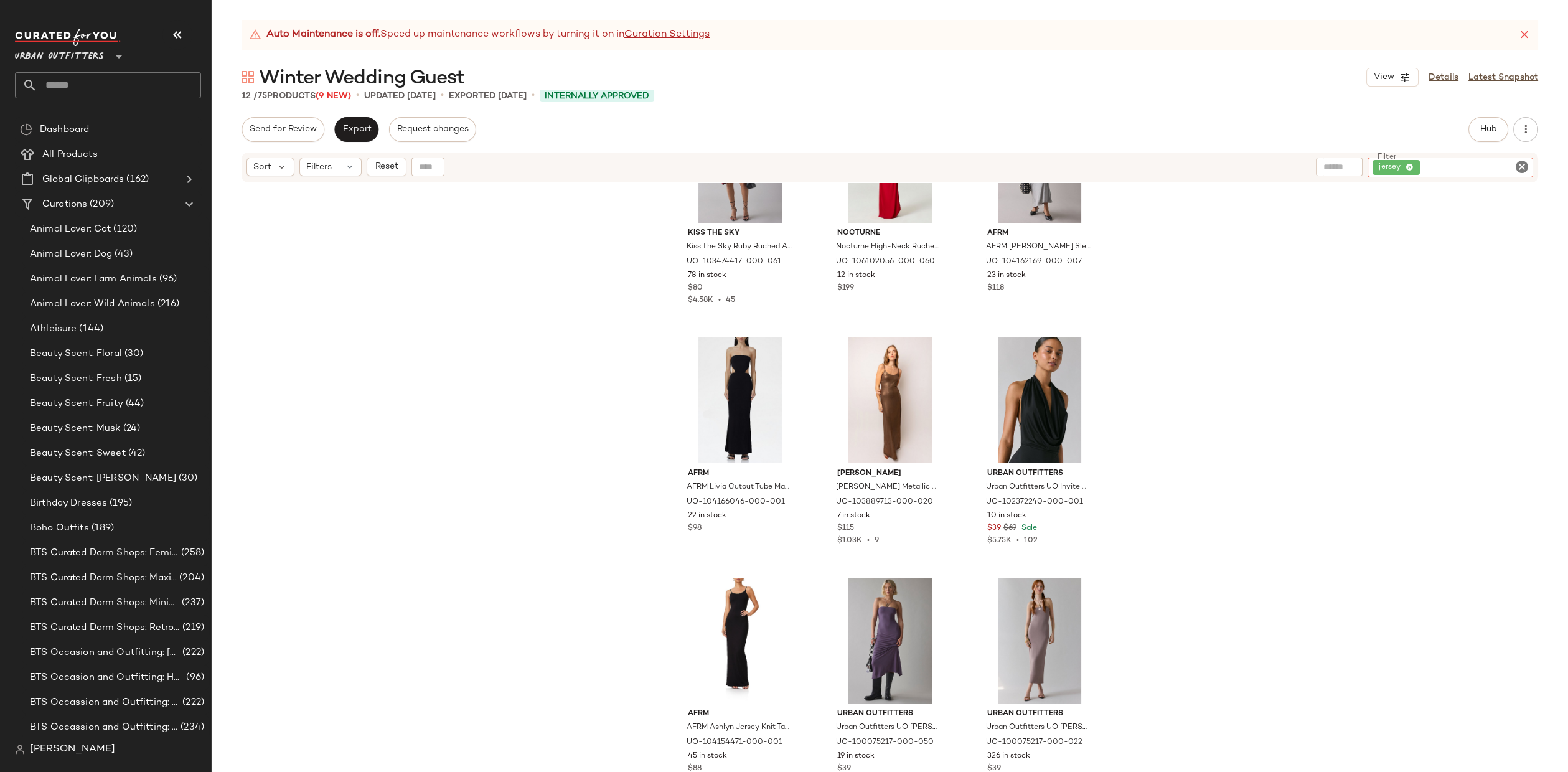
click at [1524, 167] on icon "Clear Filter" at bounding box center [1522, 167] width 15 height 15
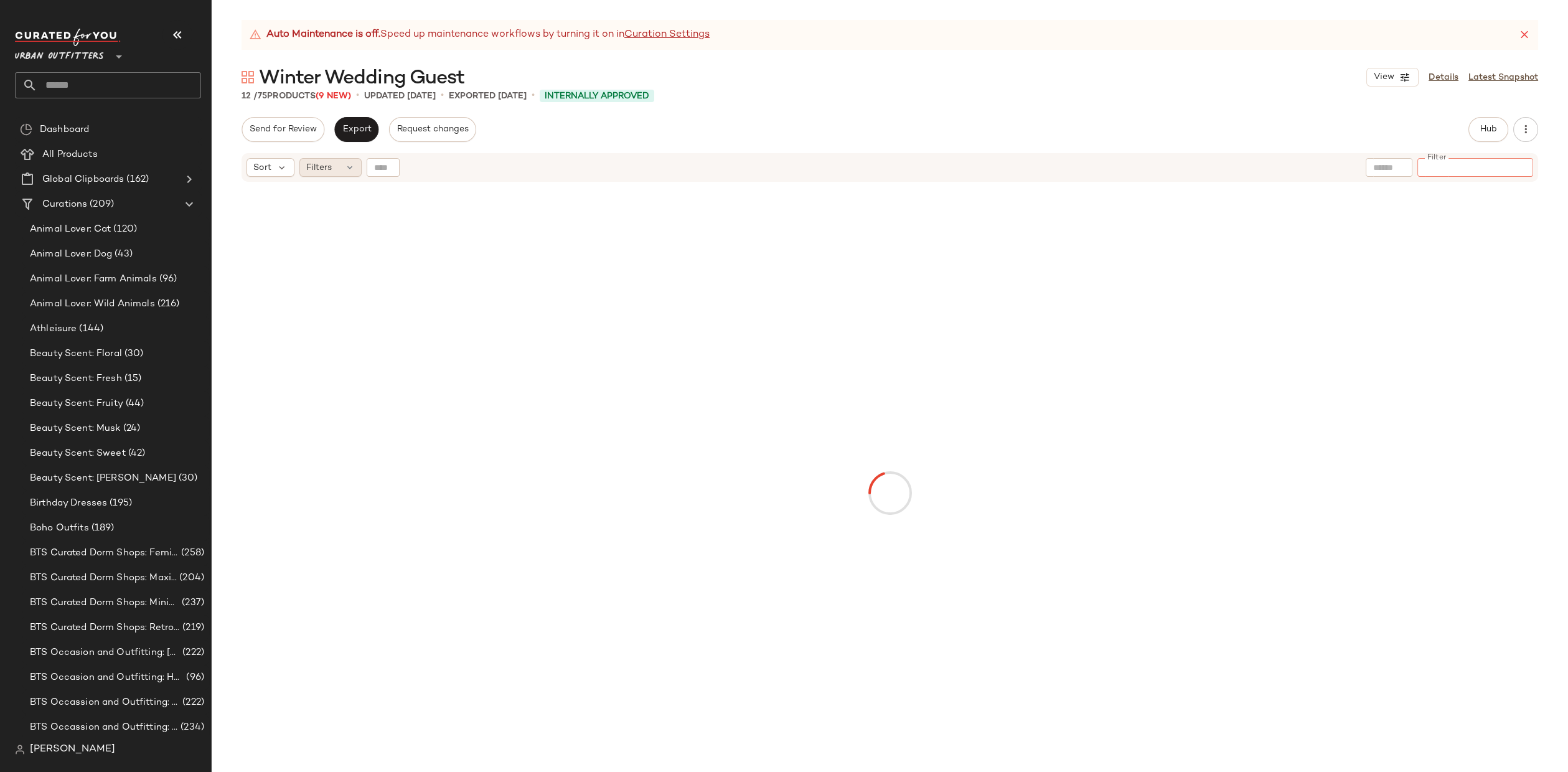
click at [321, 170] on span "Filters" at bounding box center [319, 168] width 25 height 13
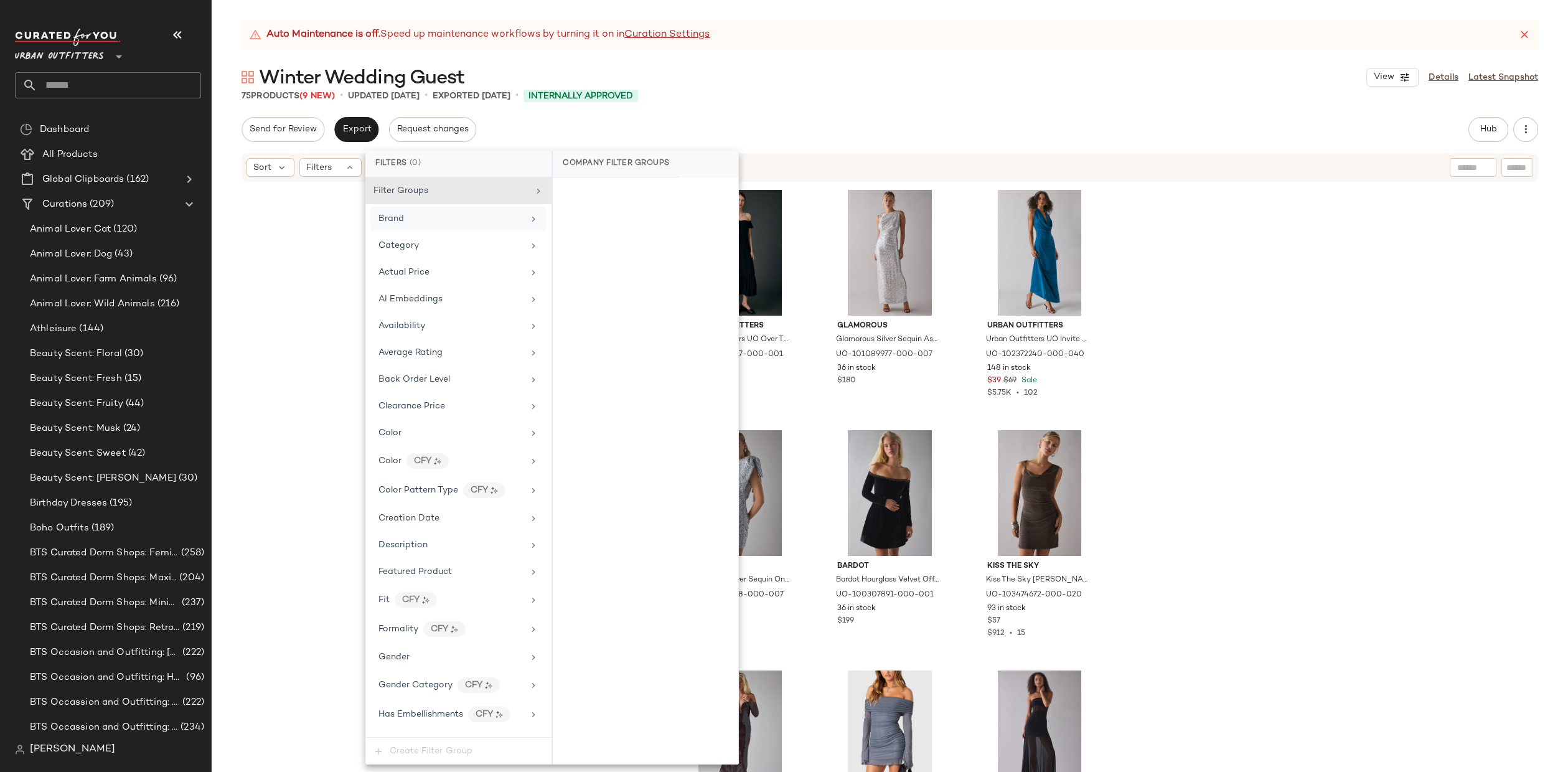
click at [428, 227] on div "Brand" at bounding box center [458, 219] width 177 height 24
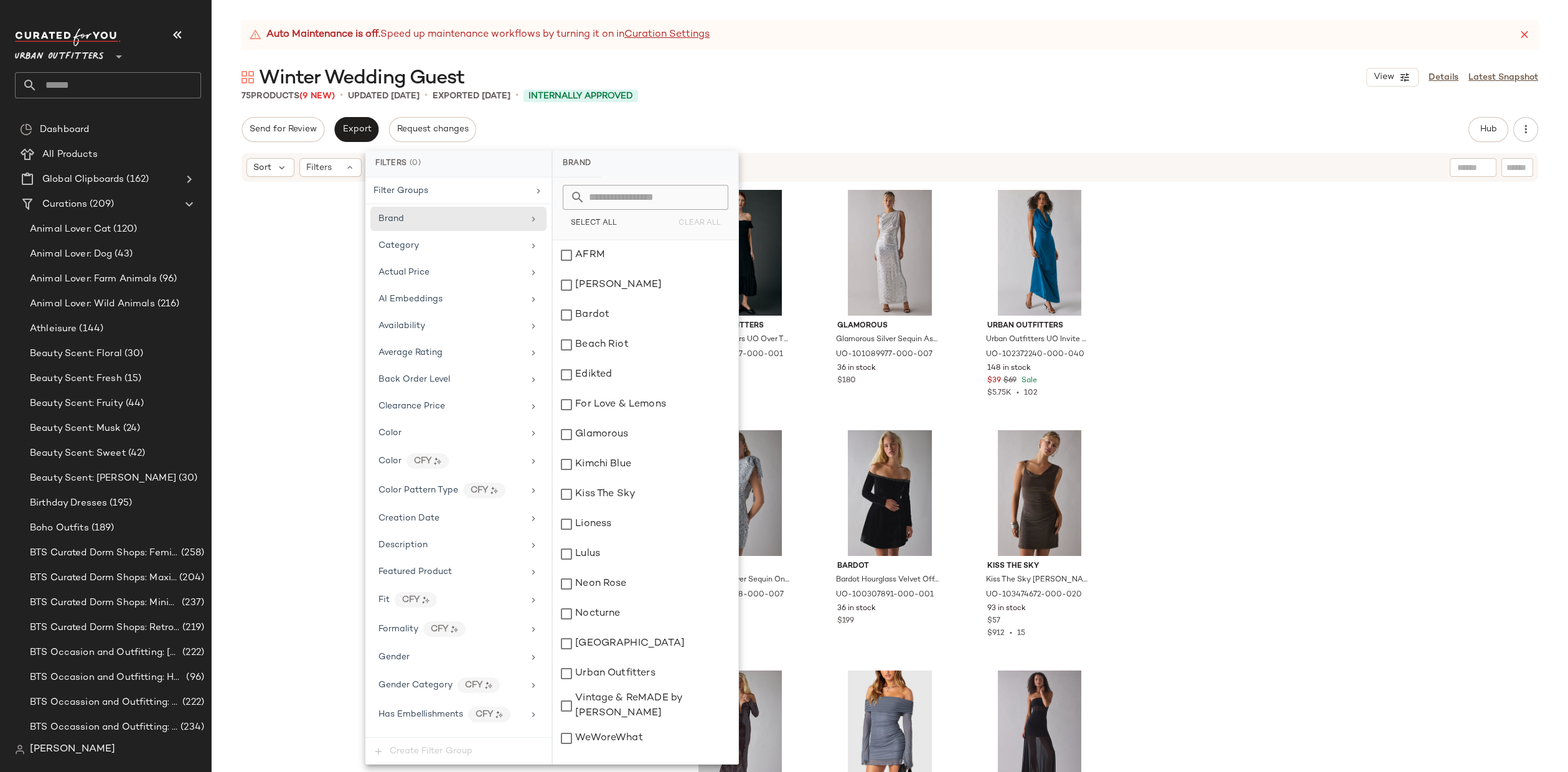
click at [601, 194] on input "text" at bounding box center [652, 197] width 135 height 25
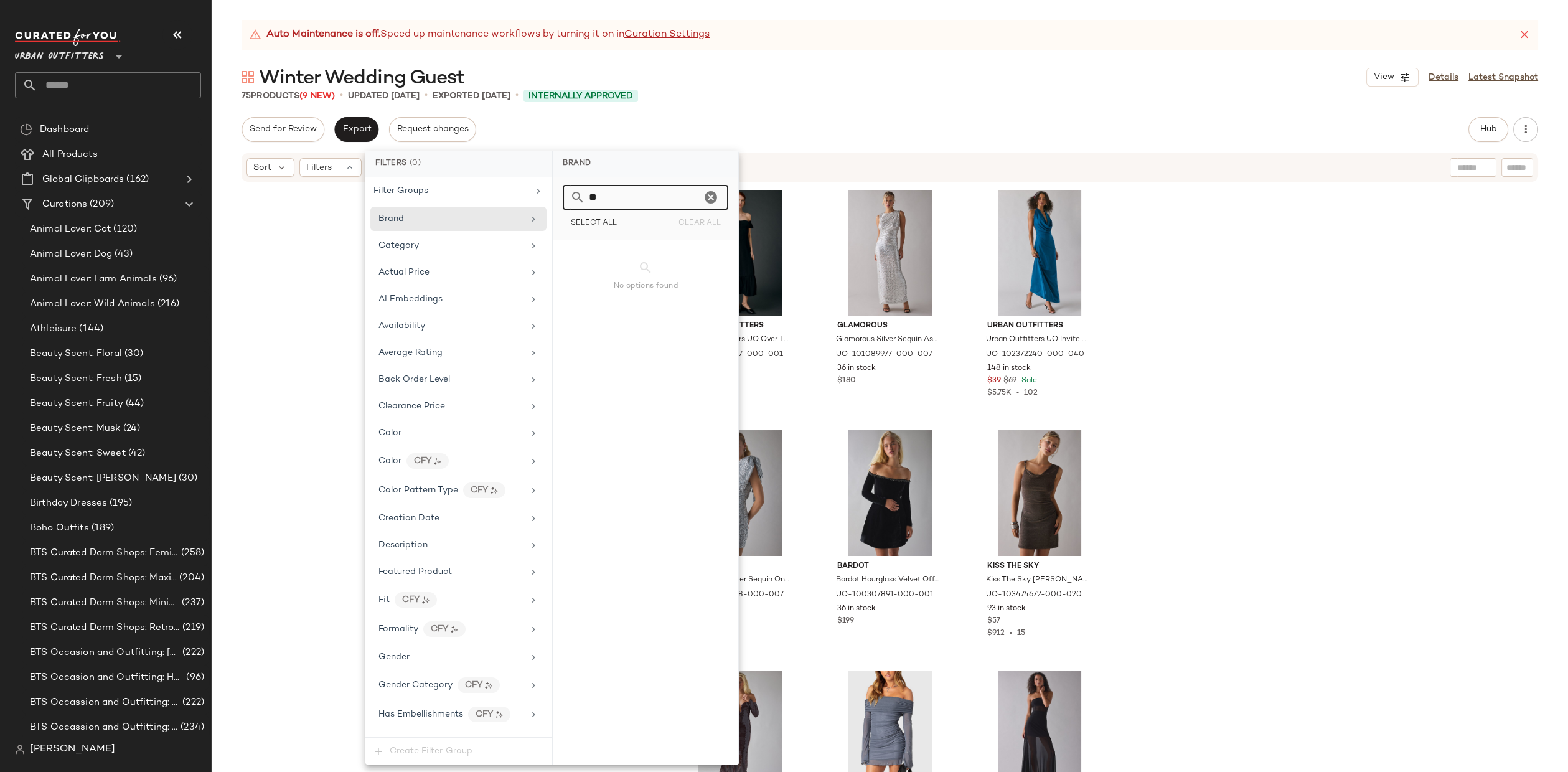
type input "*"
click at [656, 197] on input "**" at bounding box center [643, 197] width 116 height 25
type input "**"
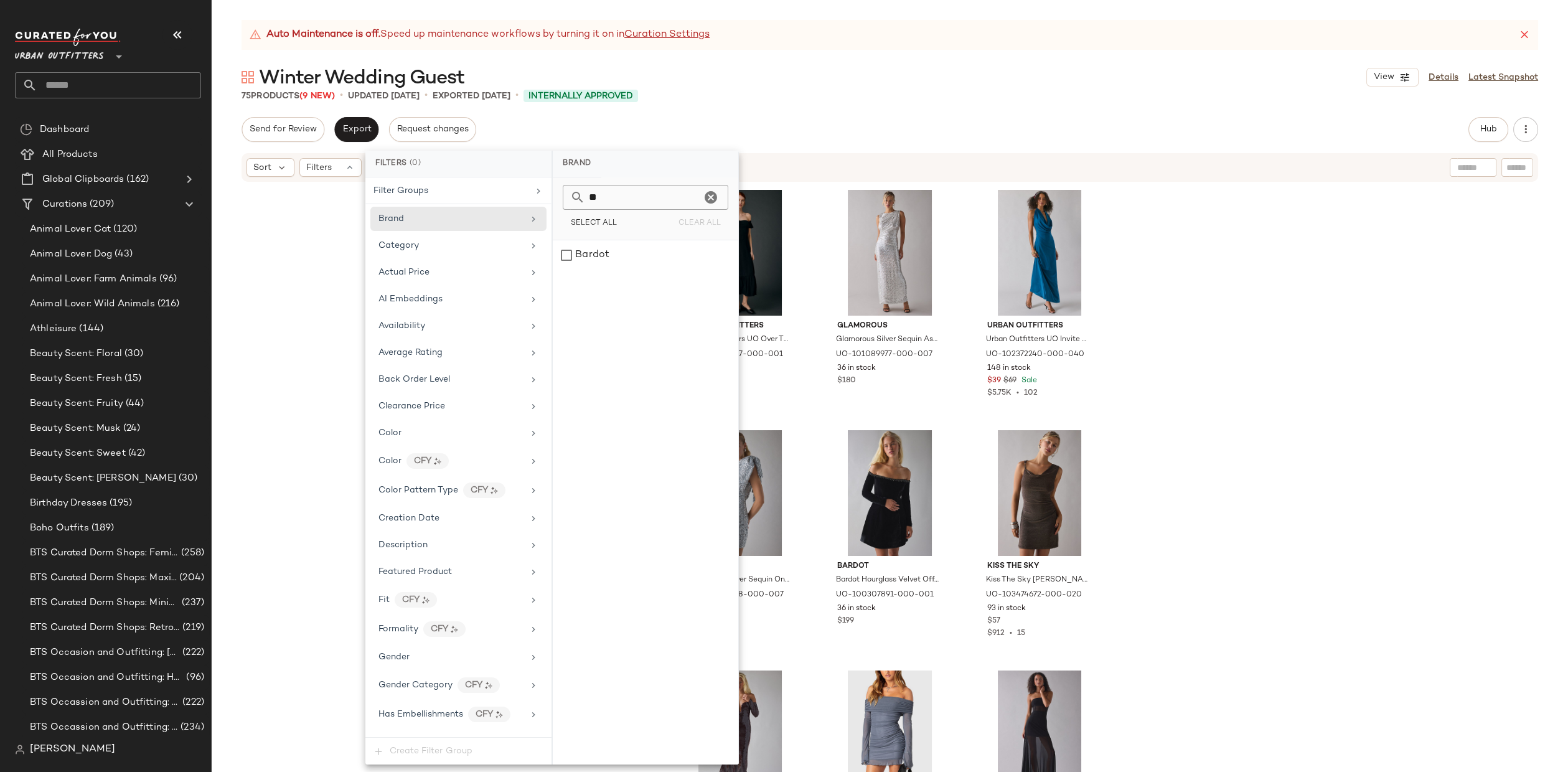
drag, startPoint x: 1239, startPoint y: 231, endPoint x: 1233, endPoint y: 235, distance: 7.2
click at [1239, 231] on div "Urban Outfitters Urban Outfitters UO Over The Moon Flutter Sleeve Off-The-Shoul…" at bounding box center [891, 493] width 1357 height 621
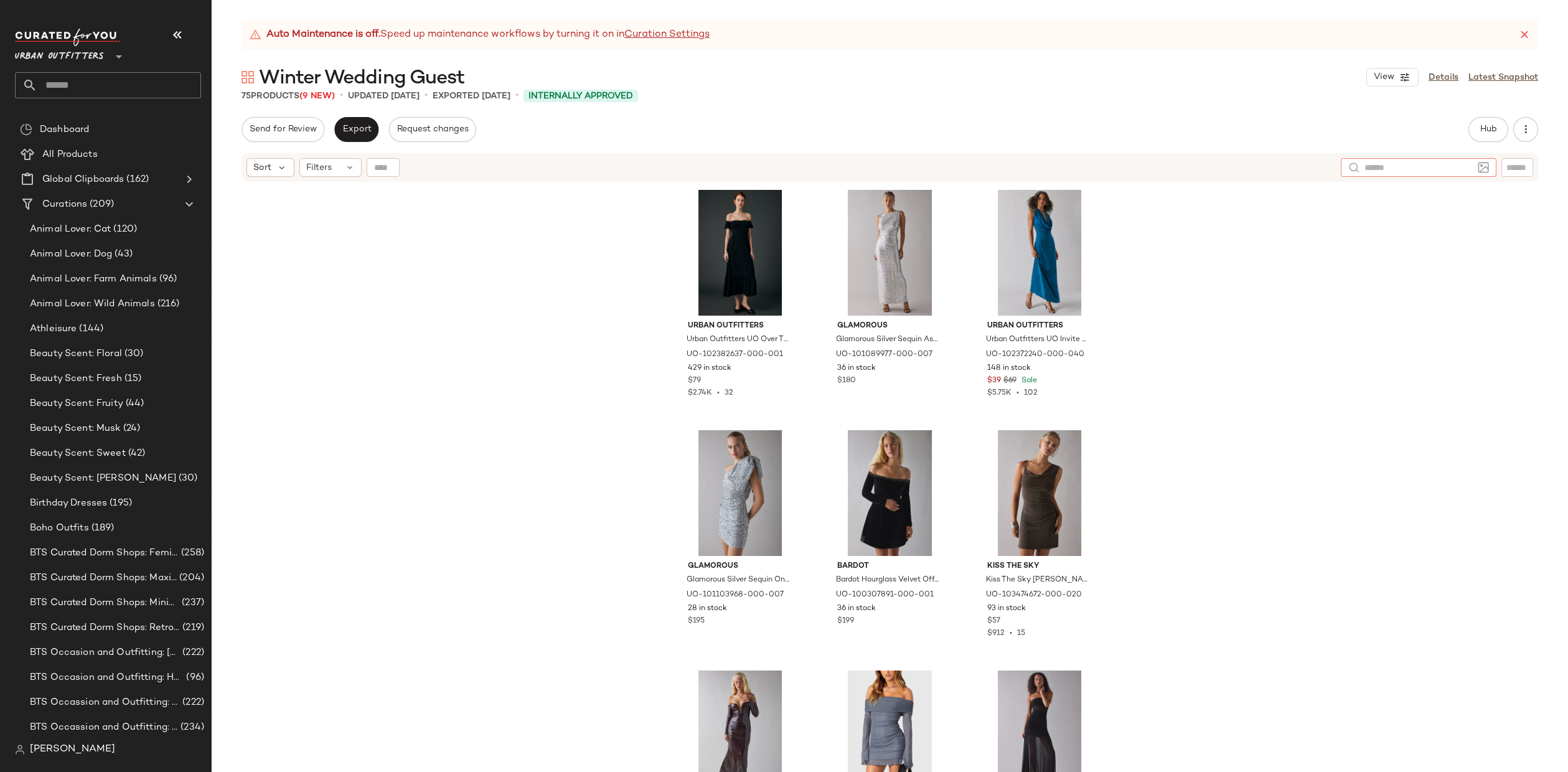
click at [1459, 171] on input "text" at bounding box center [1418, 168] width 108 height 13
type input "******"
